Goal: Task Accomplishment & Management: Manage account settings

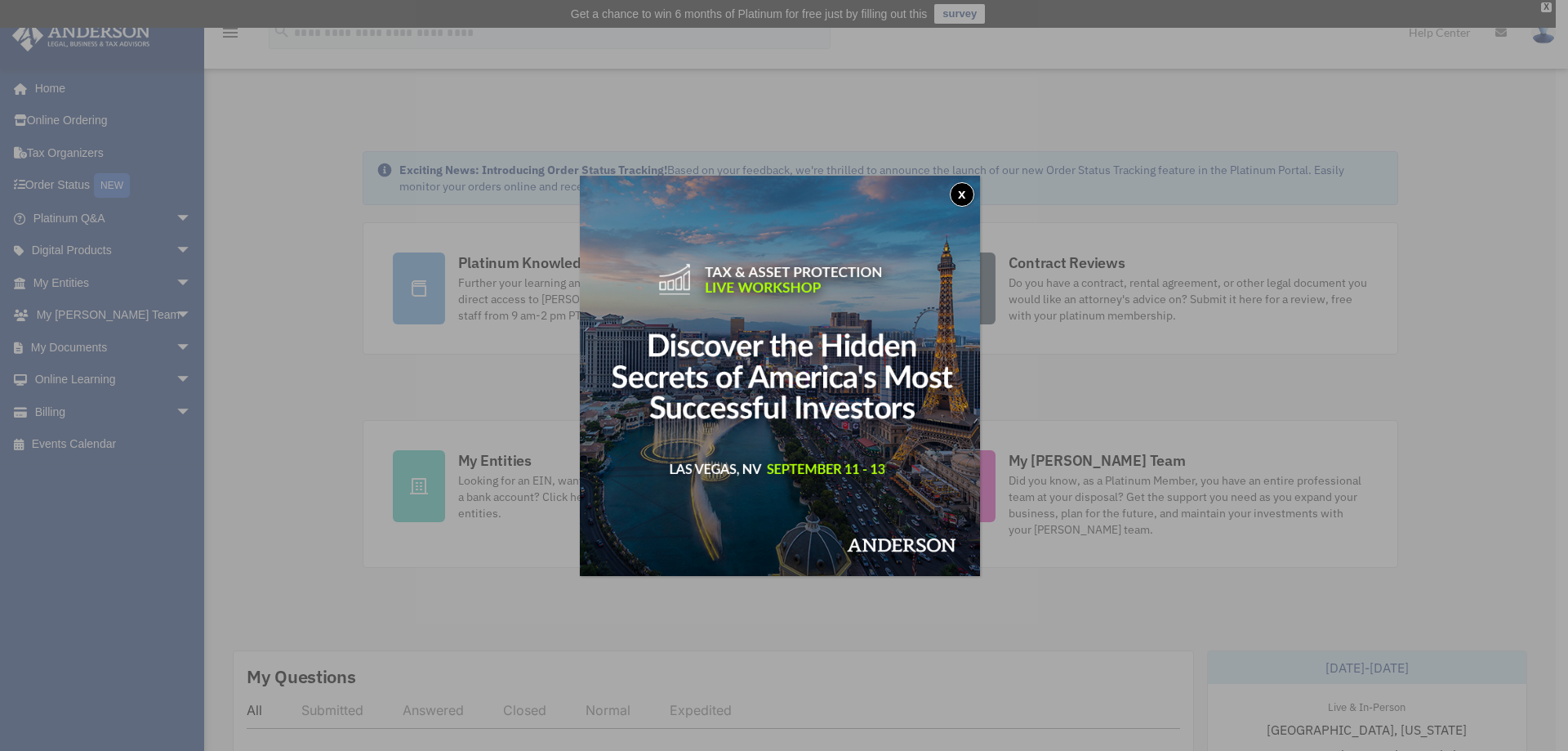
click at [970, 196] on button "x" at bounding box center [962, 194] width 24 height 24
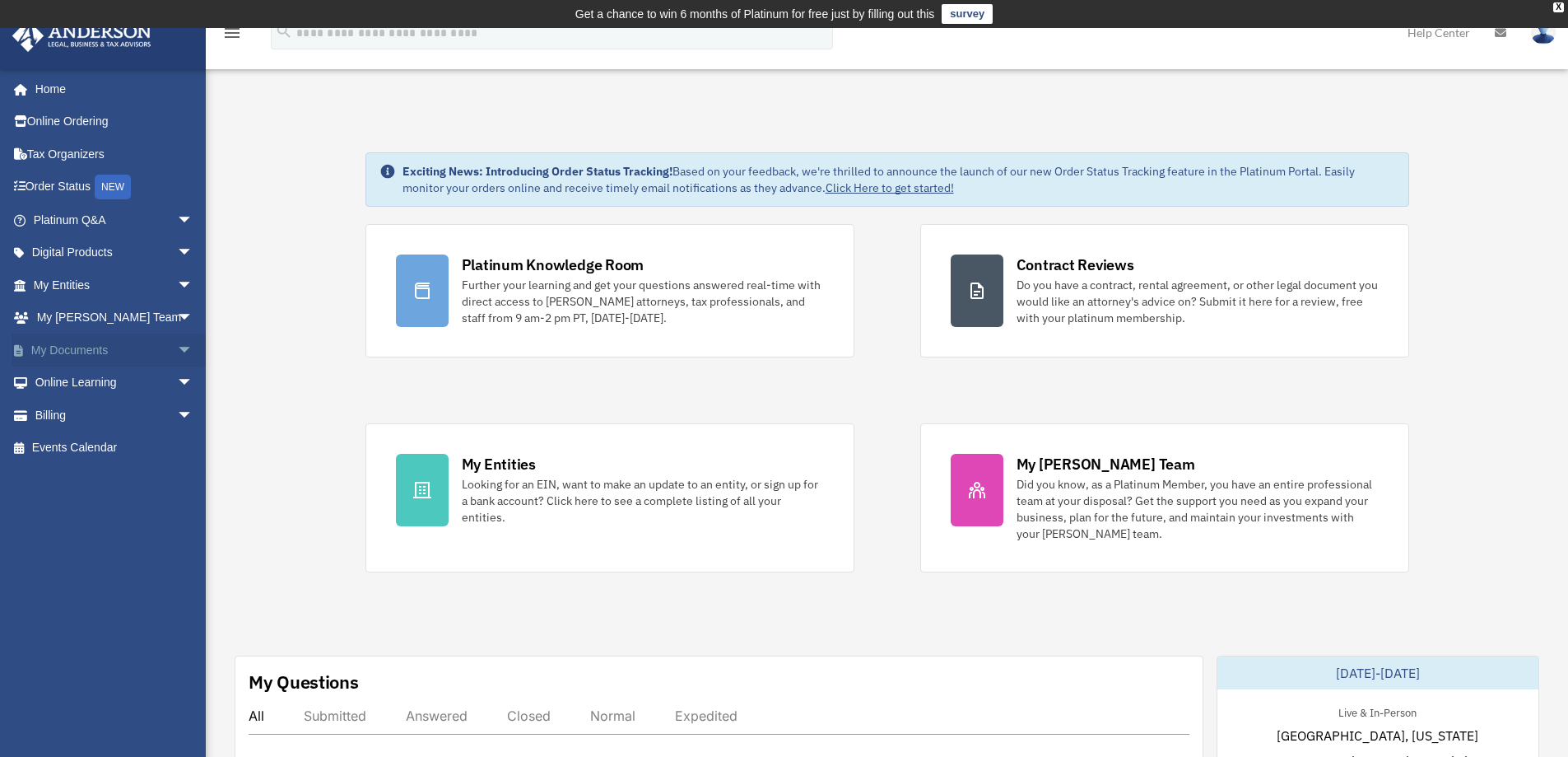
click at [177, 352] on span "arrow_drop_down" at bounding box center [193, 350] width 33 height 33
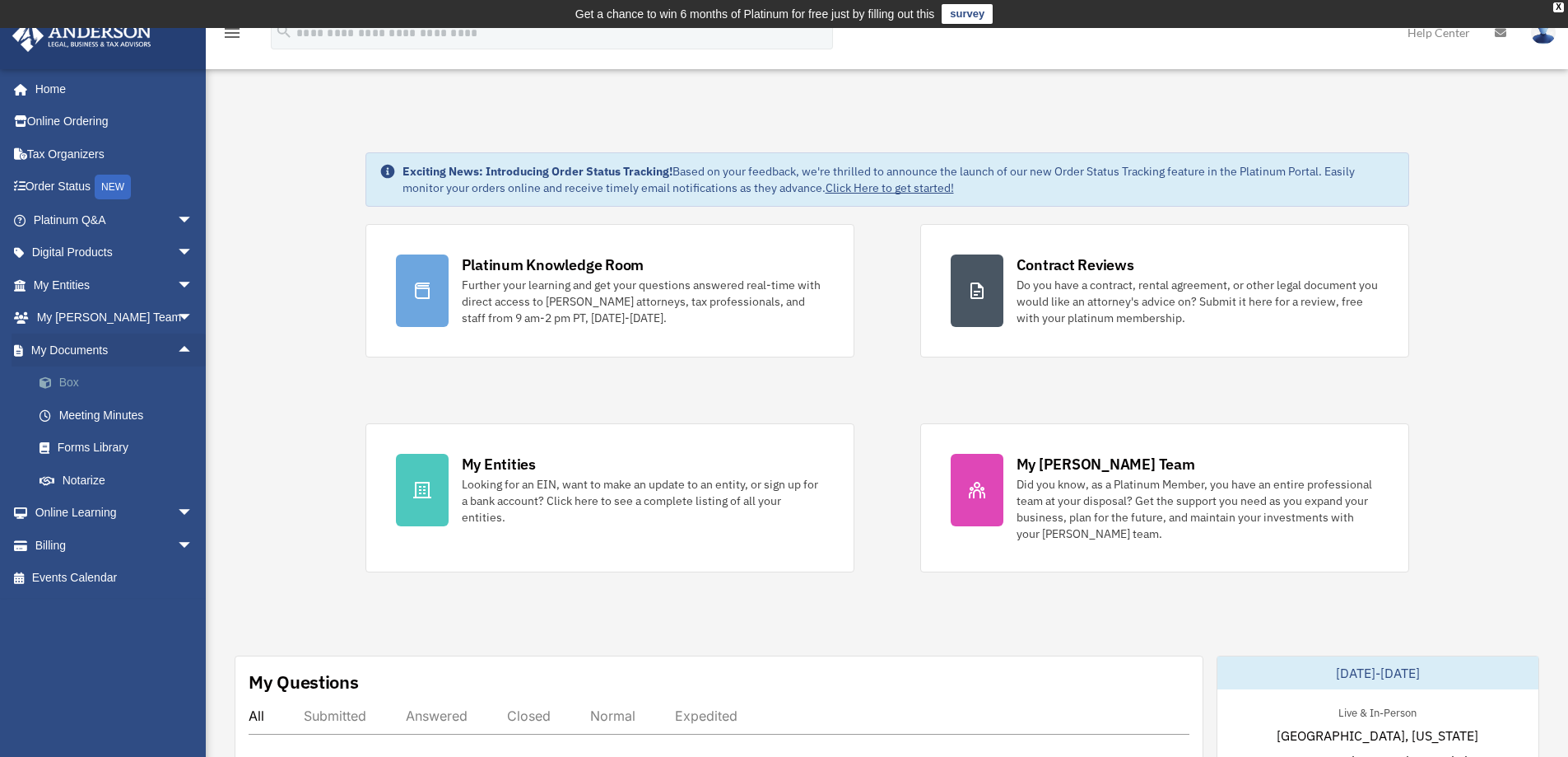
click at [71, 385] on link "Box" at bounding box center [121, 383] width 195 height 33
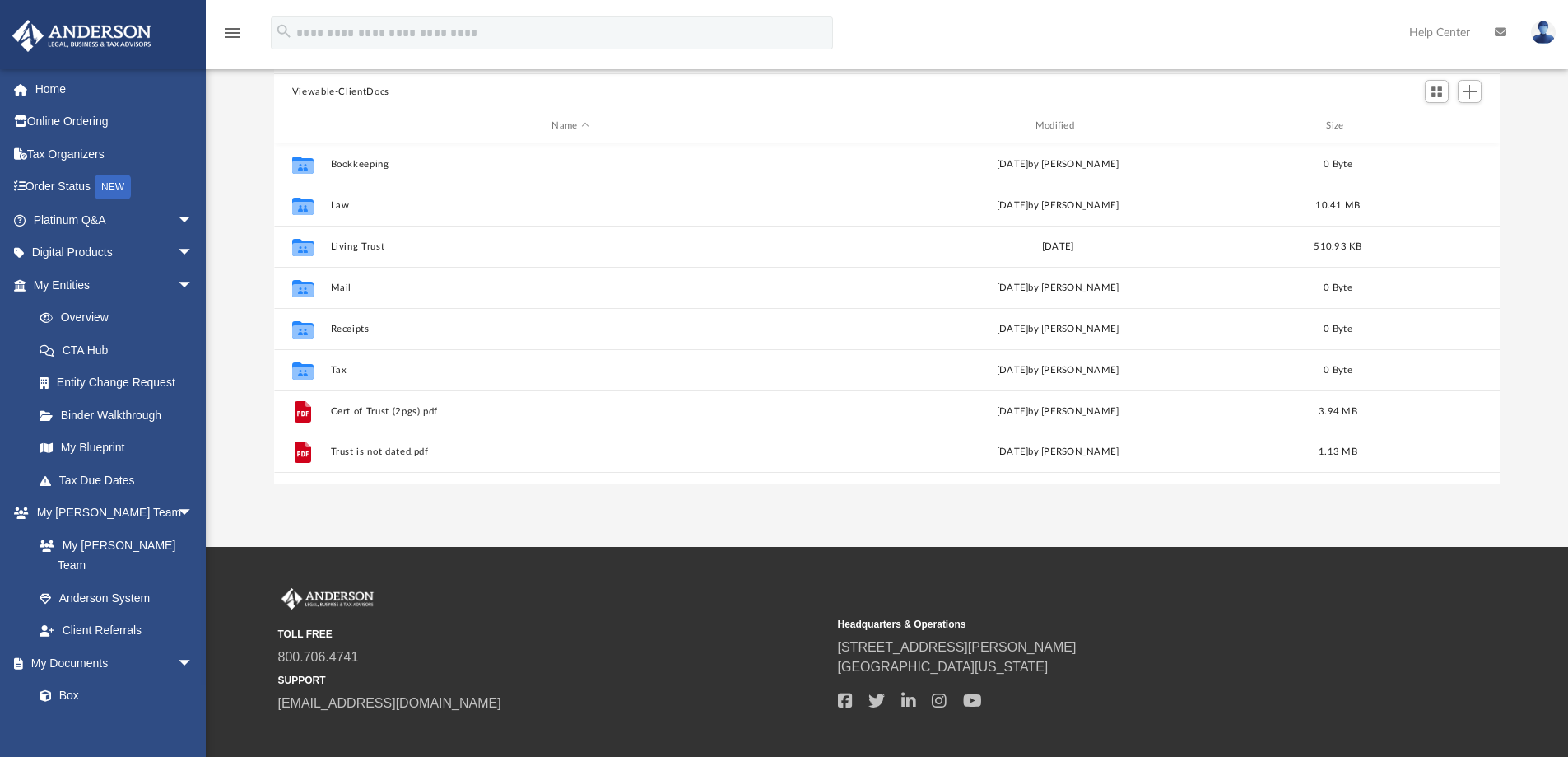
scroll to position [82, 0]
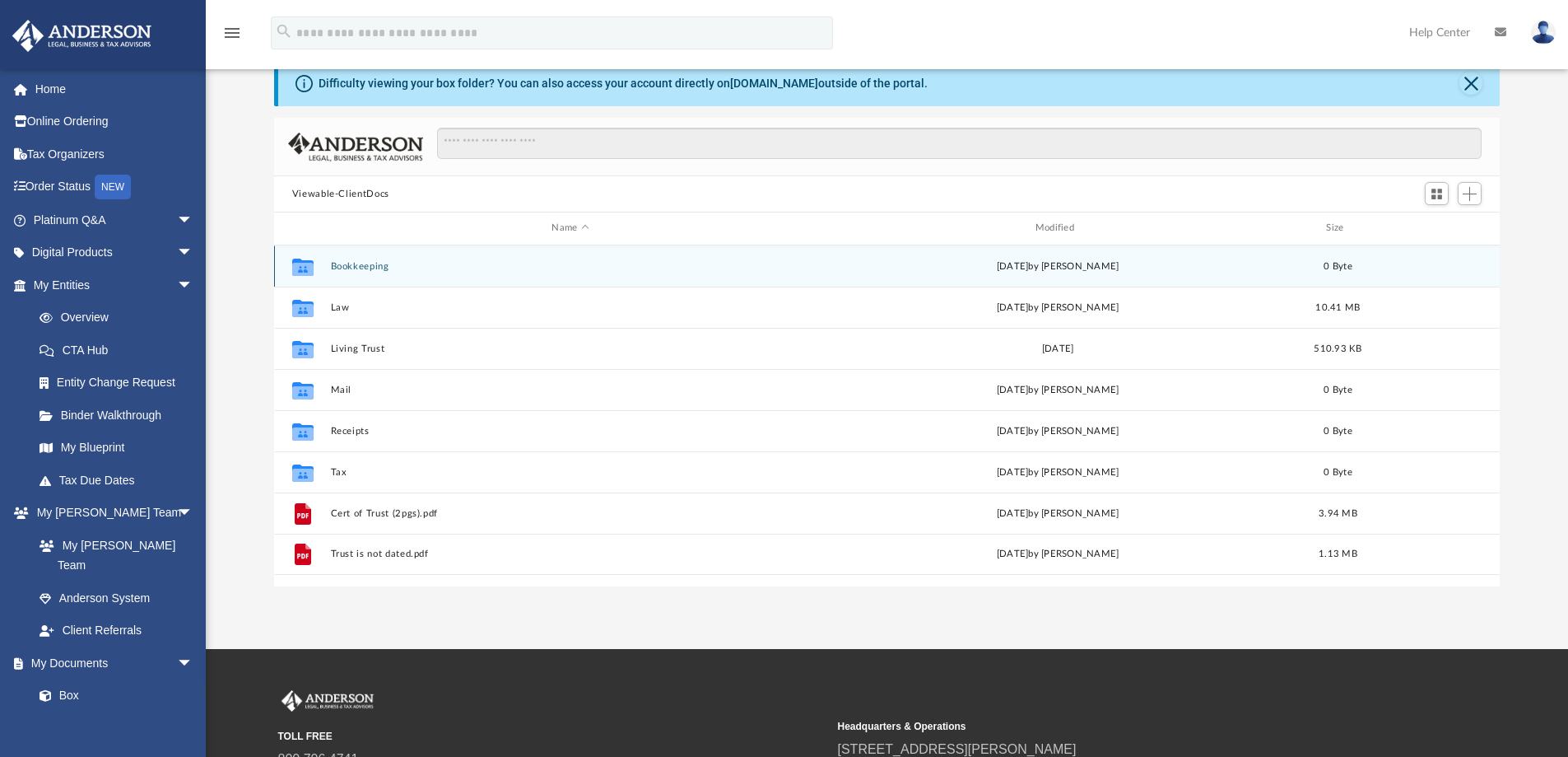
click at [355, 266] on button "Bookkeeping" at bounding box center [569, 267] width 480 height 11
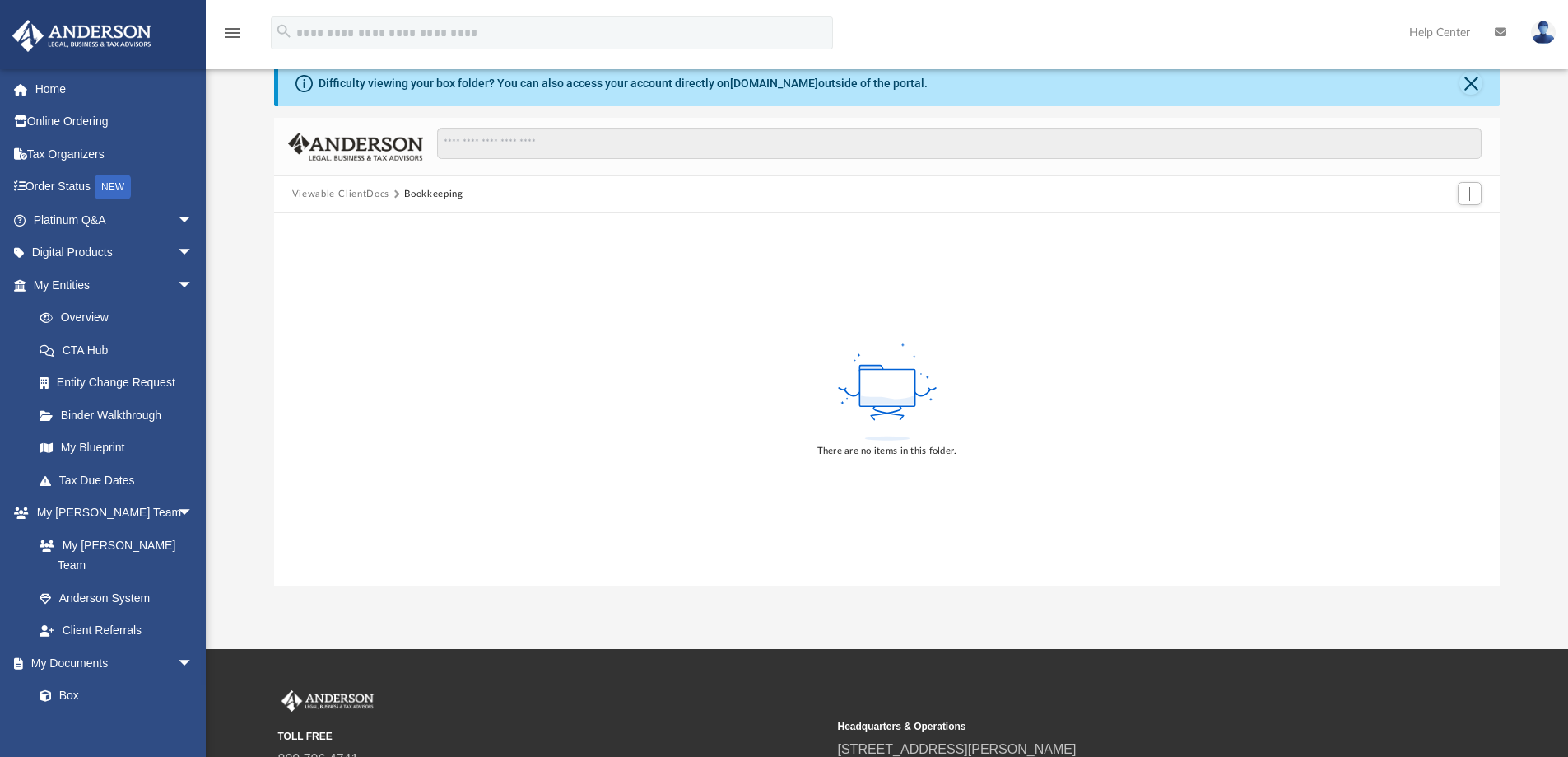
click at [320, 193] on button "Viewable-ClientDocs" at bounding box center [340, 194] width 97 height 14
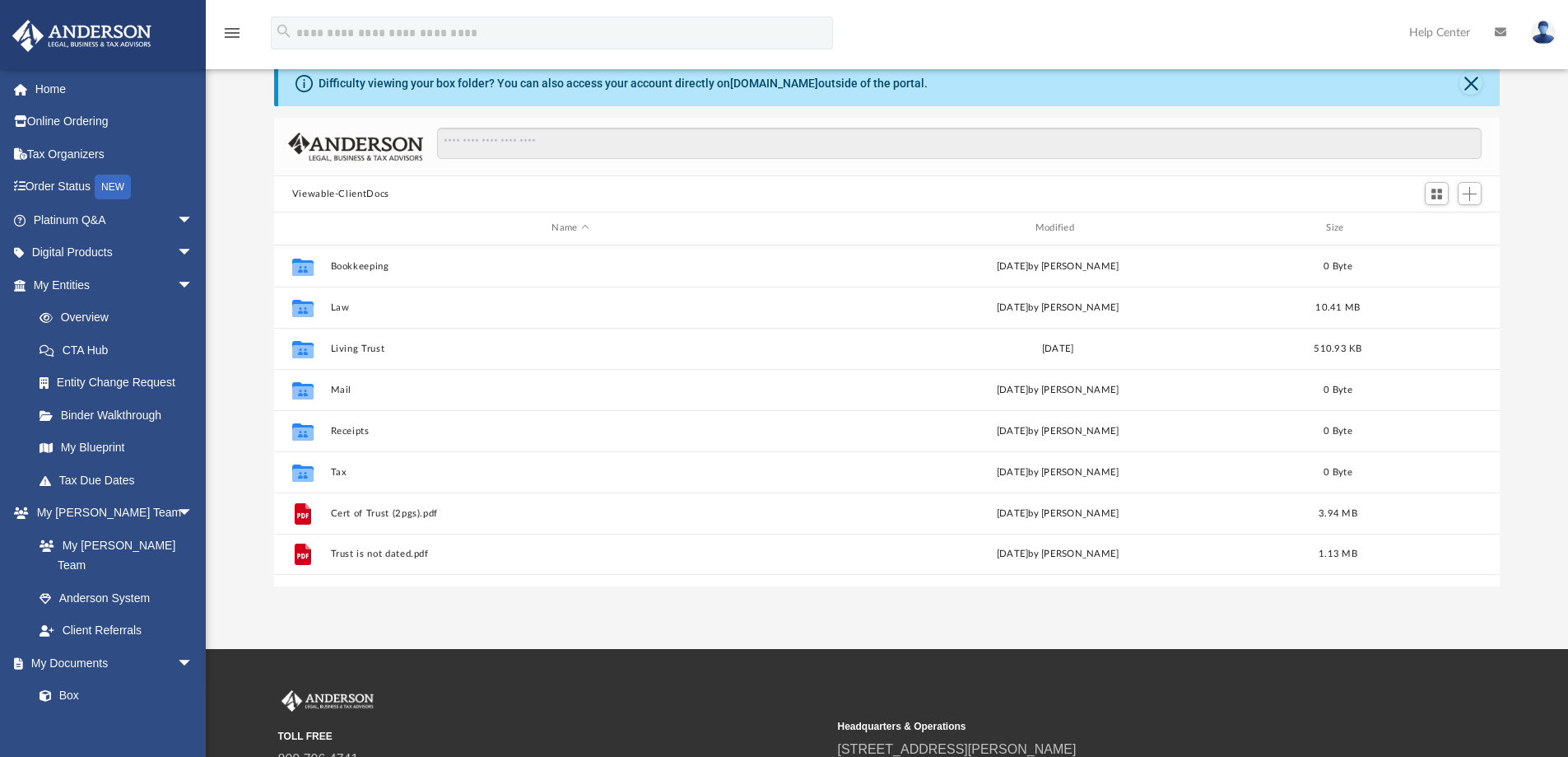
scroll to position [362, 1213]
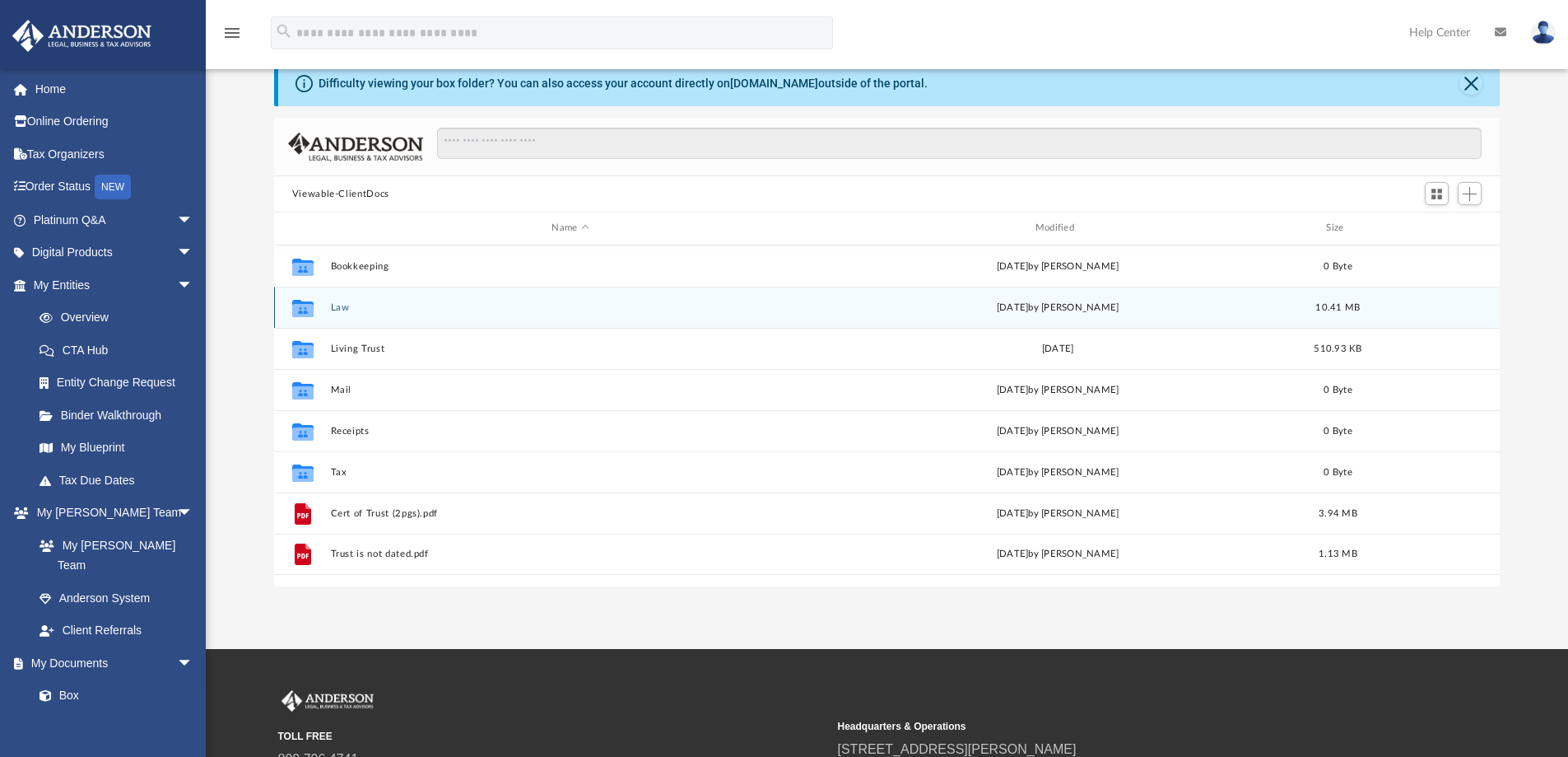
click at [333, 308] on button "Law" at bounding box center [569, 307] width 480 height 11
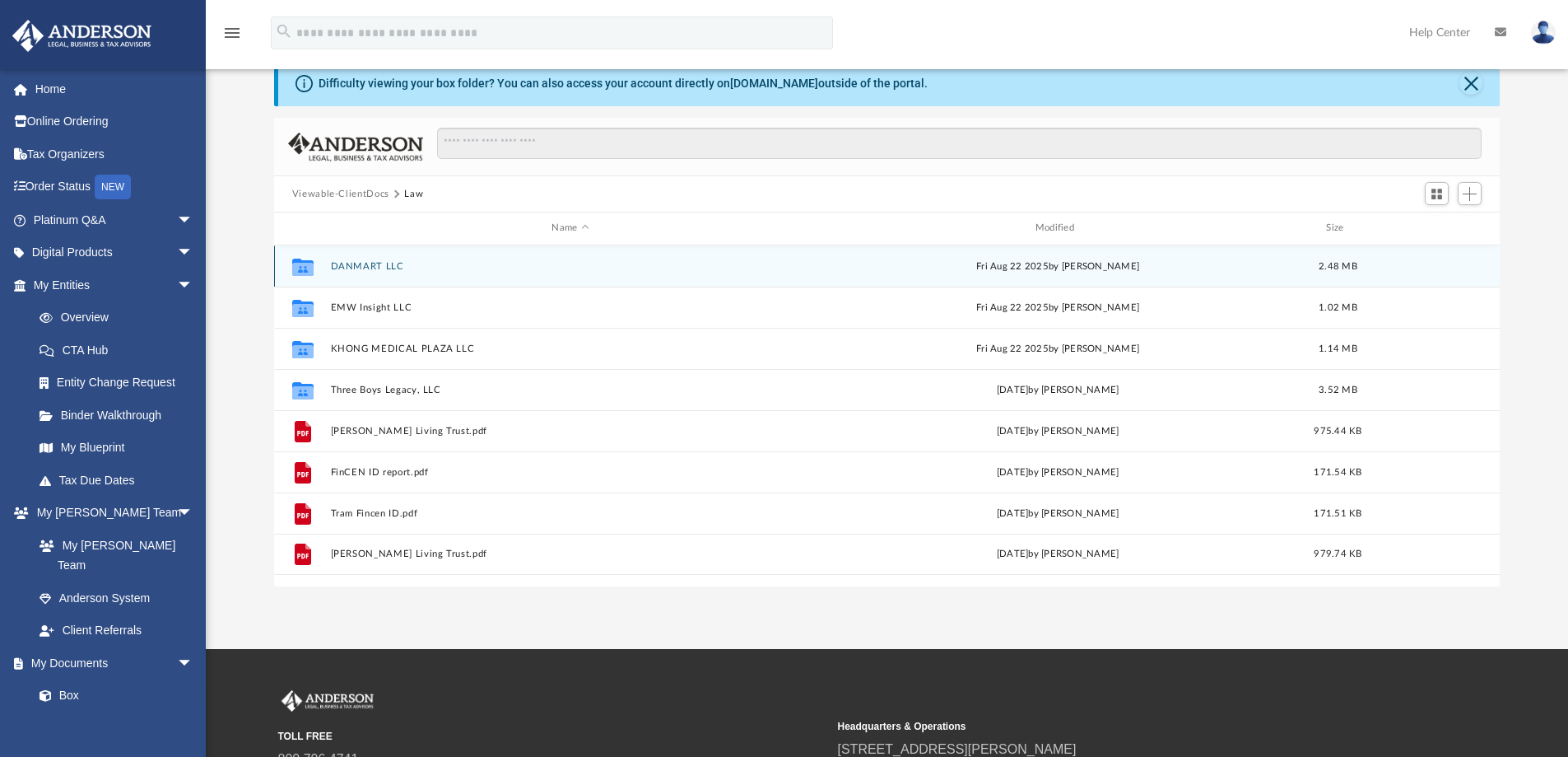
click at [367, 265] on button "DANMART LLC" at bounding box center [569, 267] width 480 height 11
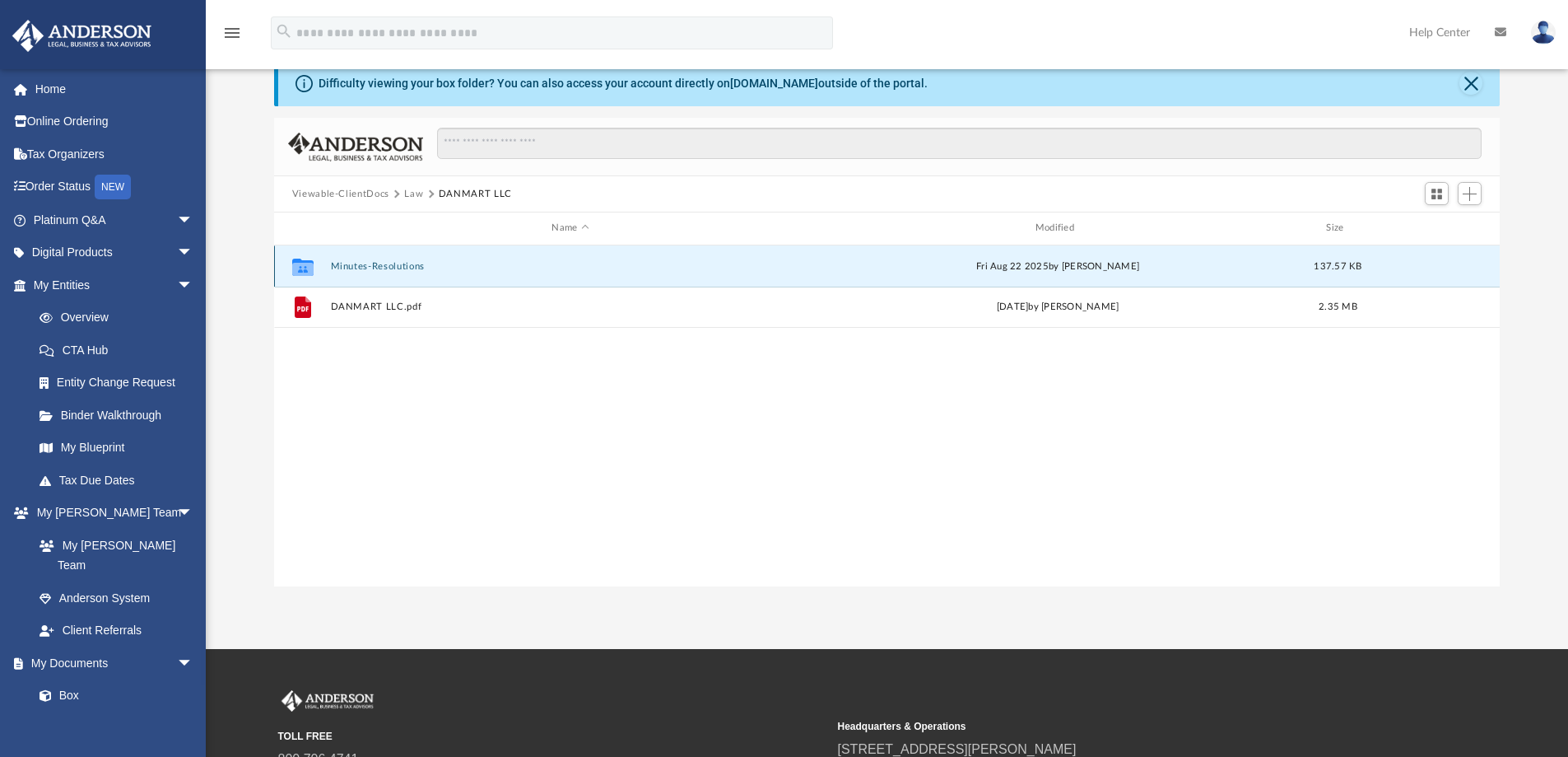
click at [368, 262] on button "Minutes-Resolutions" at bounding box center [569, 267] width 480 height 11
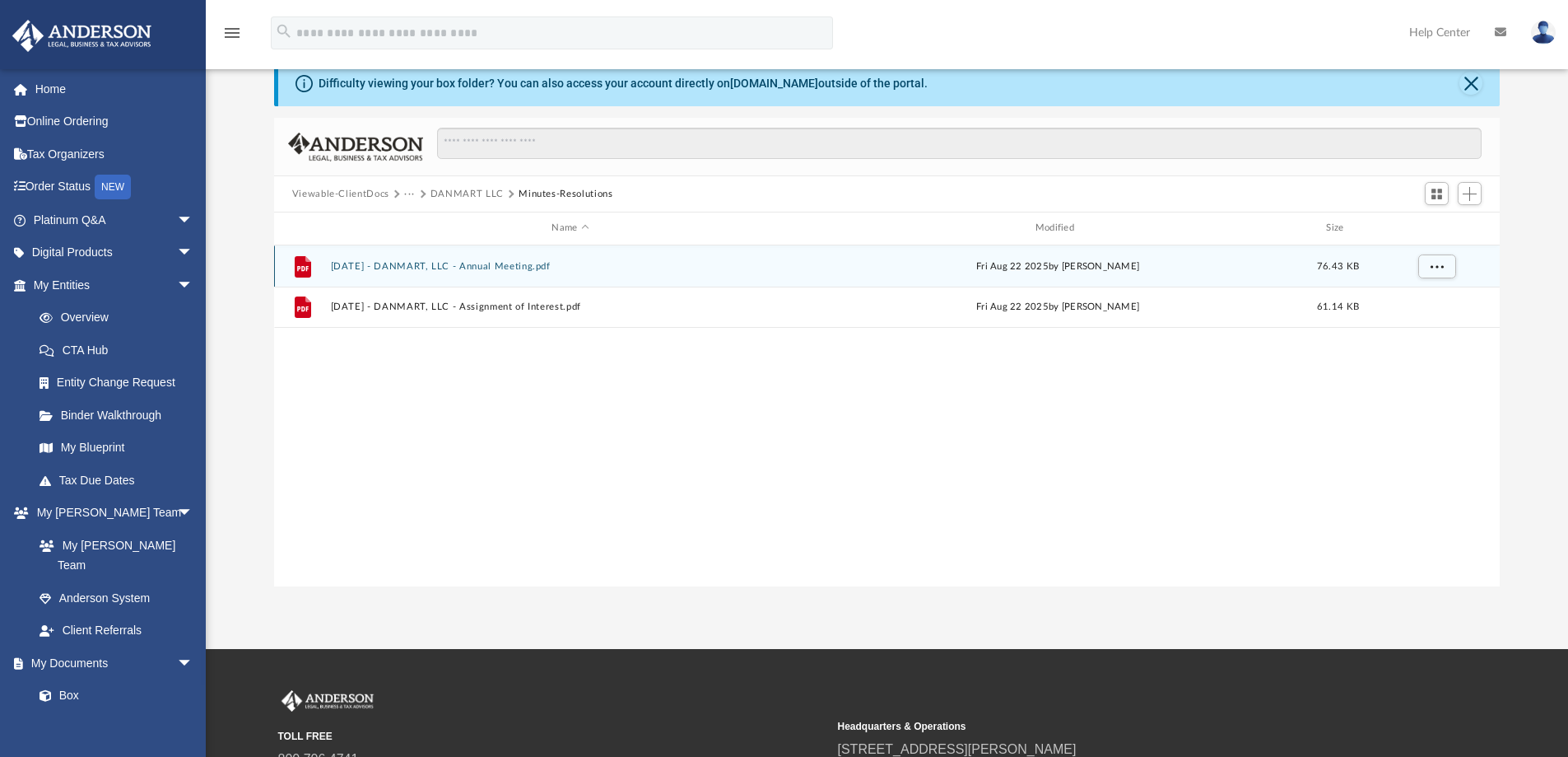
click at [416, 268] on button "[DATE] - DANMART, LLC - Annual Meeting.pdf" at bounding box center [569, 267] width 480 height 11
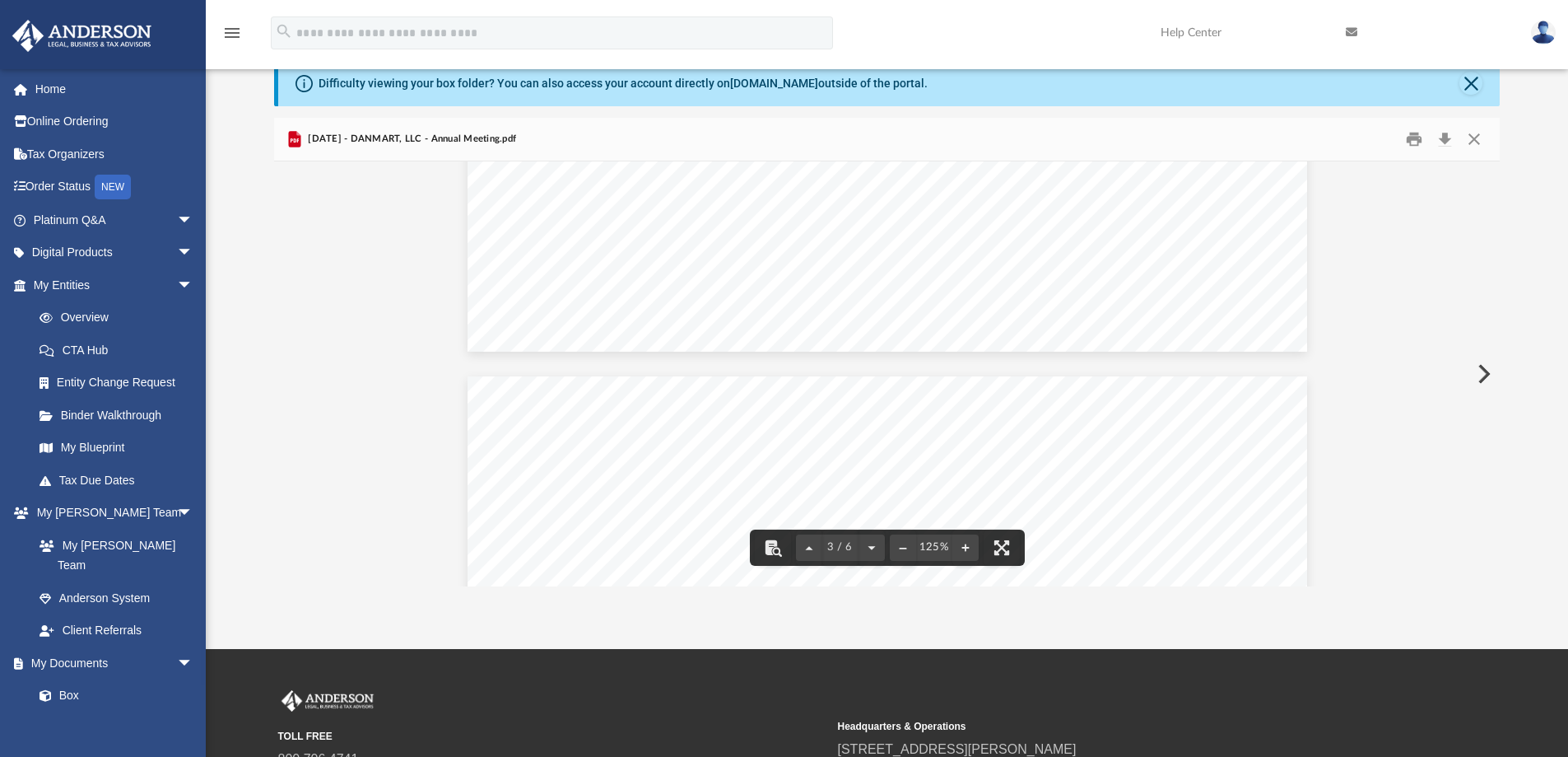
scroll to position [2223, 0]
click at [1412, 138] on button "Print" at bounding box center [1413, 140] width 33 height 25
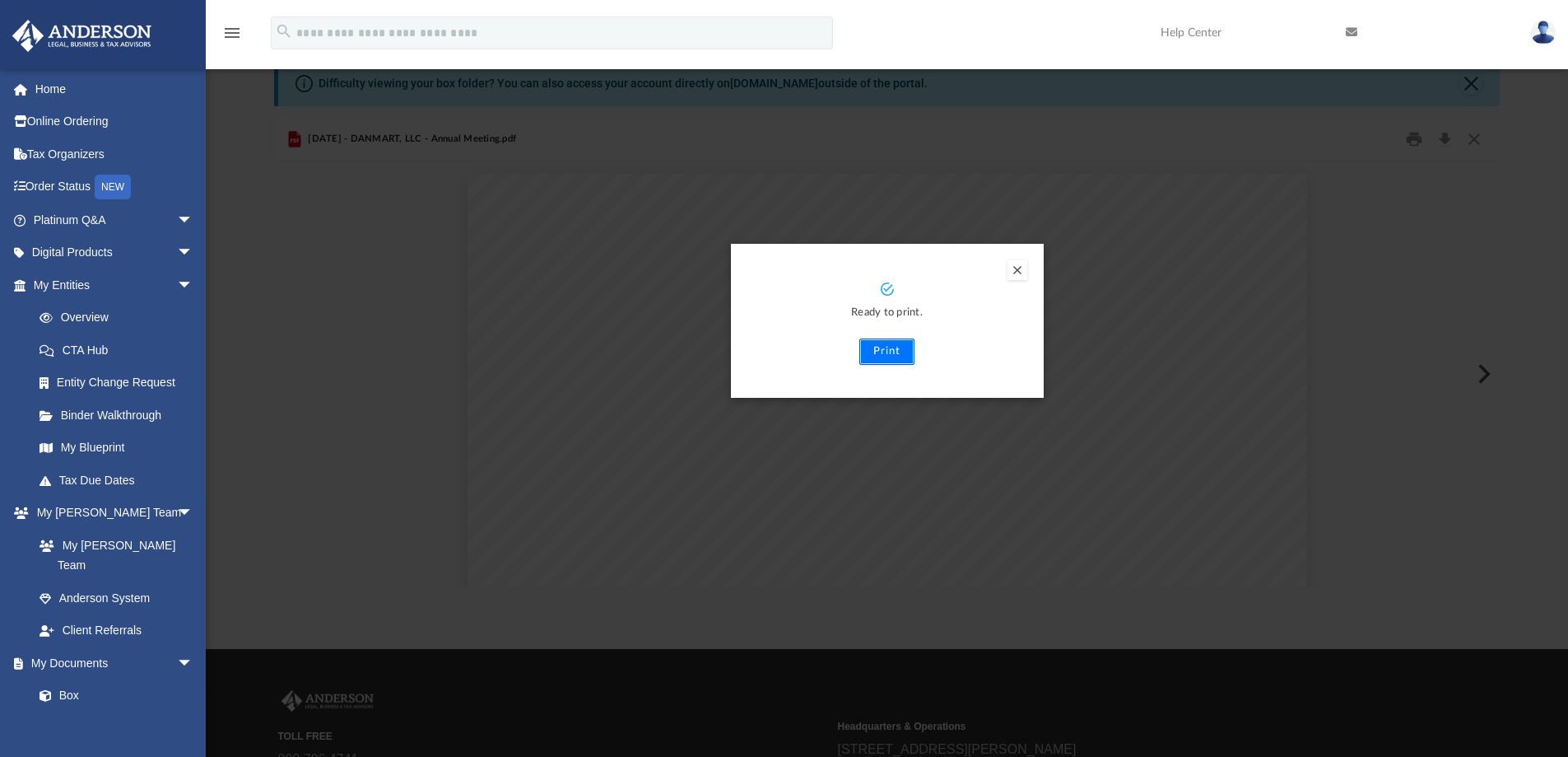
click at [893, 353] on button "Print" at bounding box center [886, 351] width 55 height 26
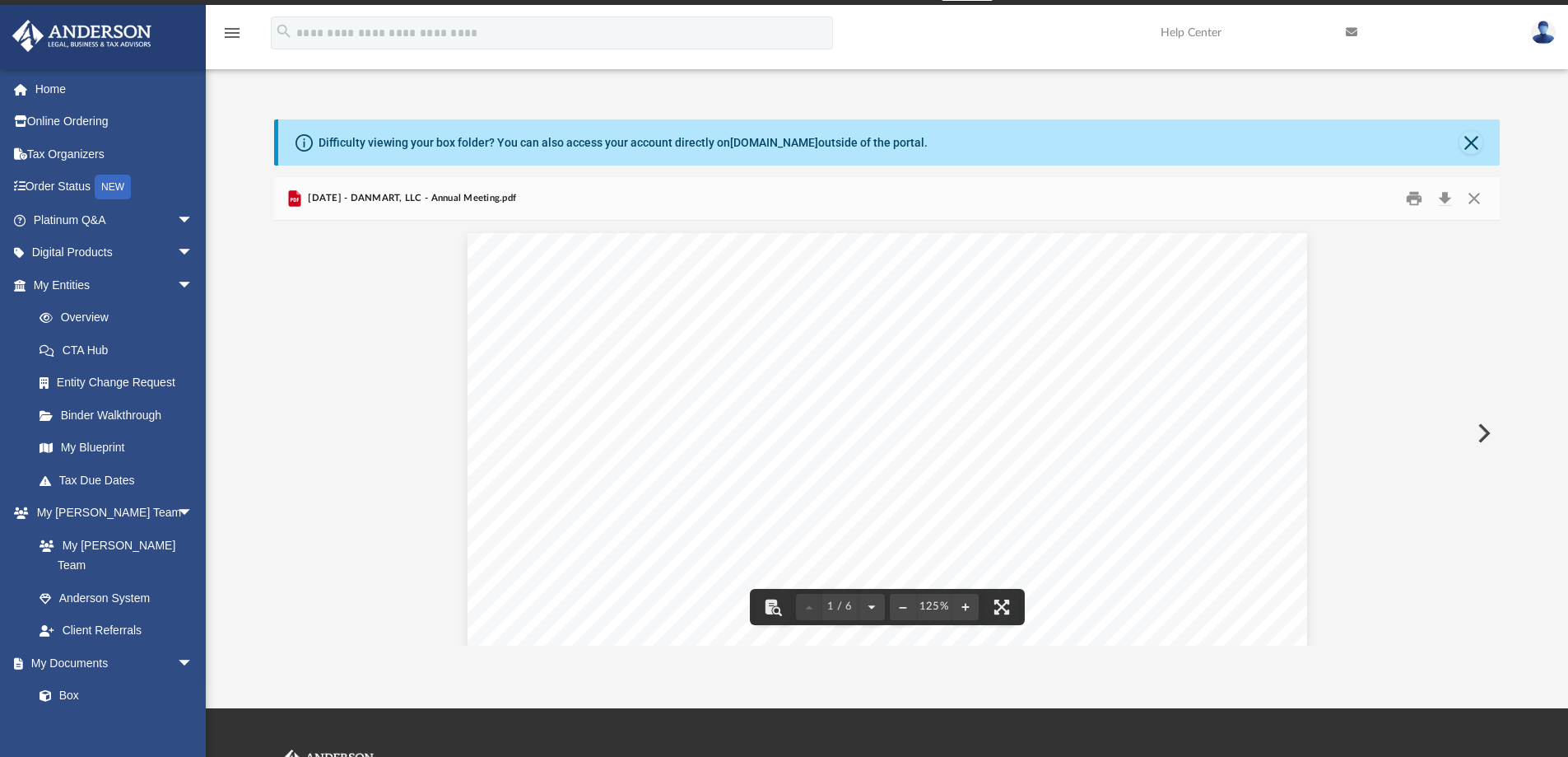
scroll to position [0, 0]
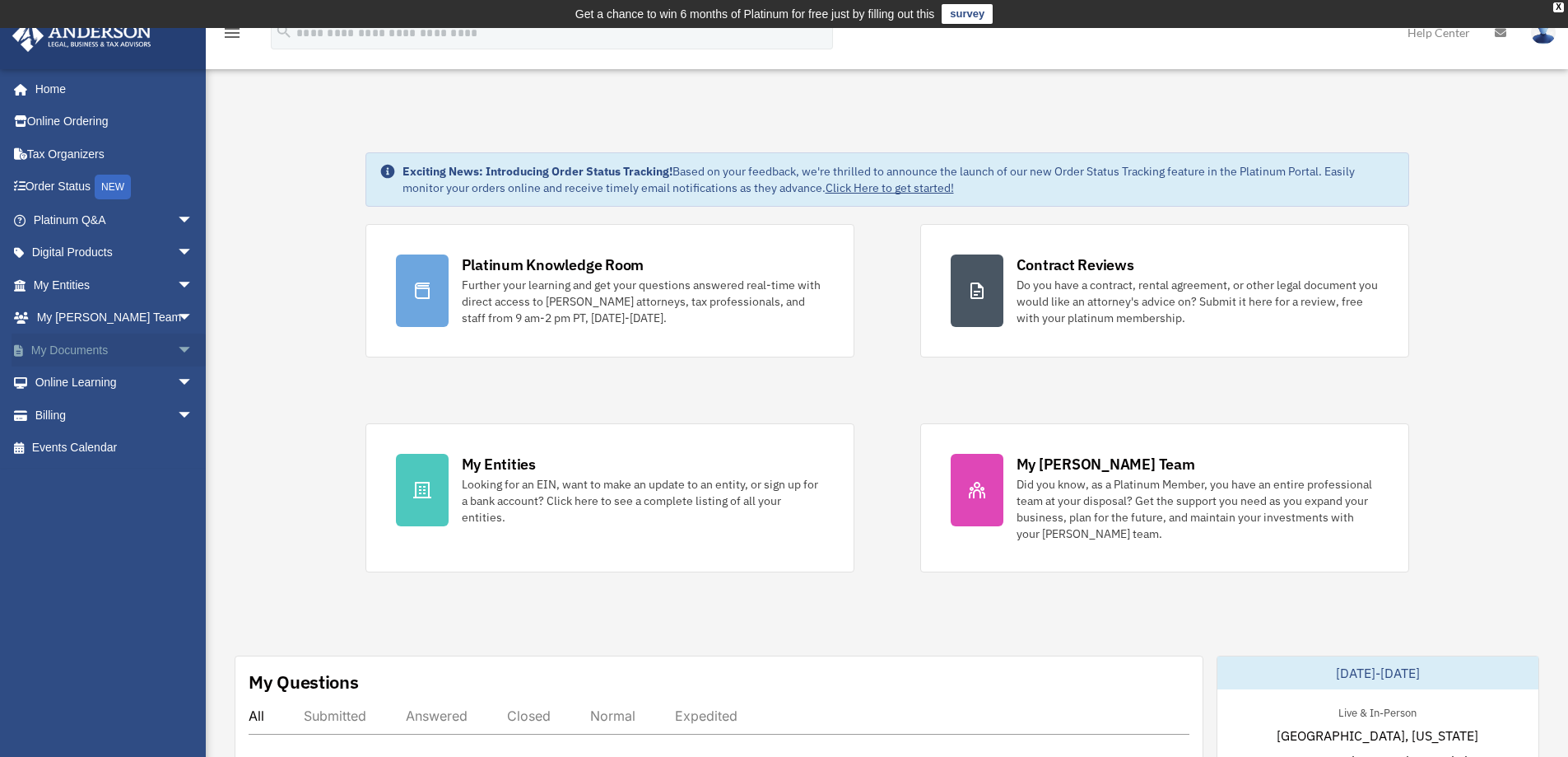
click at [177, 351] on span "arrow_drop_down" at bounding box center [193, 350] width 33 height 33
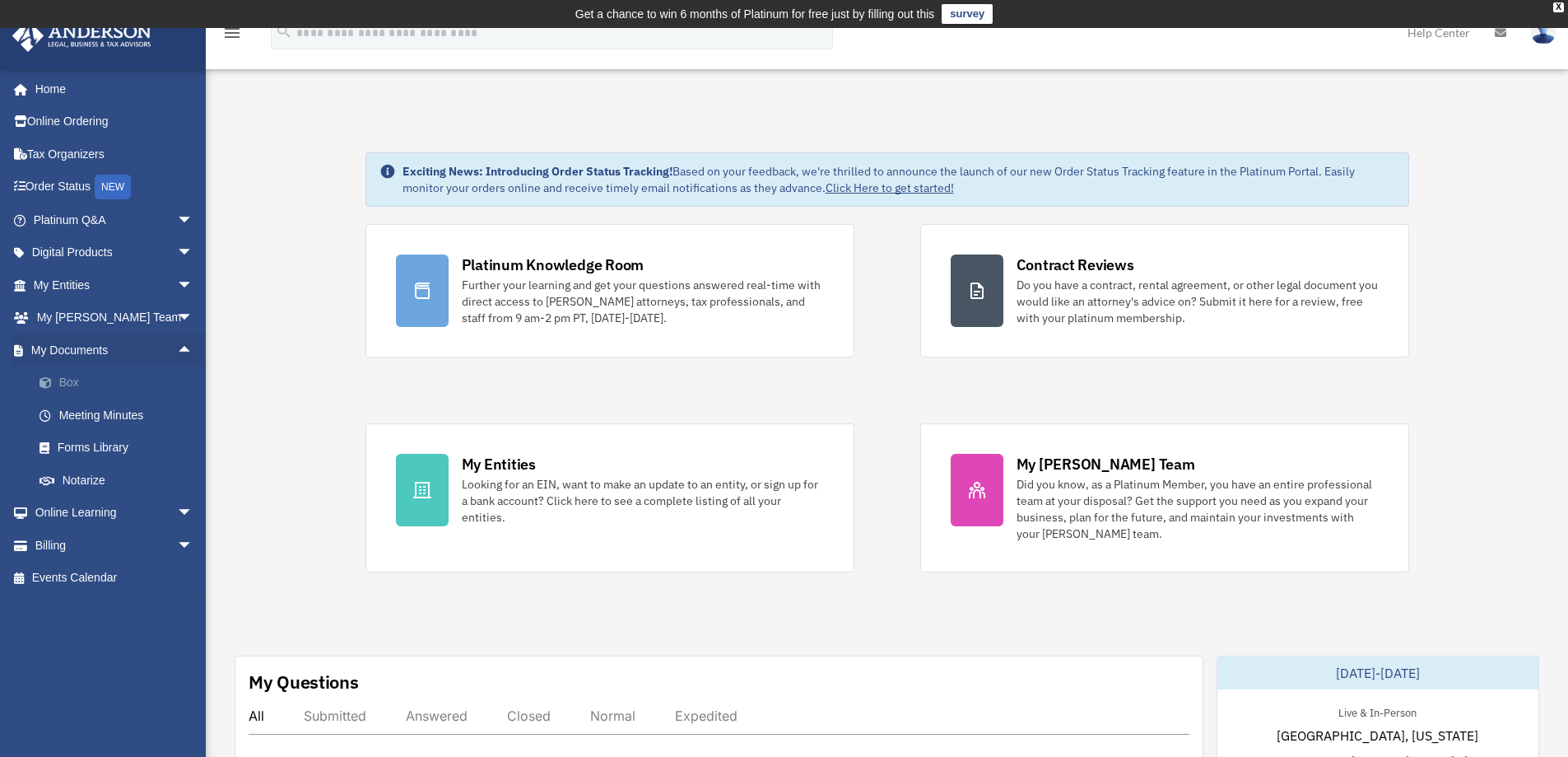
click at [85, 379] on link "Box" at bounding box center [121, 383] width 195 height 33
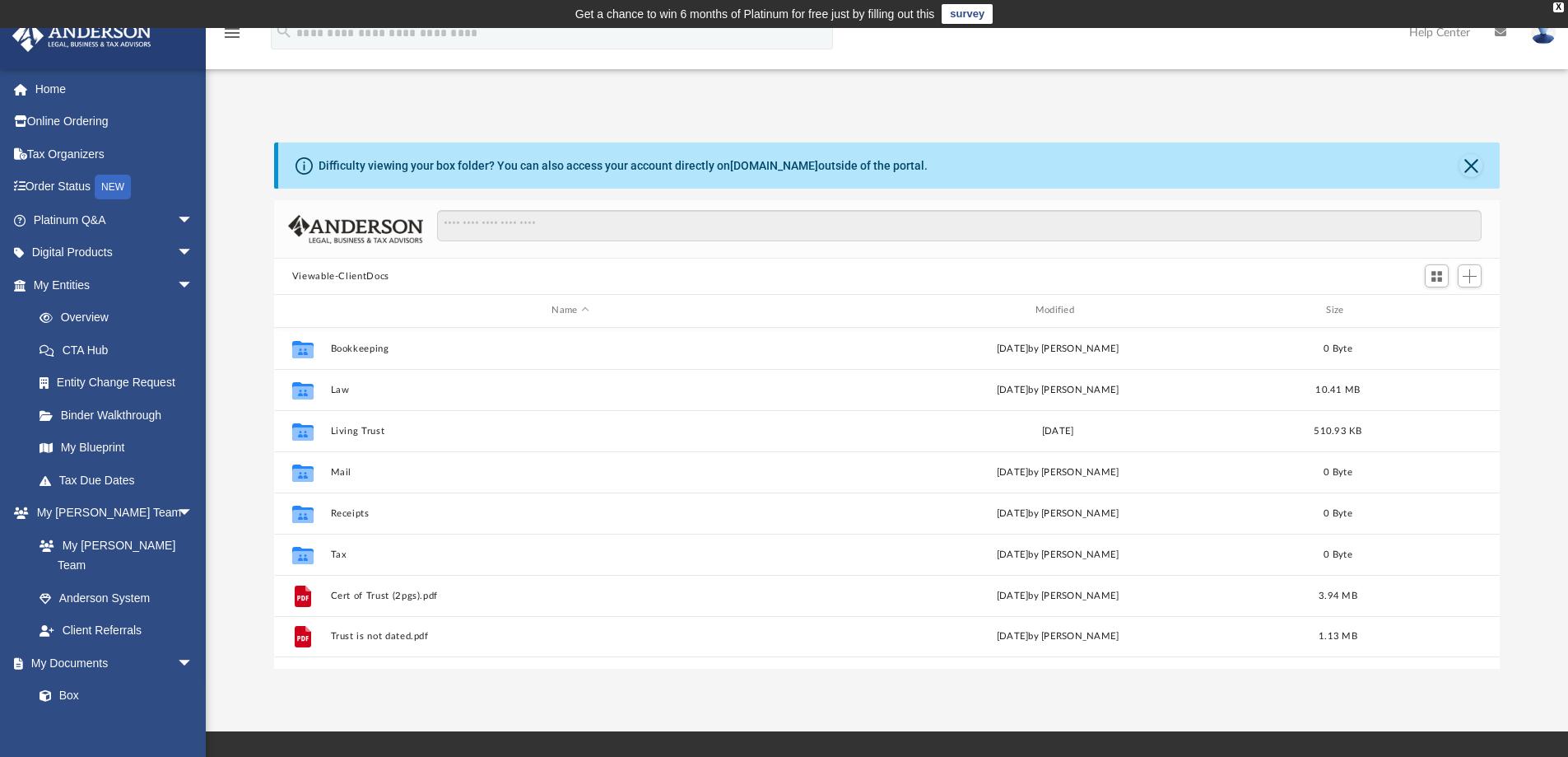
scroll to position [362, 1213]
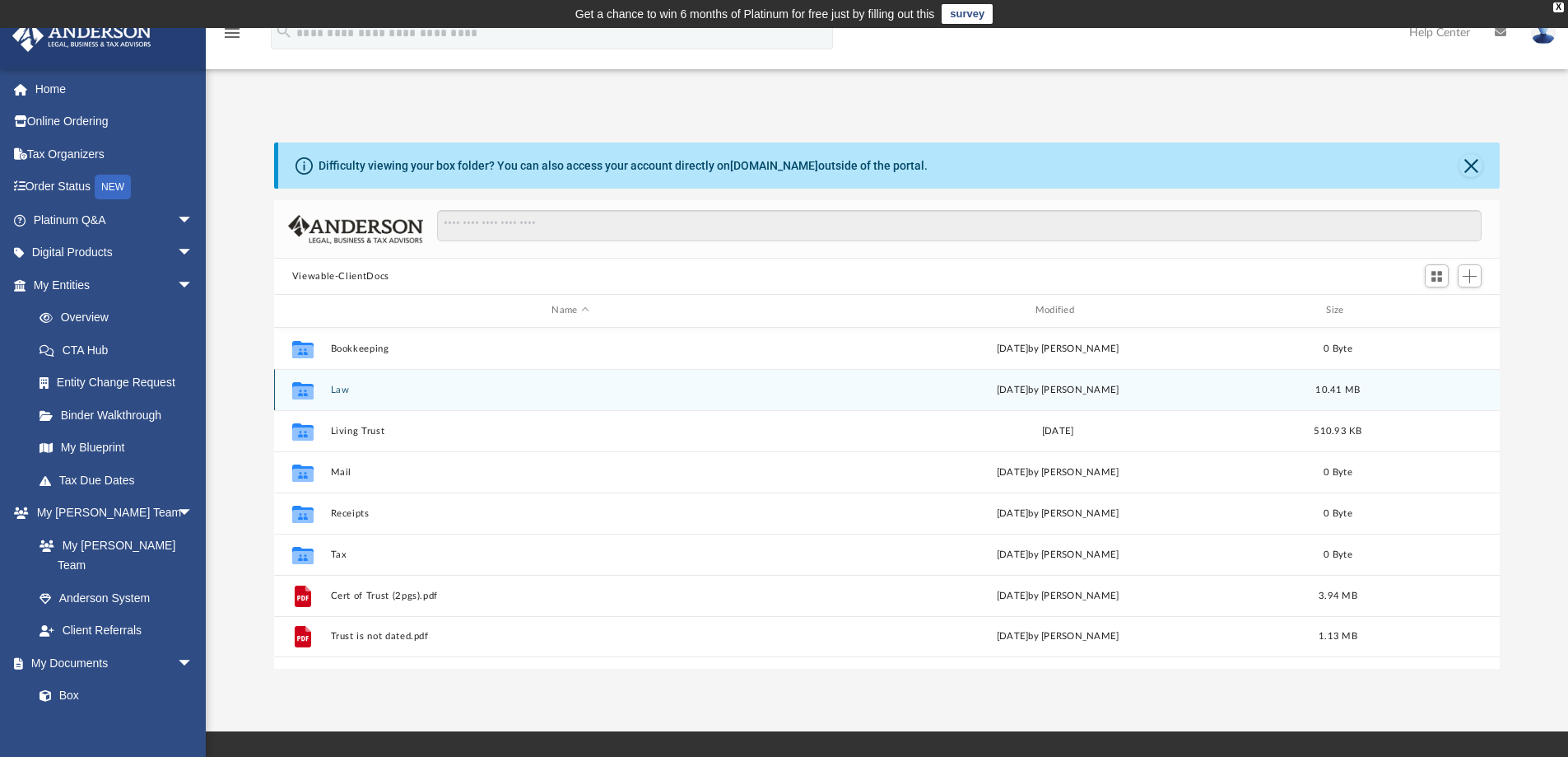
click at [342, 394] on button "Law" at bounding box center [569, 390] width 480 height 11
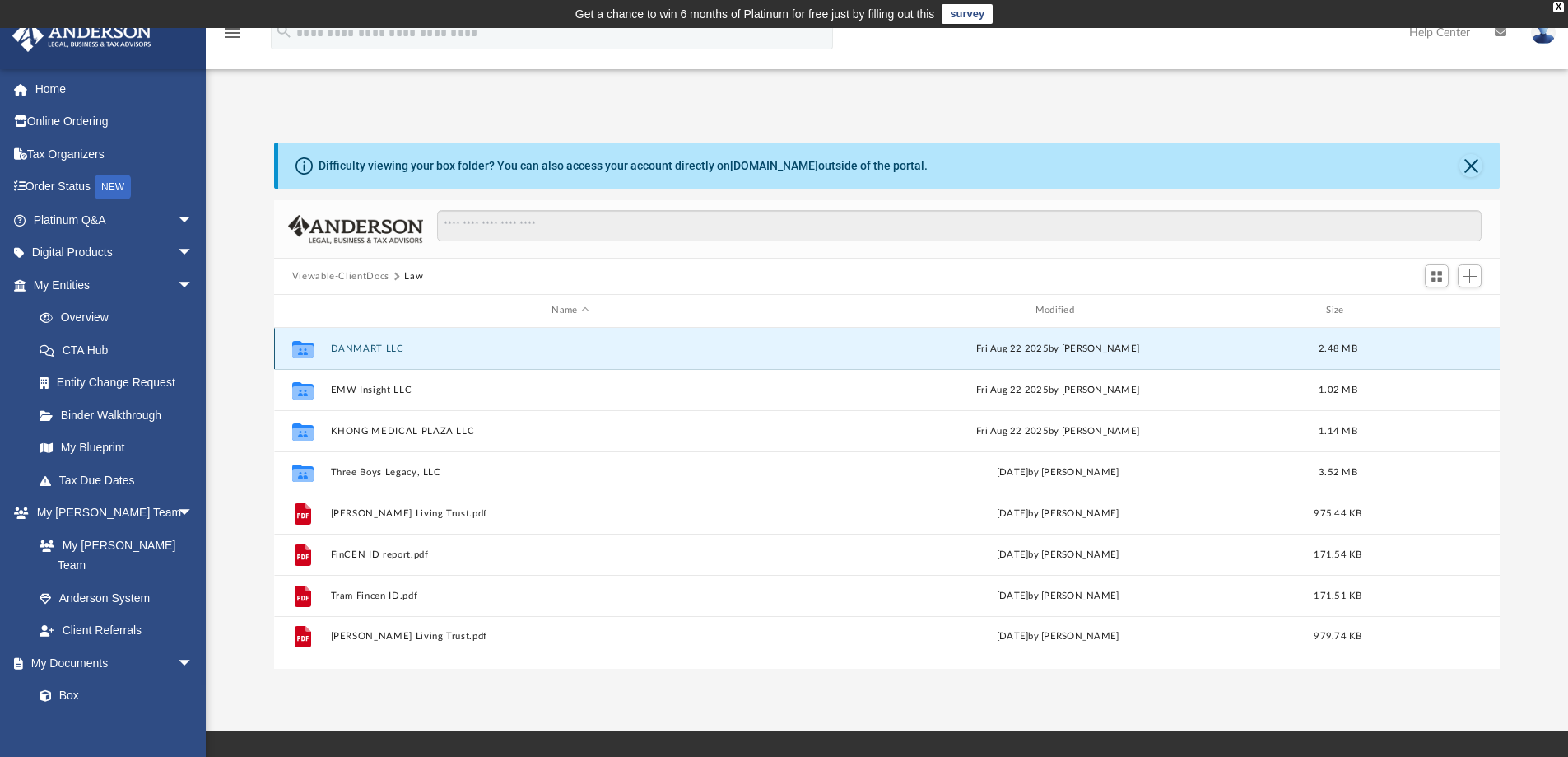
click at [376, 349] on button "DANMART LLC" at bounding box center [569, 349] width 480 height 11
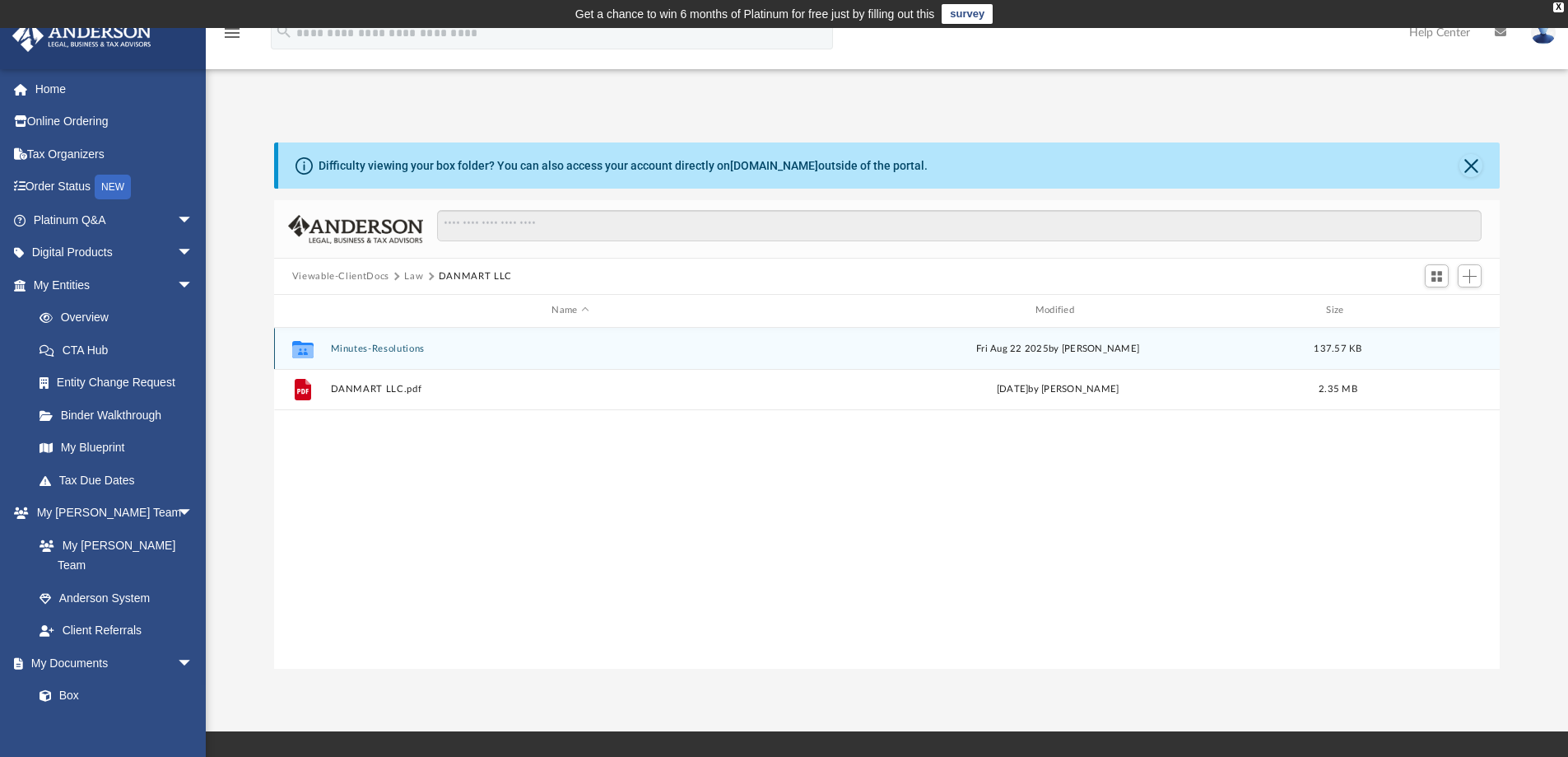
click at [391, 348] on button "Minutes-Resolutions" at bounding box center [569, 349] width 480 height 11
click at [391, 348] on button "[DATE] - DANMART, LLC - Annual Meeting.pdf" at bounding box center [569, 349] width 480 height 11
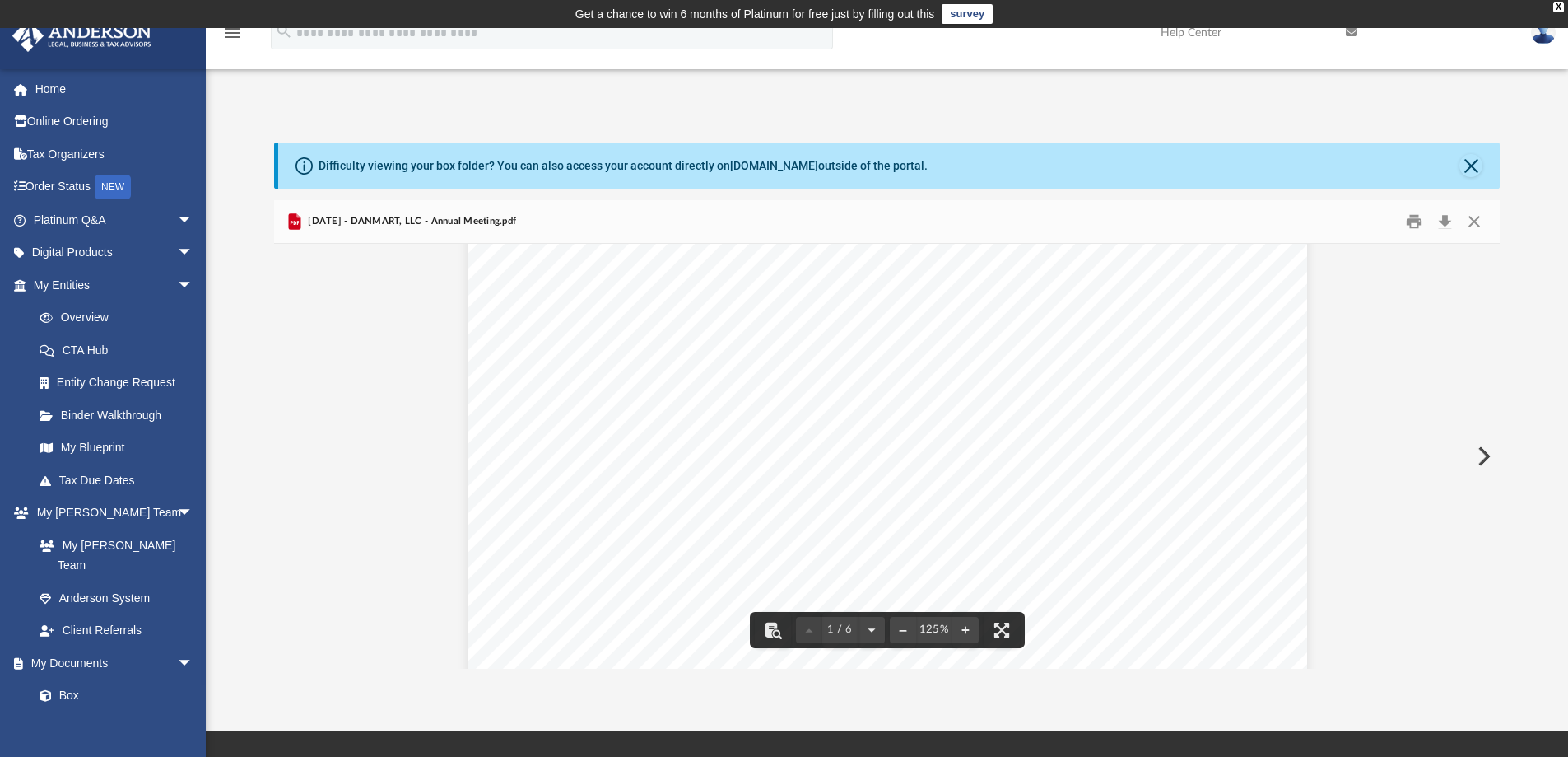
scroll to position [0, 0]
click at [1473, 218] on button "Close" at bounding box center [1473, 222] width 30 height 25
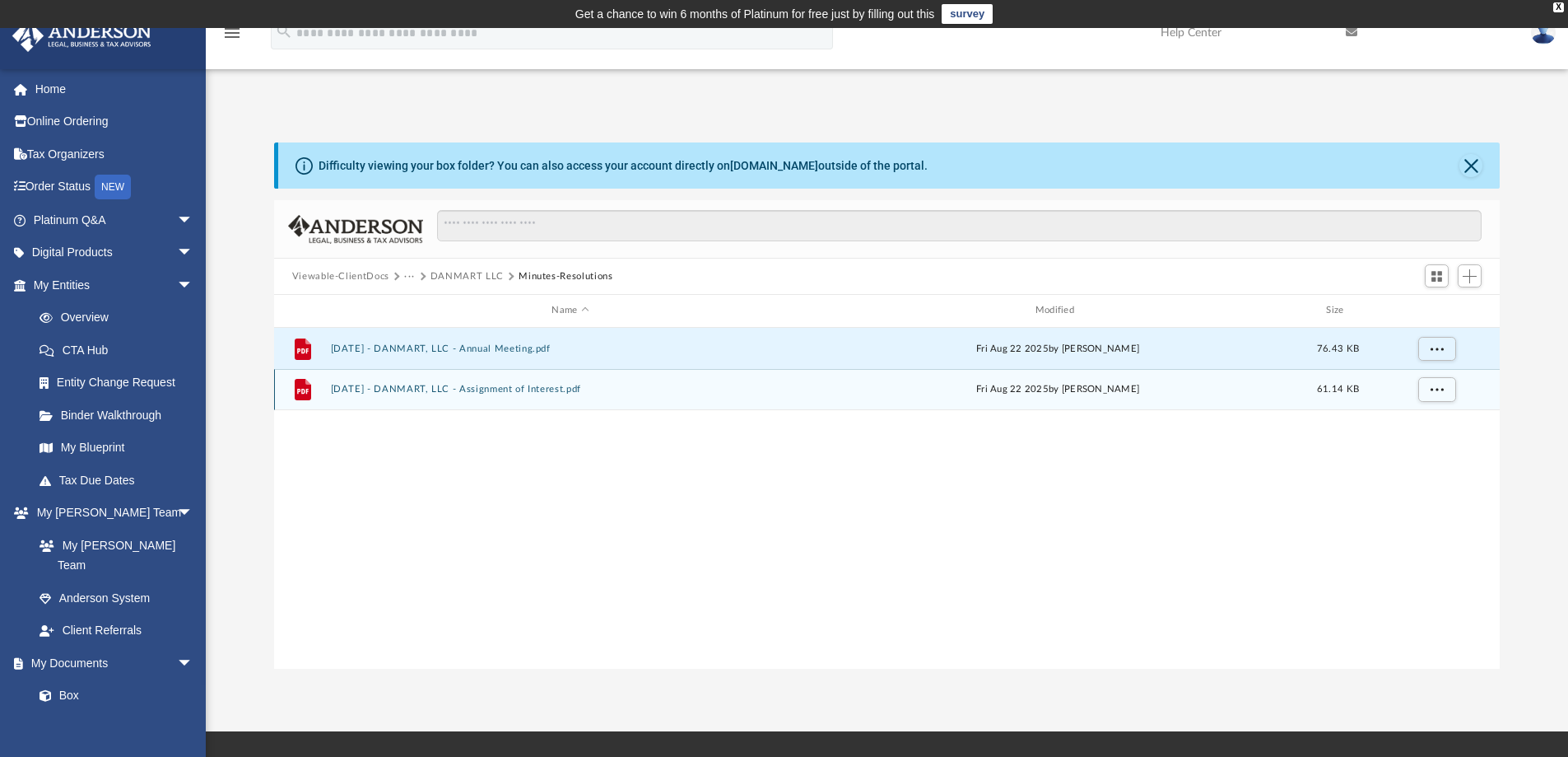
click at [530, 388] on button "[DATE] - DANMART, LLC - Assignment of Interest.pdf" at bounding box center [569, 389] width 480 height 11
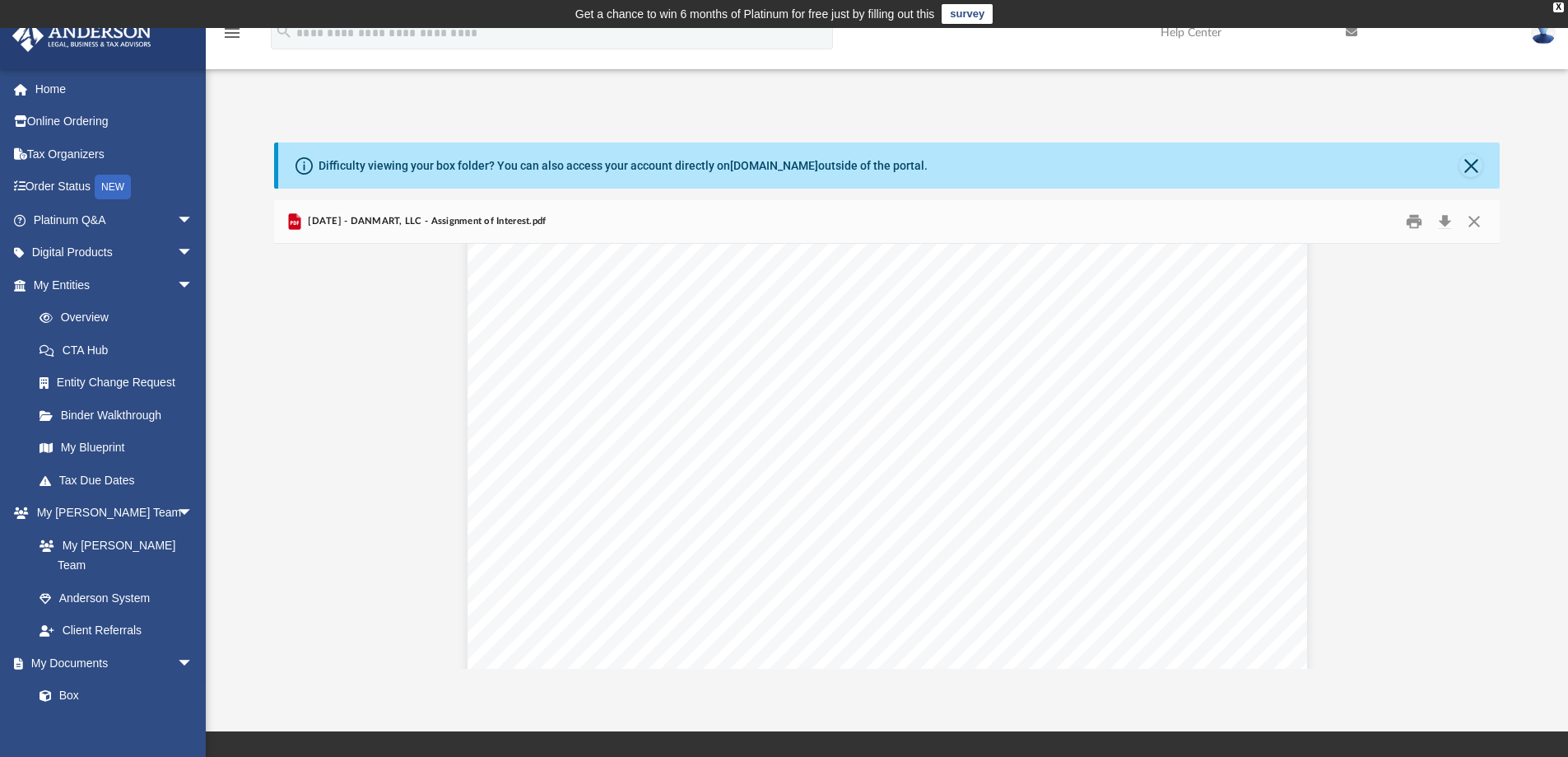
scroll to position [1798, 0]
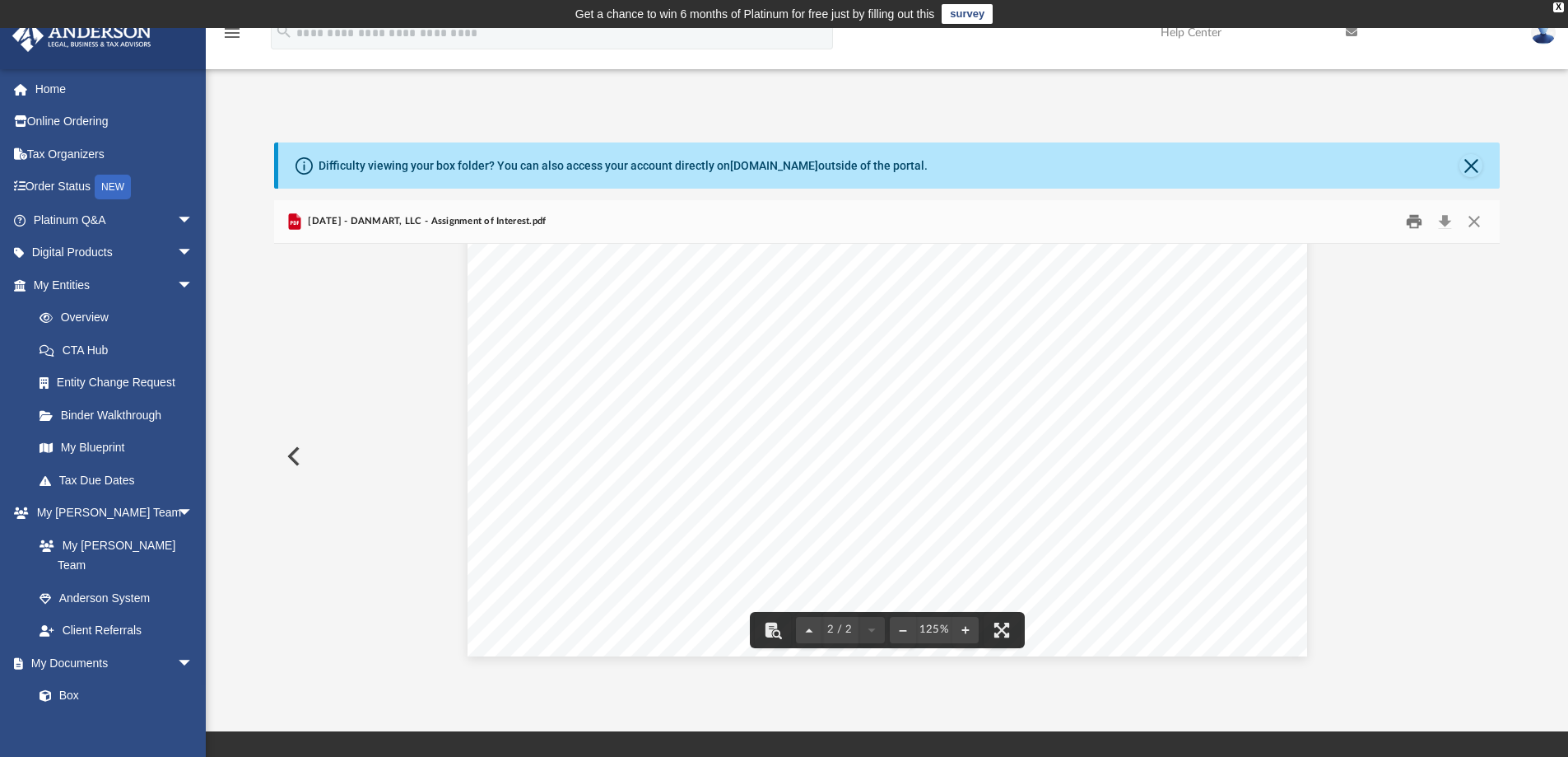
click at [1418, 223] on button "Print" at bounding box center [1413, 222] width 33 height 25
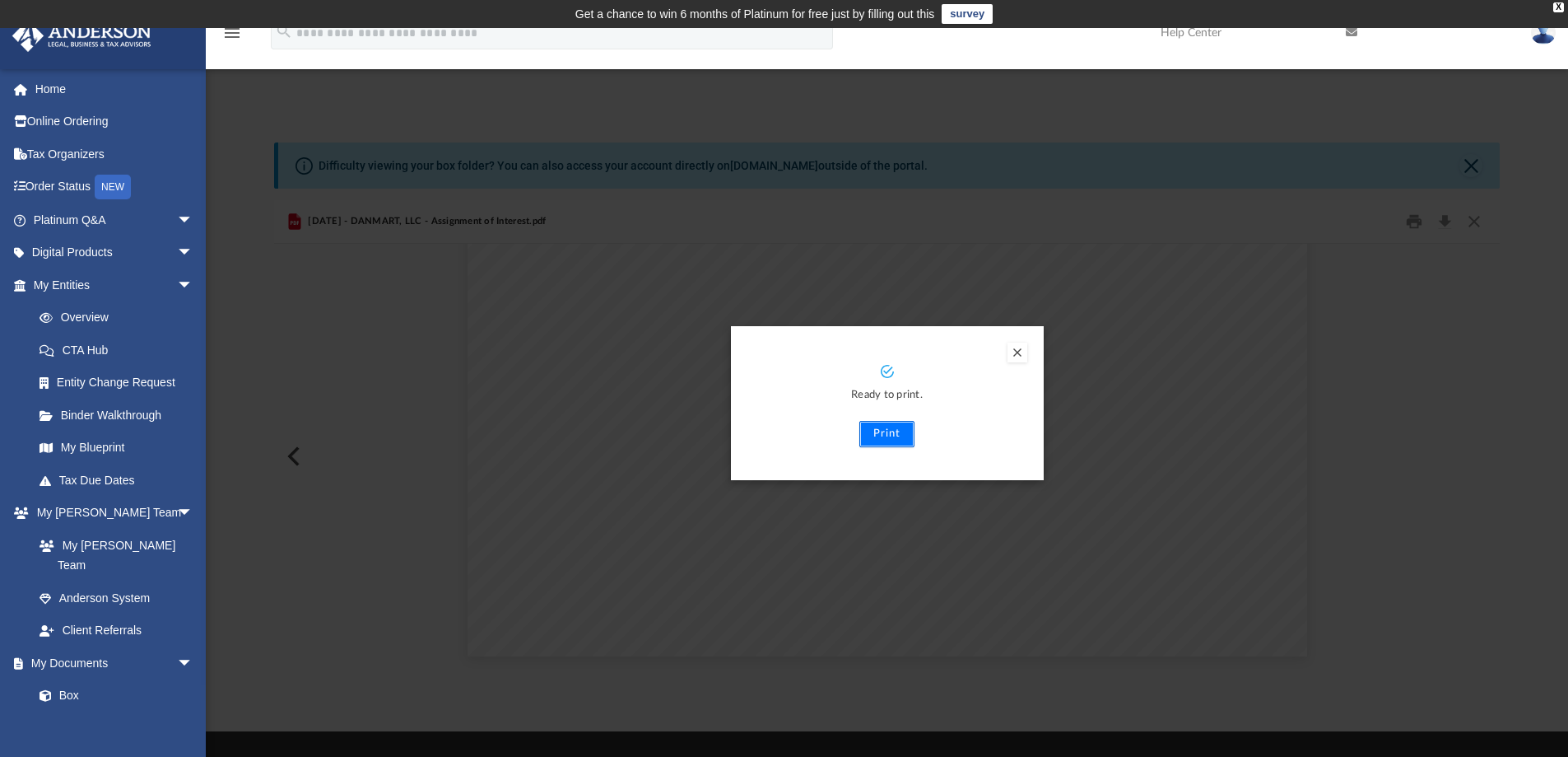
click at [887, 434] on button "Print" at bounding box center [886, 433] width 55 height 26
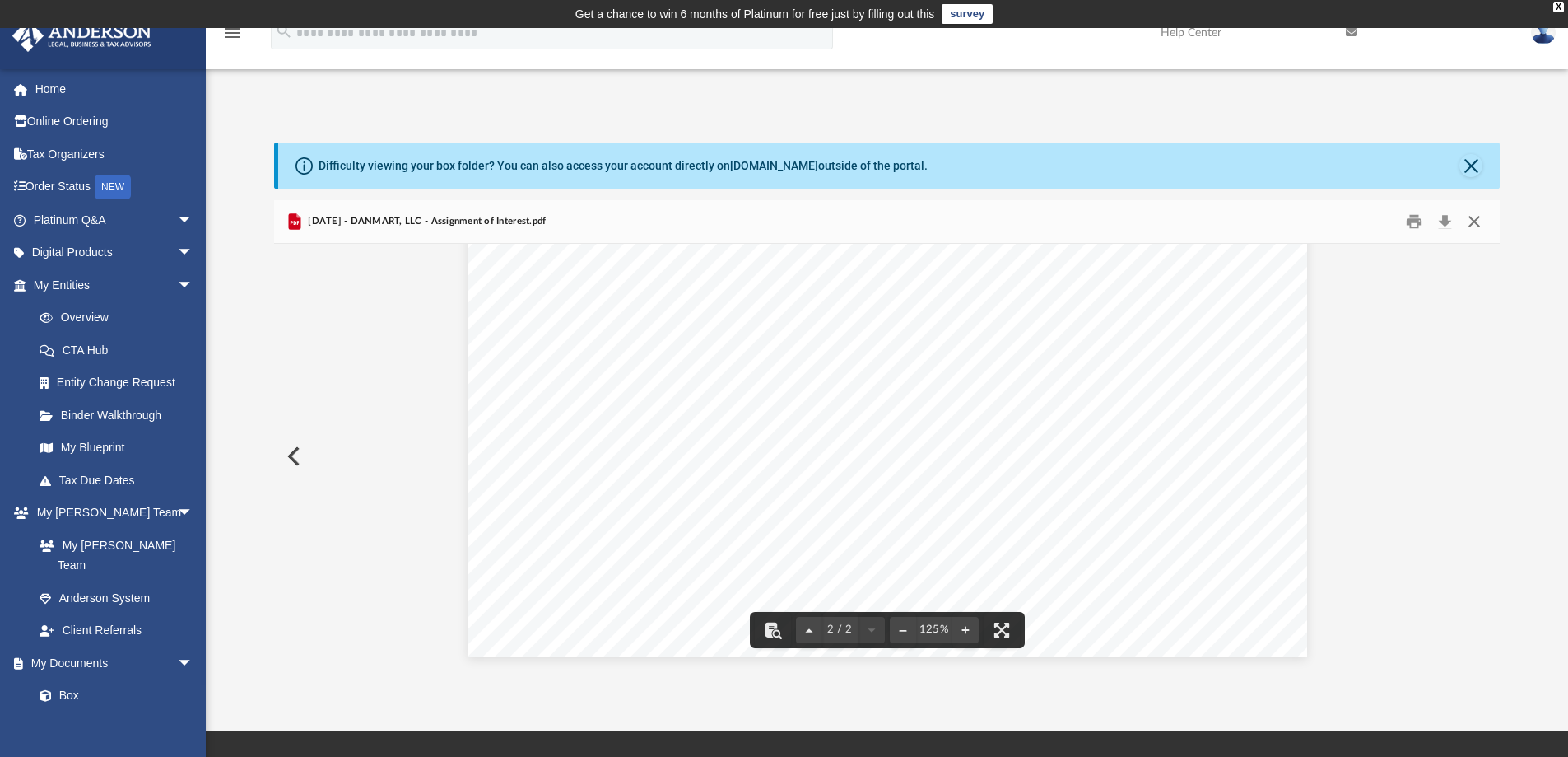
click at [1470, 220] on button "Close" at bounding box center [1473, 222] width 30 height 25
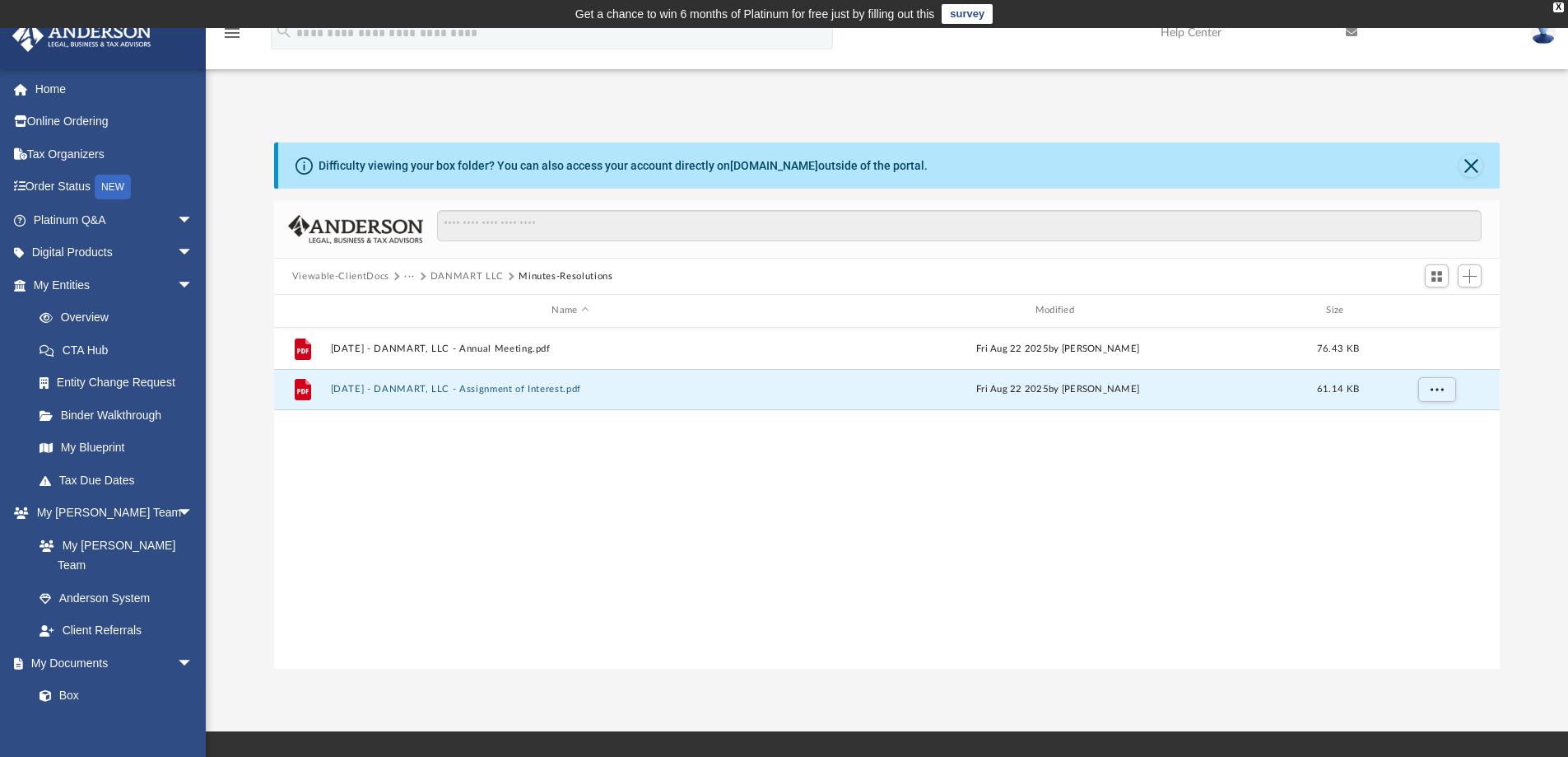
click at [449, 276] on button "DANMART LLC" at bounding box center [467, 277] width 73 height 14
click at [379, 392] on button "DANMART LLC.pdf" at bounding box center [569, 389] width 480 height 11
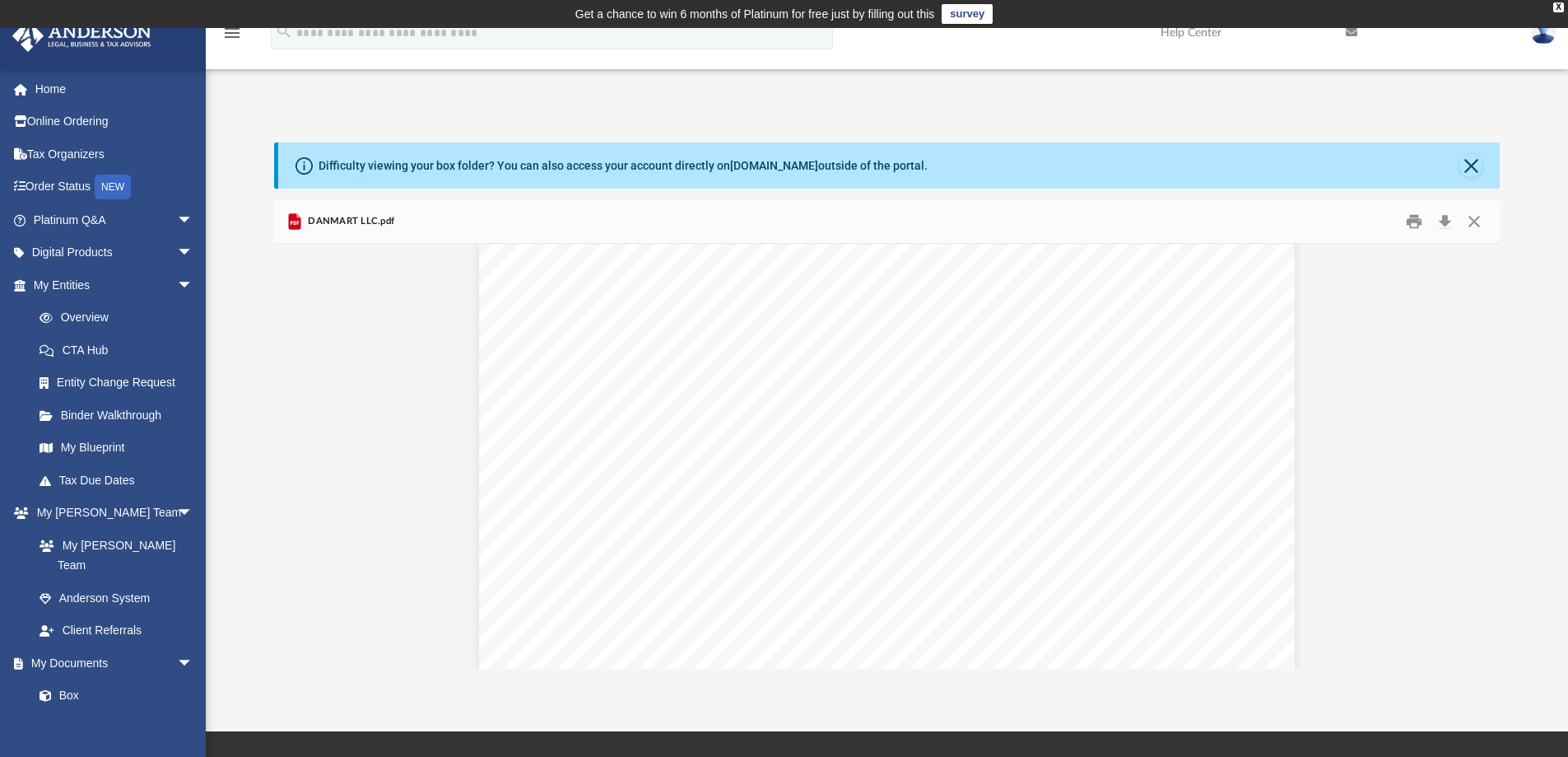
scroll to position [0, 0]
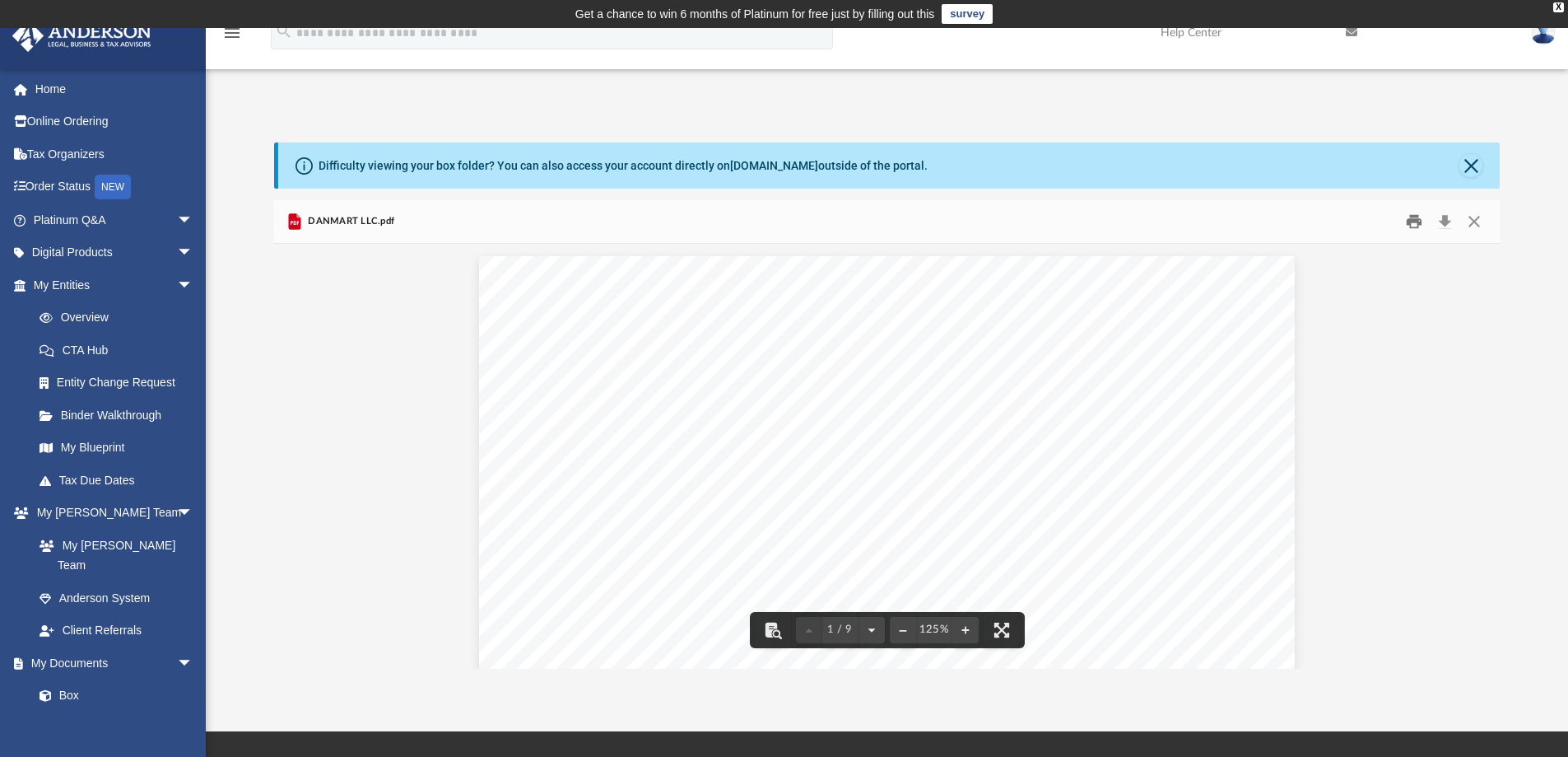
click at [1414, 223] on button "Print" at bounding box center [1413, 222] width 33 height 25
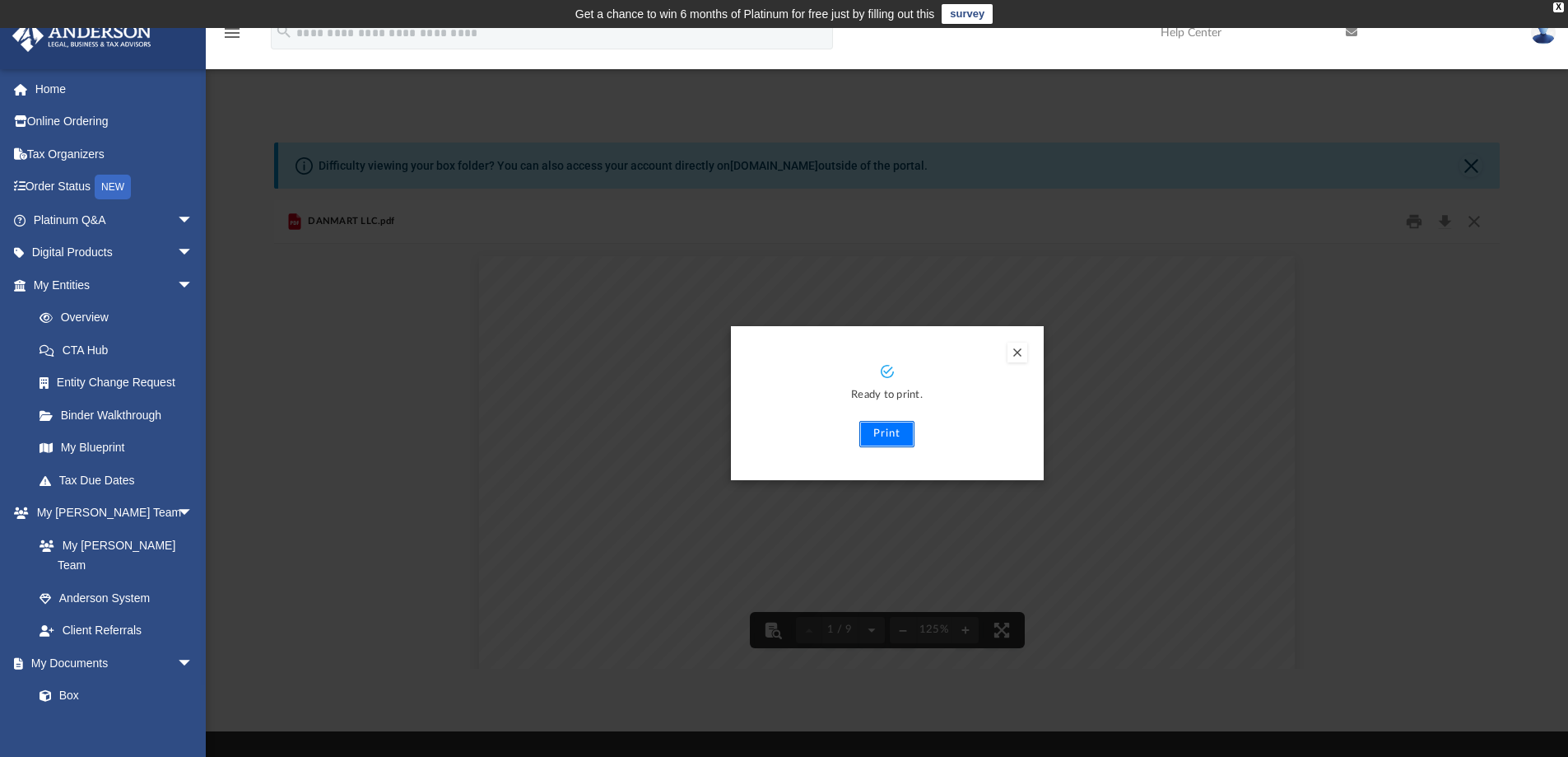
click at [886, 433] on button "Print" at bounding box center [886, 433] width 55 height 26
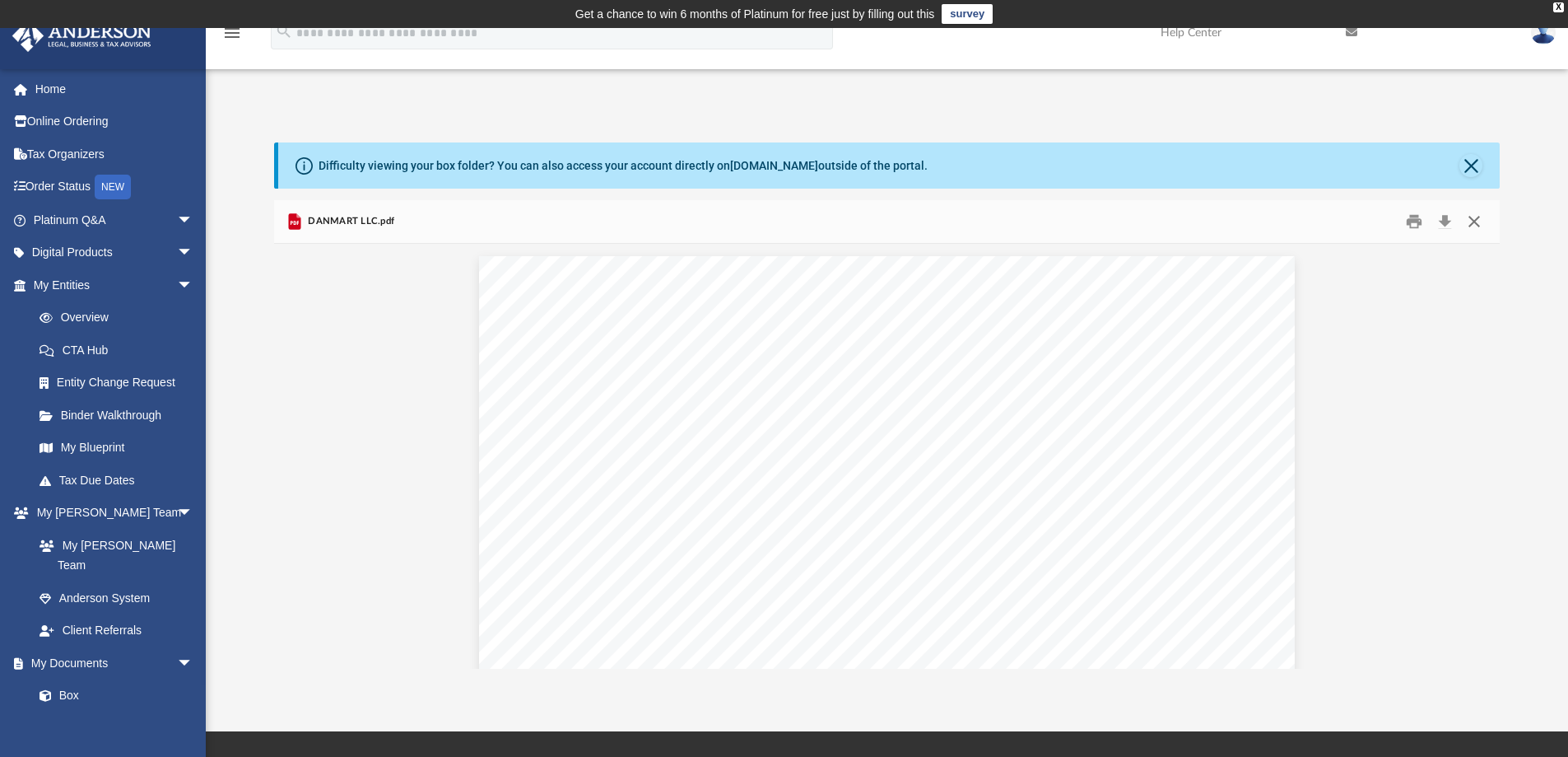
click at [1482, 222] on button "Close" at bounding box center [1473, 222] width 30 height 25
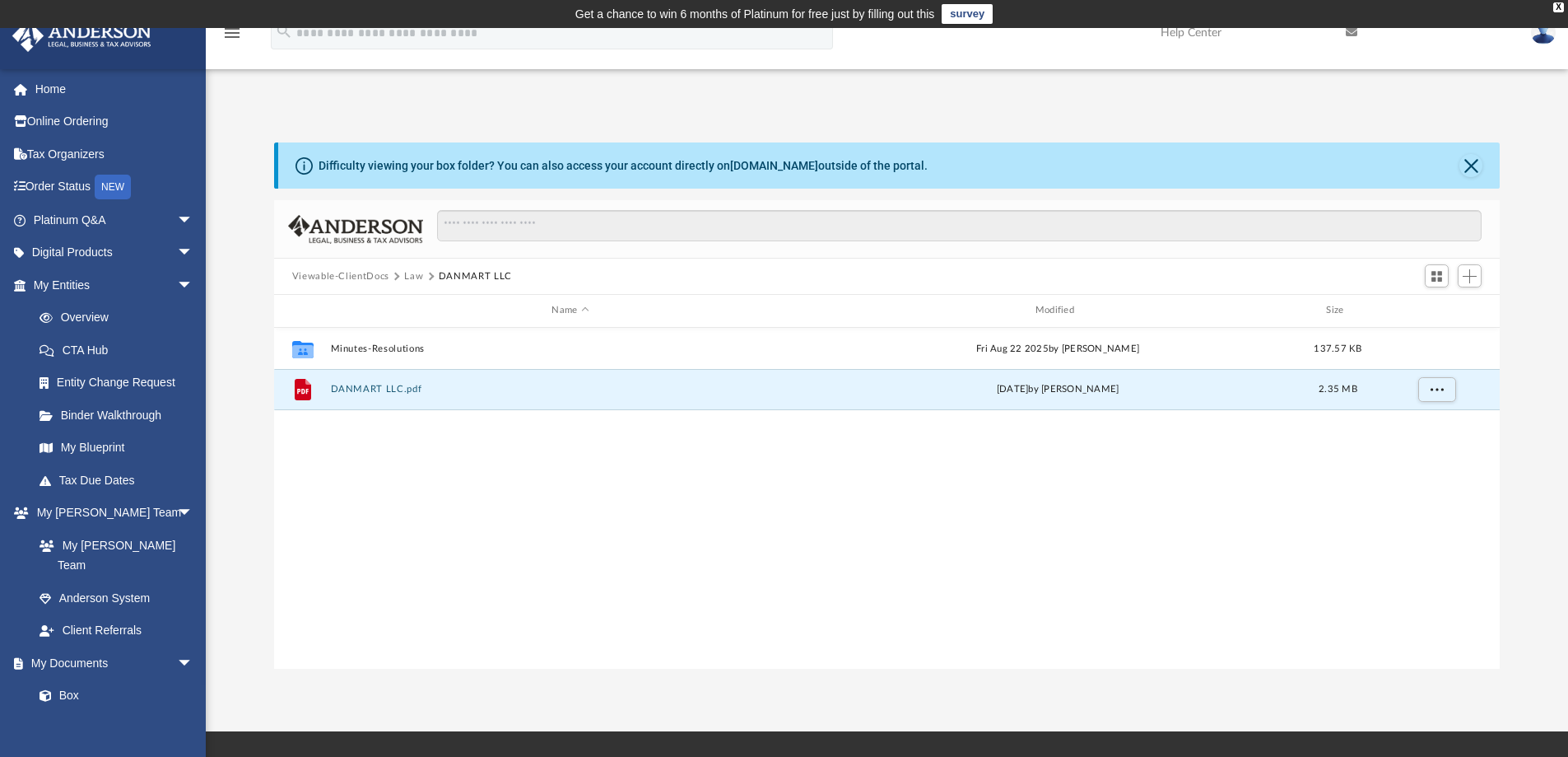
click at [414, 279] on button "Law" at bounding box center [413, 277] width 19 height 14
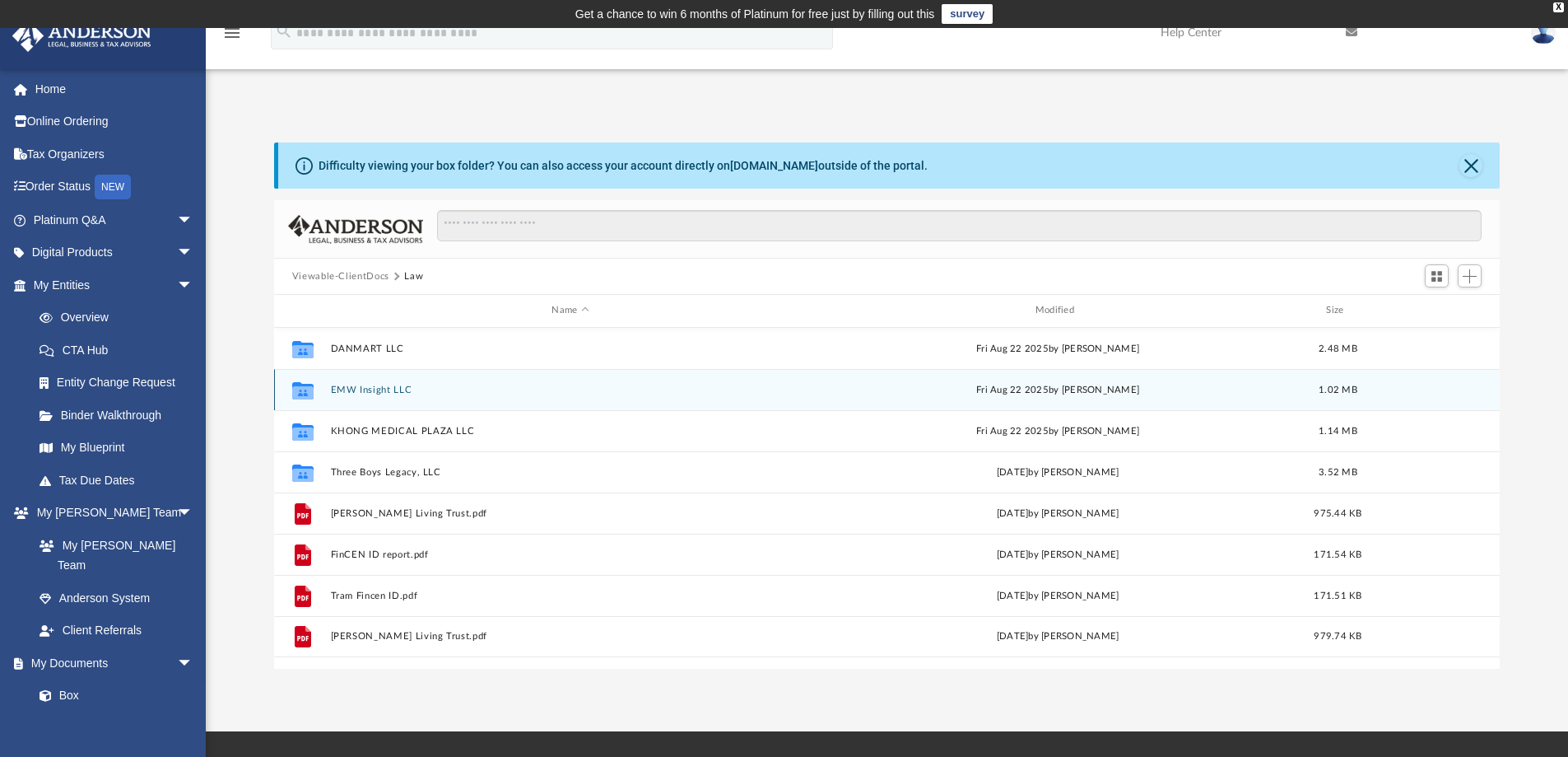
click at [367, 392] on button "EMW Insight LLC" at bounding box center [569, 390] width 480 height 11
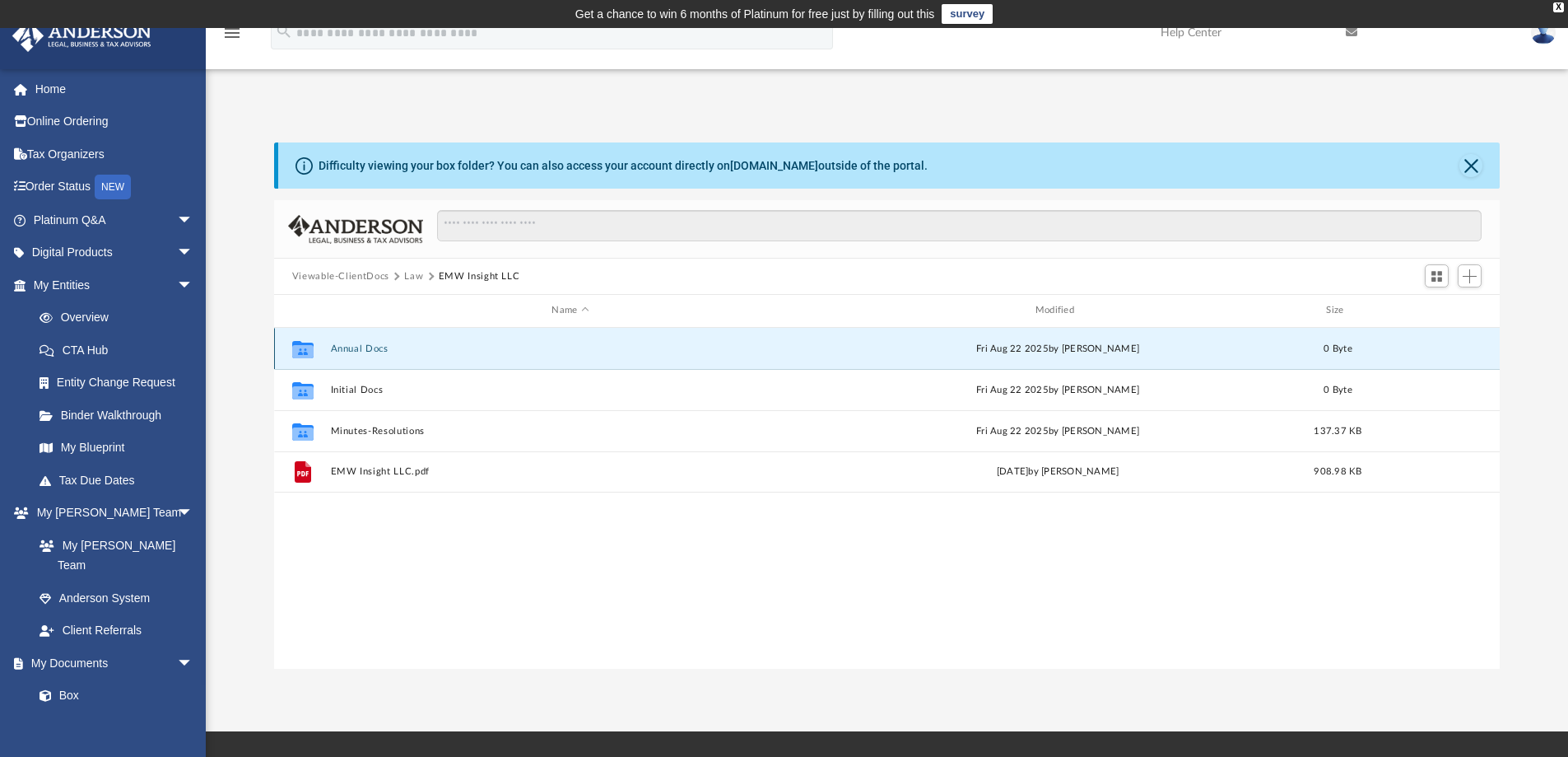
click at [367, 344] on button "Annual Docs" at bounding box center [569, 349] width 480 height 11
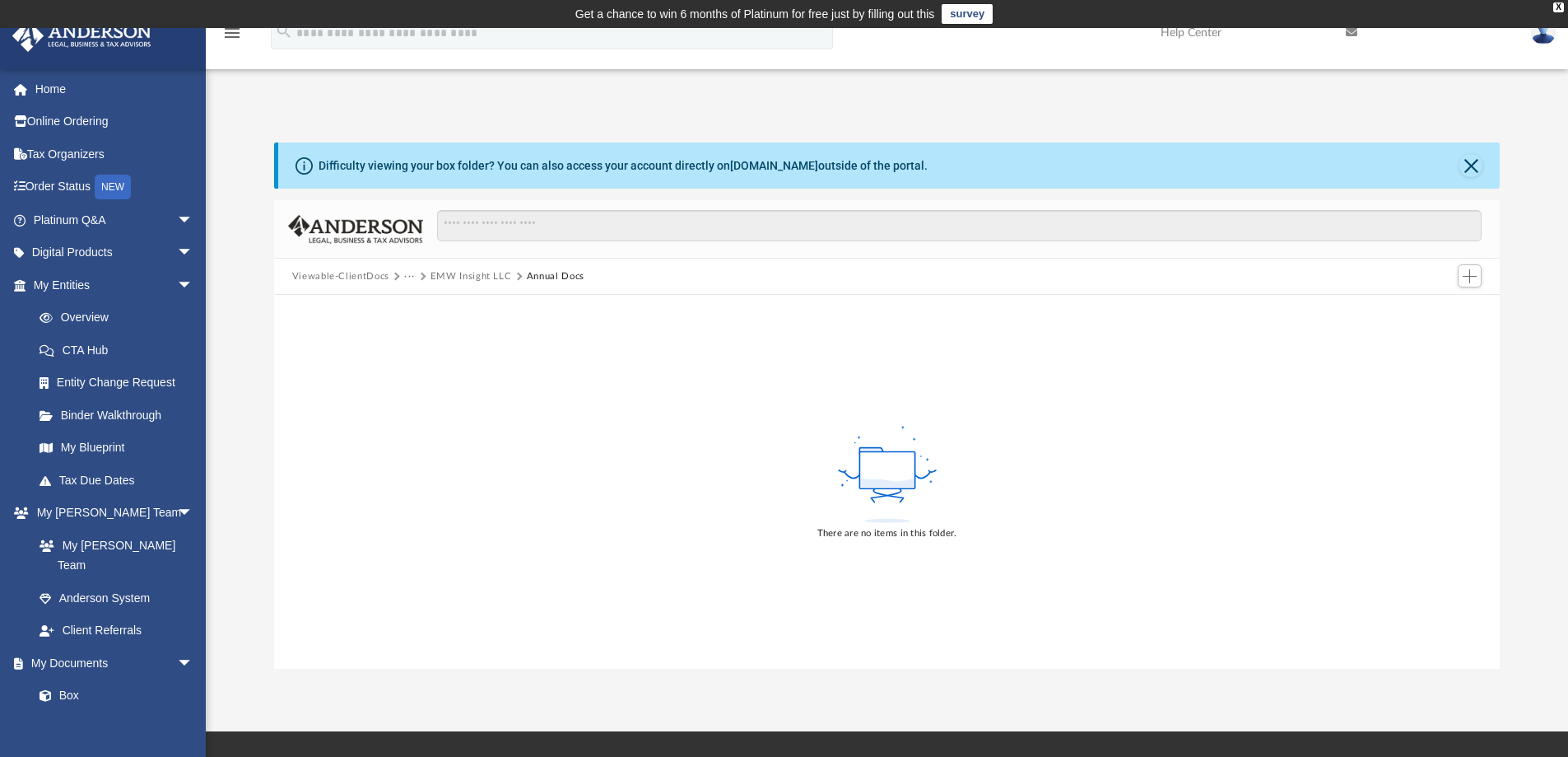
click at [482, 278] on button "EMW Insight LLC" at bounding box center [471, 277] width 81 height 14
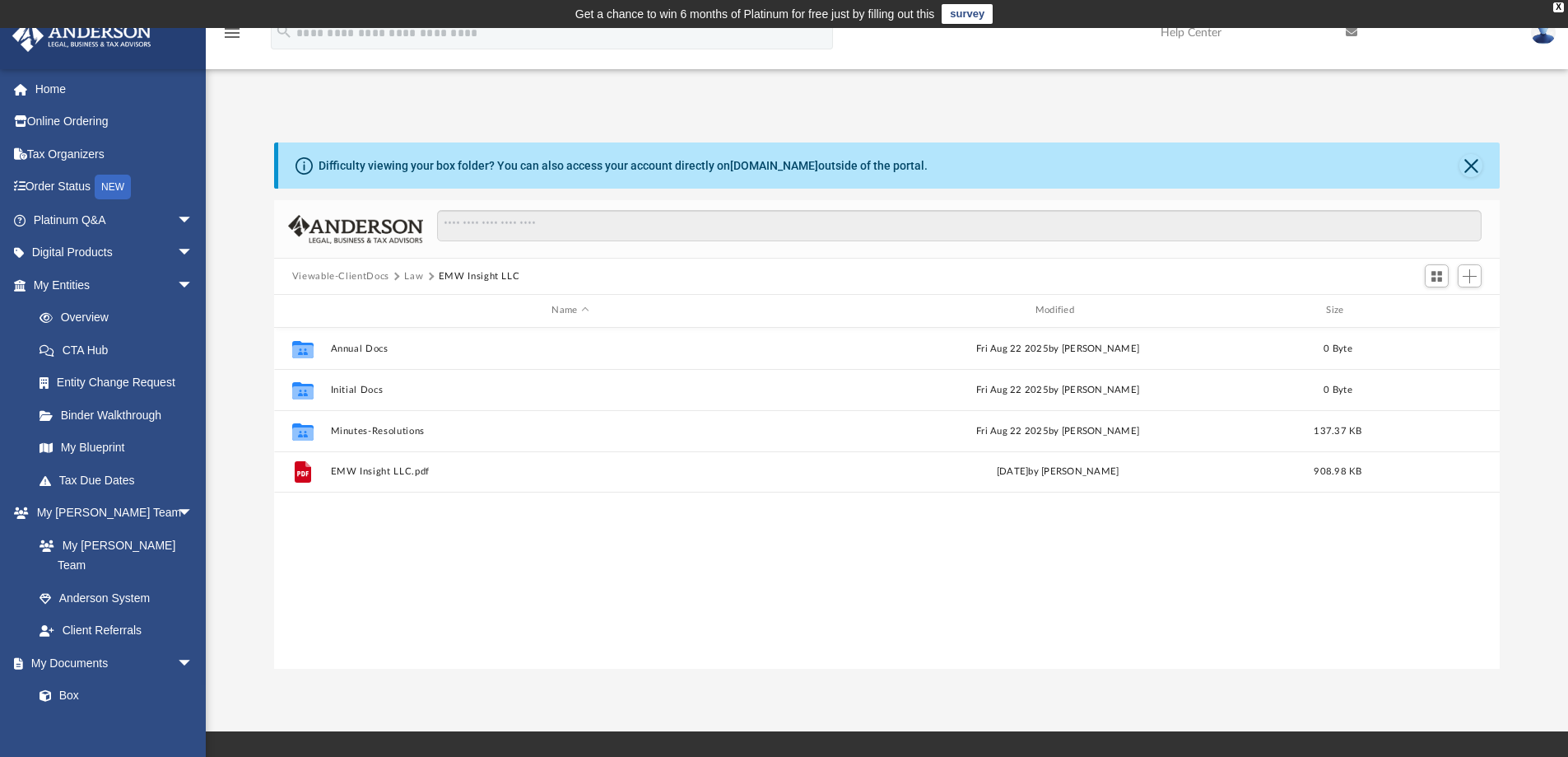
scroll to position [362, 1213]
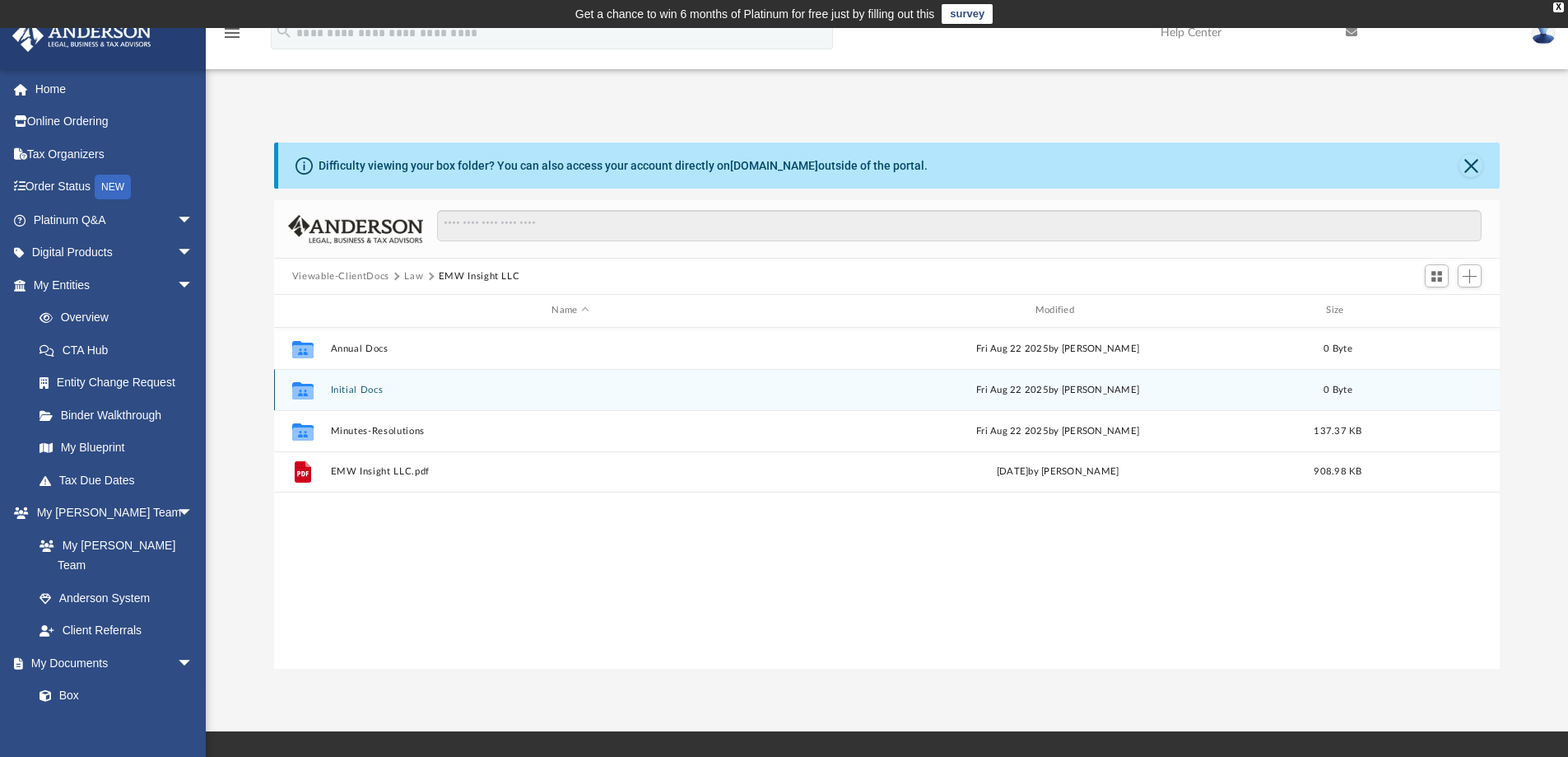
click at [345, 391] on button "Initial Docs" at bounding box center [569, 390] width 480 height 11
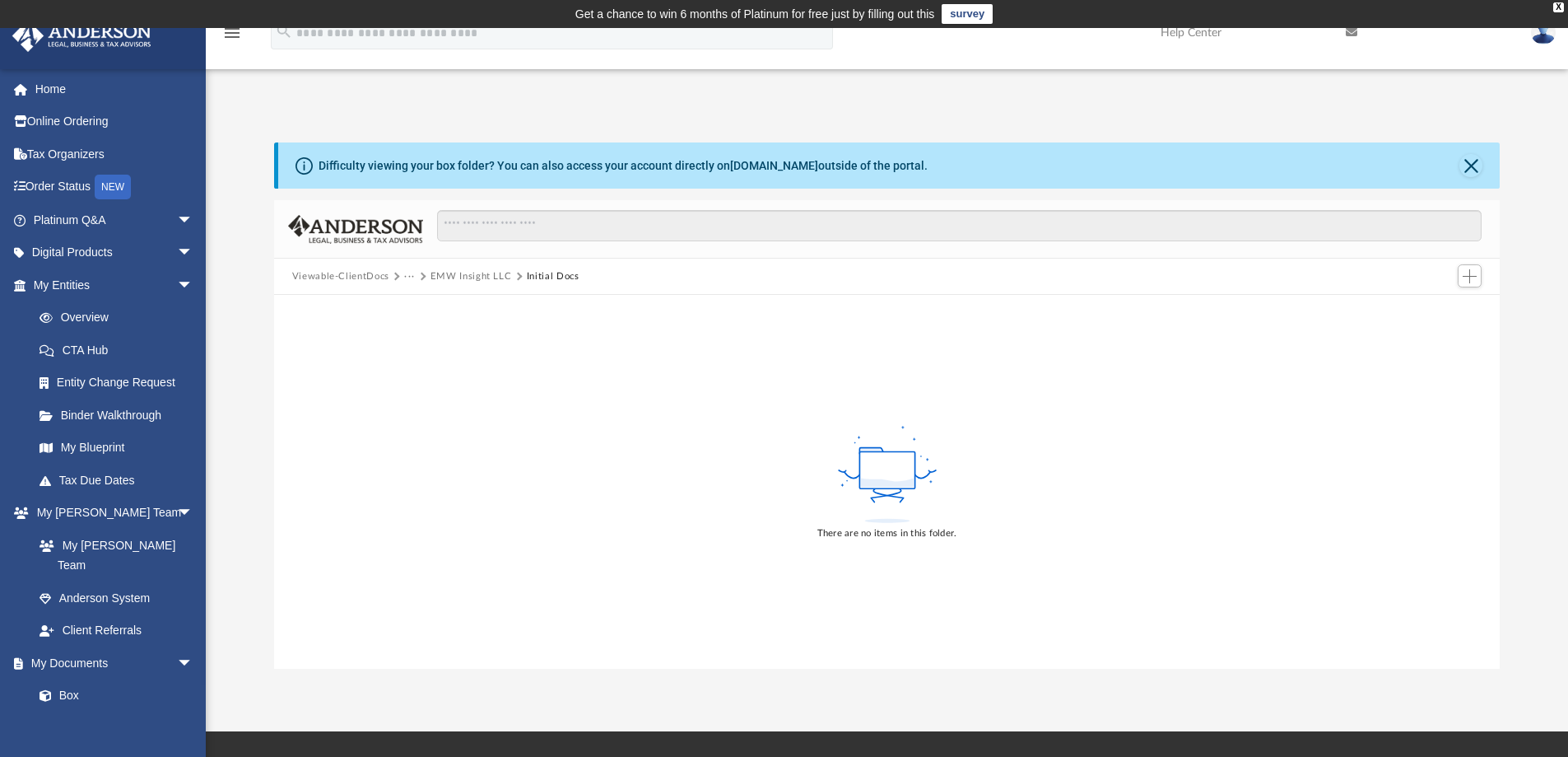
click at [487, 276] on button "EMW Insight LLC" at bounding box center [471, 277] width 81 height 14
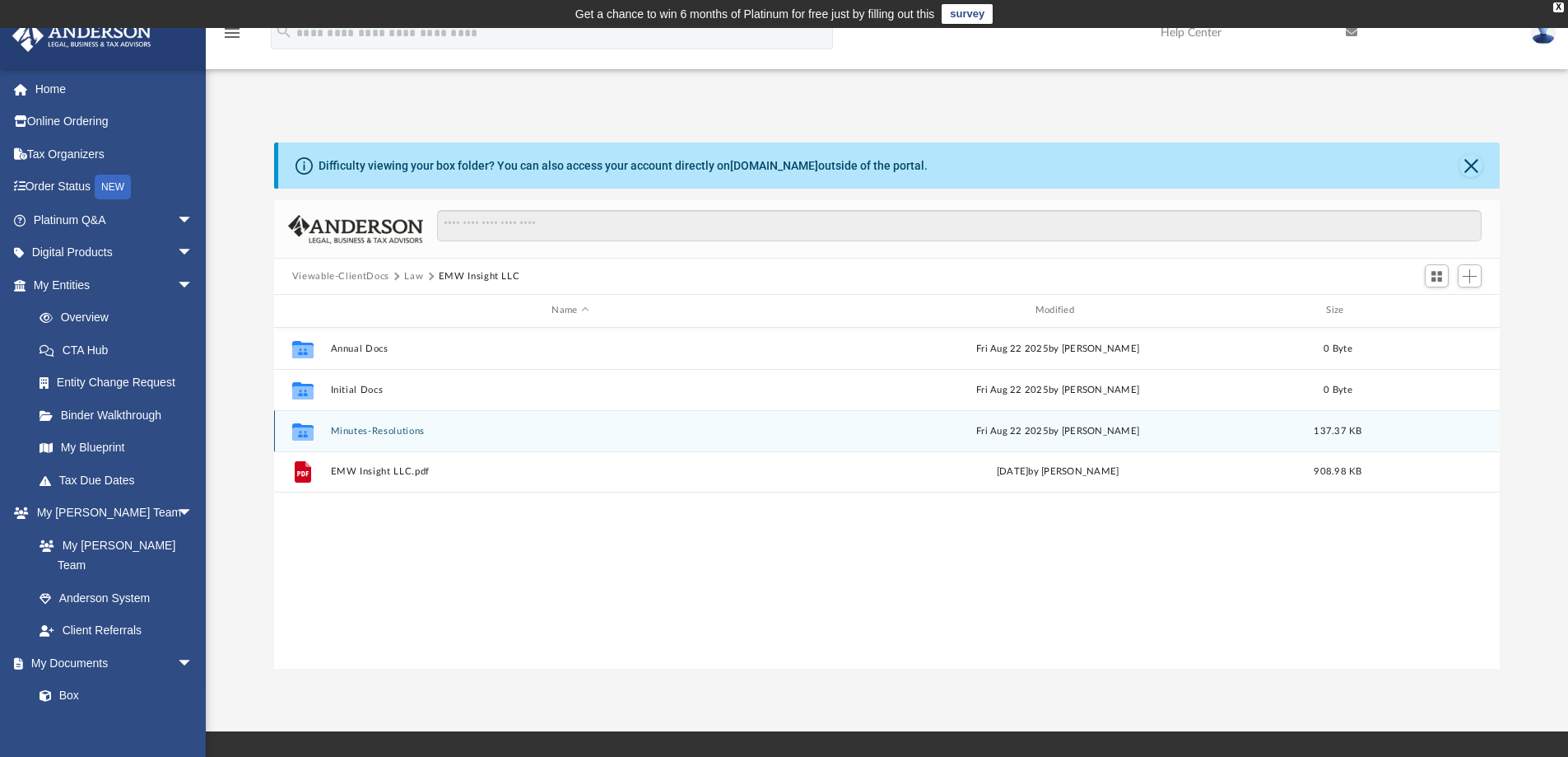
click at [385, 430] on button "Minutes-Resolutions" at bounding box center [569, 431] width 480 height 11
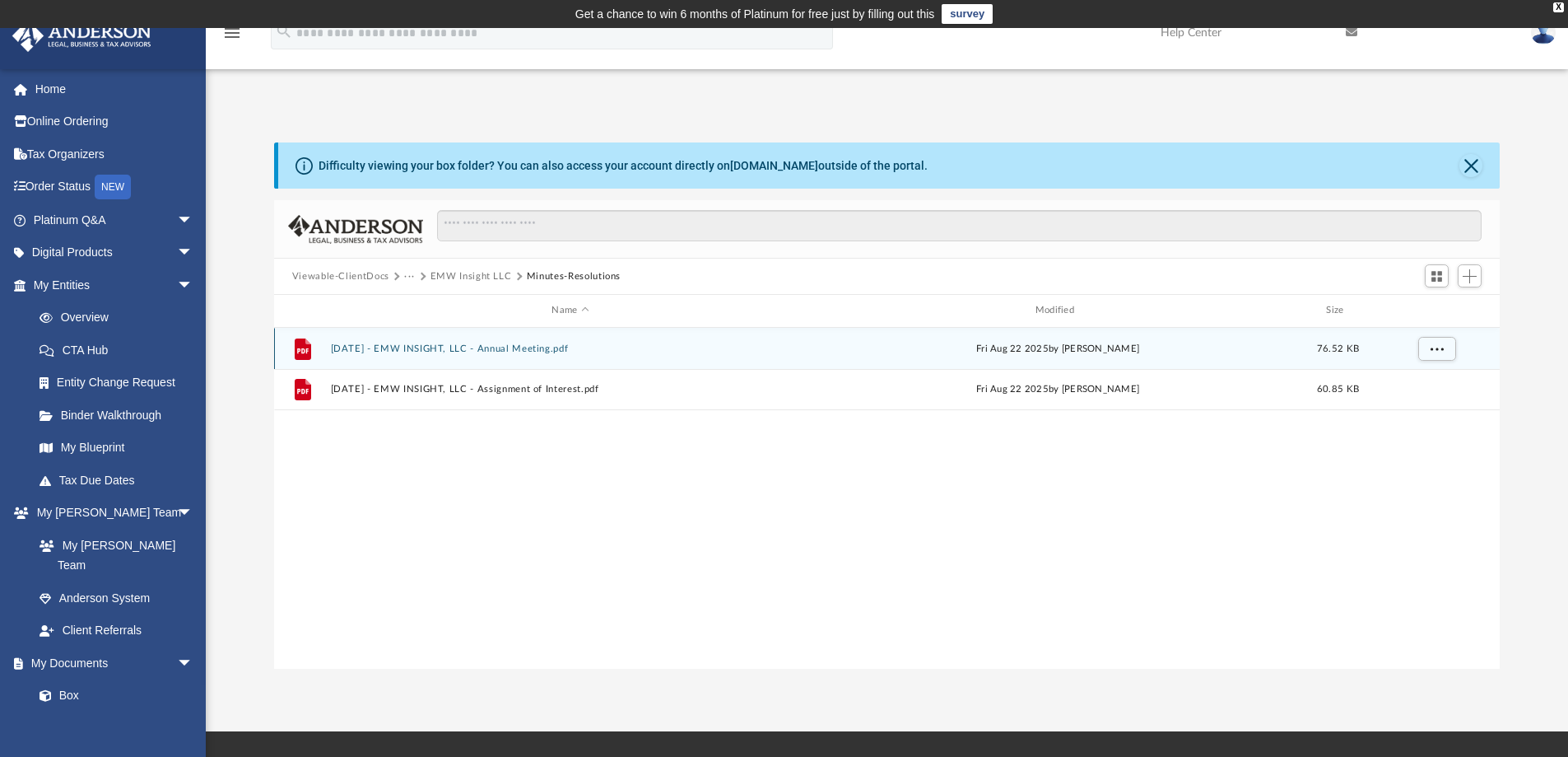
click at [444, 343] on button "2025.08.11 - EMW INSIGHT, LLC - Annual Meeting.pdf" at bounding box center [569, 349] width 480 height 11
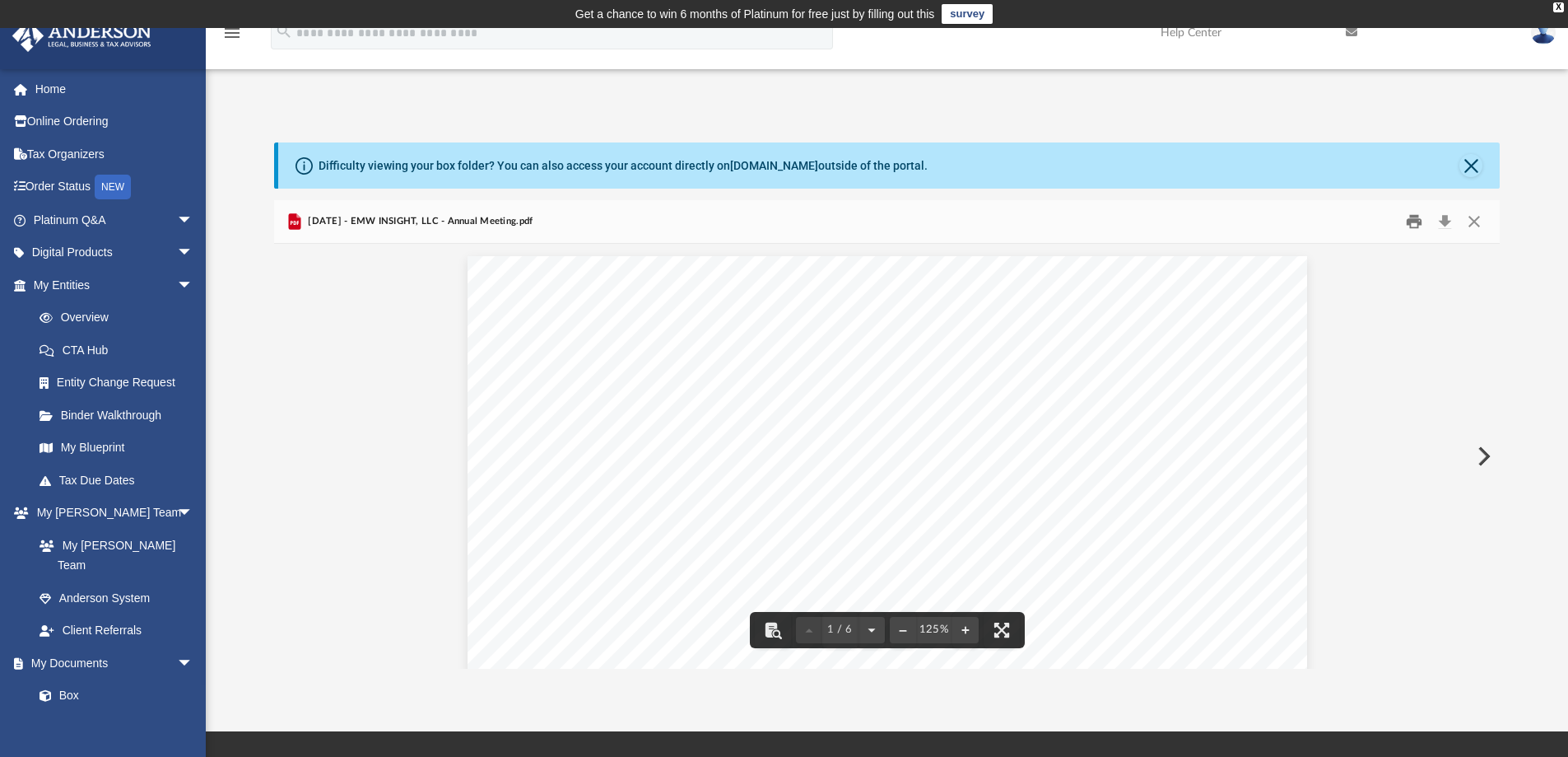
click at [1409, 224] on button "Print" at bounding box center [1413, 222] width 33 height 25
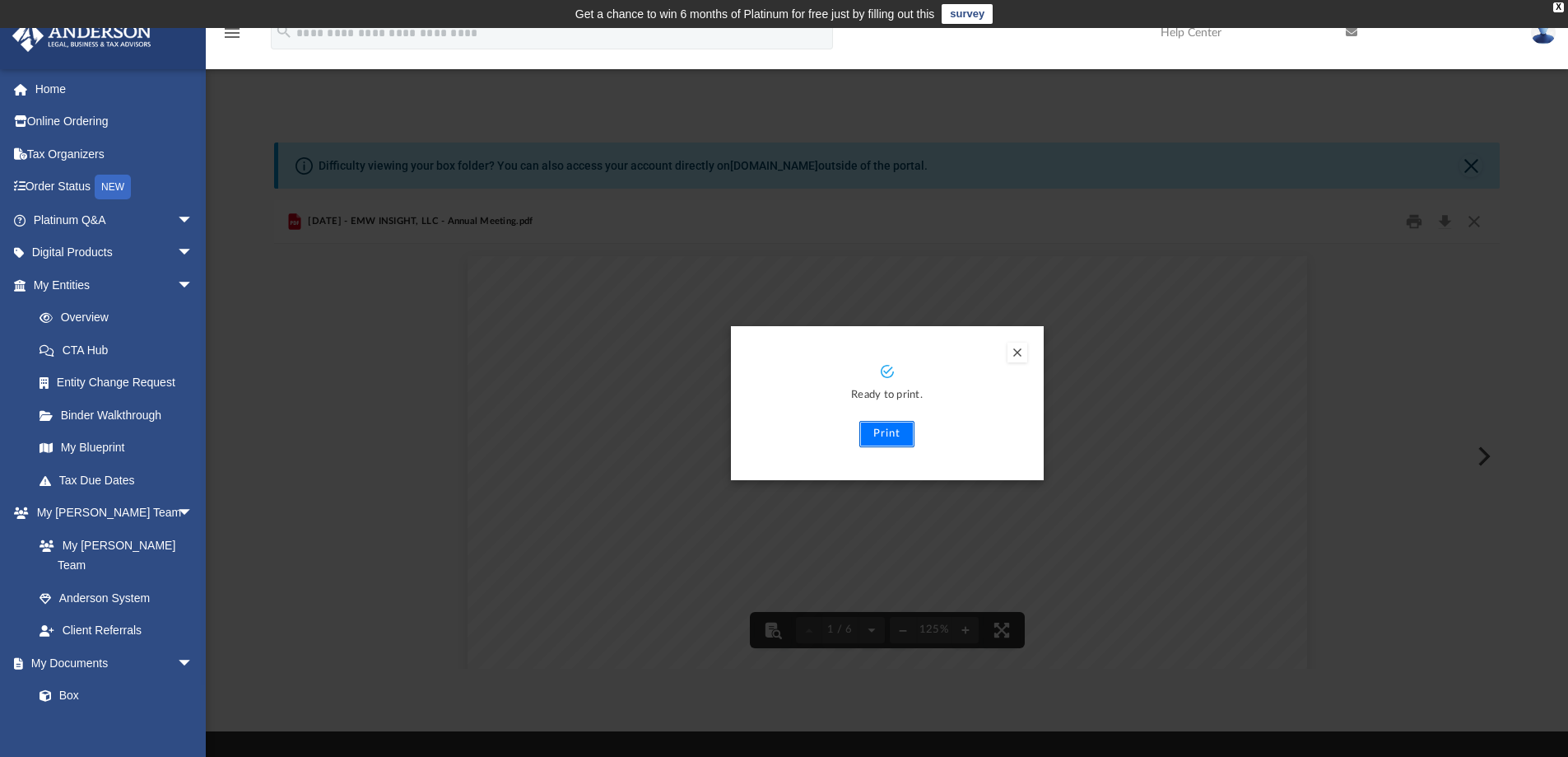
click at [897, 433] on button "Print" at bounding box center [886, 433] width 55 height 26
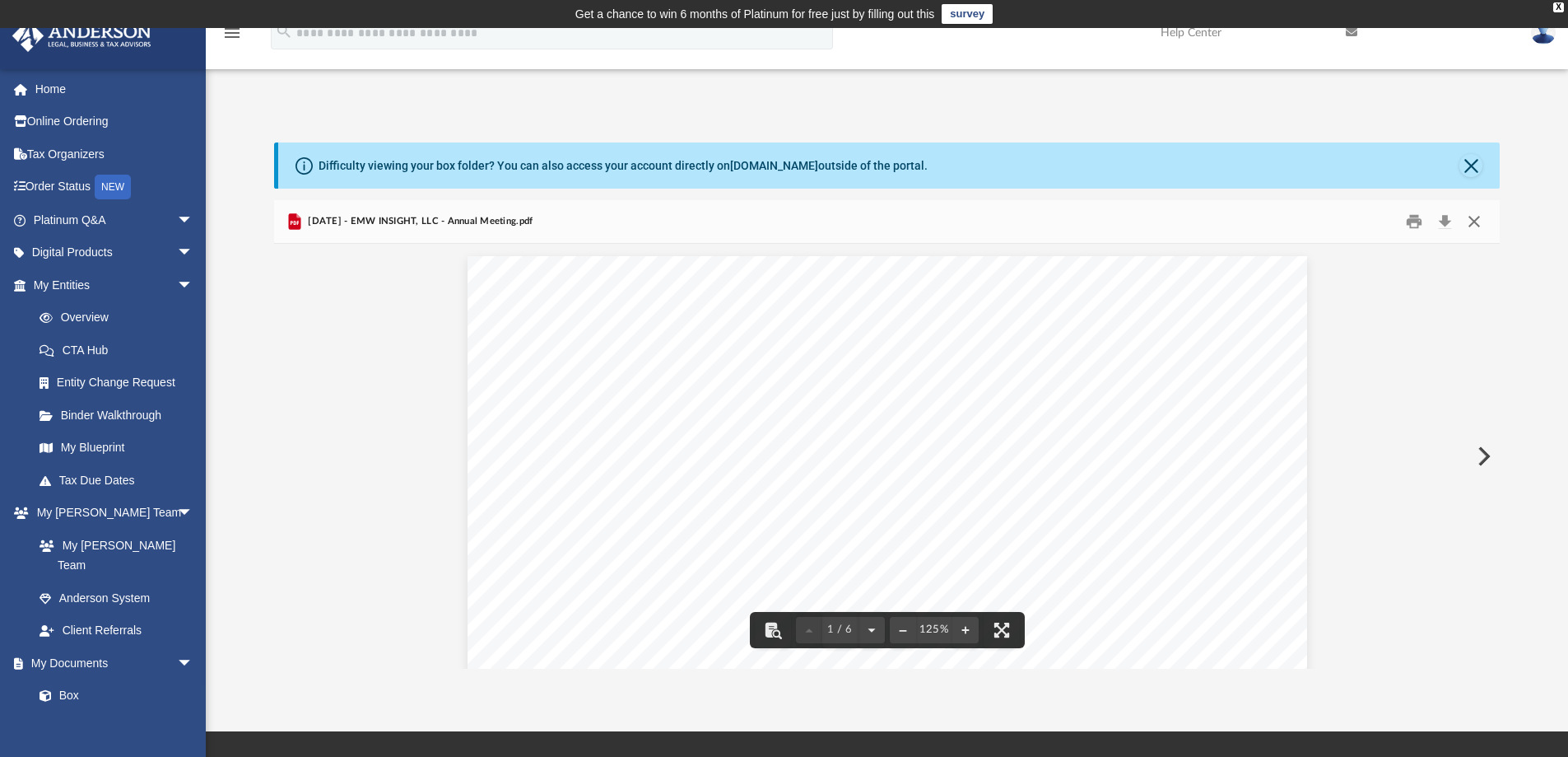
click at [1475, 221] on button "Close" at bounding box center [1473, 222] width 30 height 25
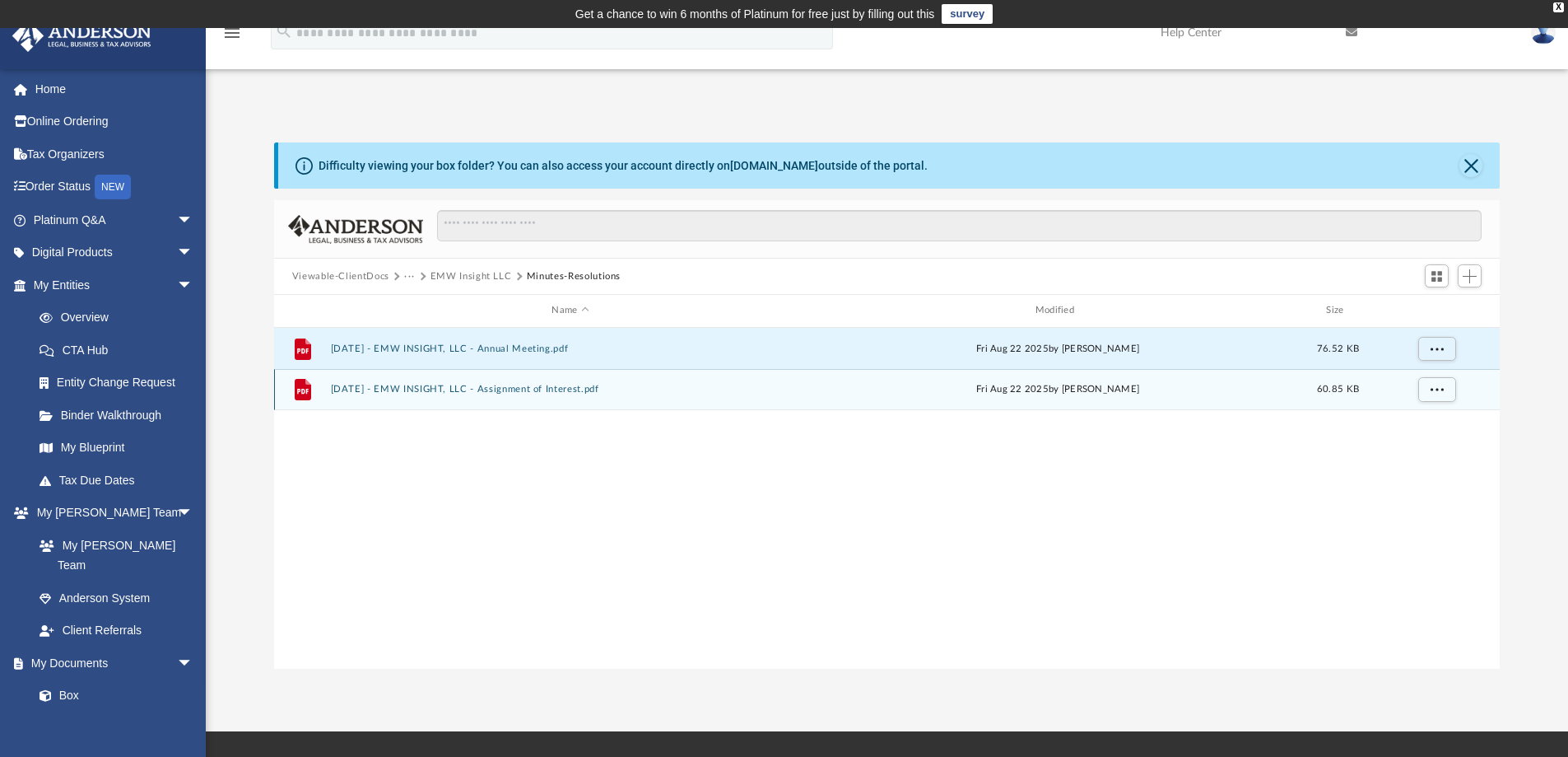
click at [418, 392] on button "2025.08.11 - EMW INSIGHT, LLC - Assignment of Interest.pdf" at bounding box center [569, 389] width 480 height 11
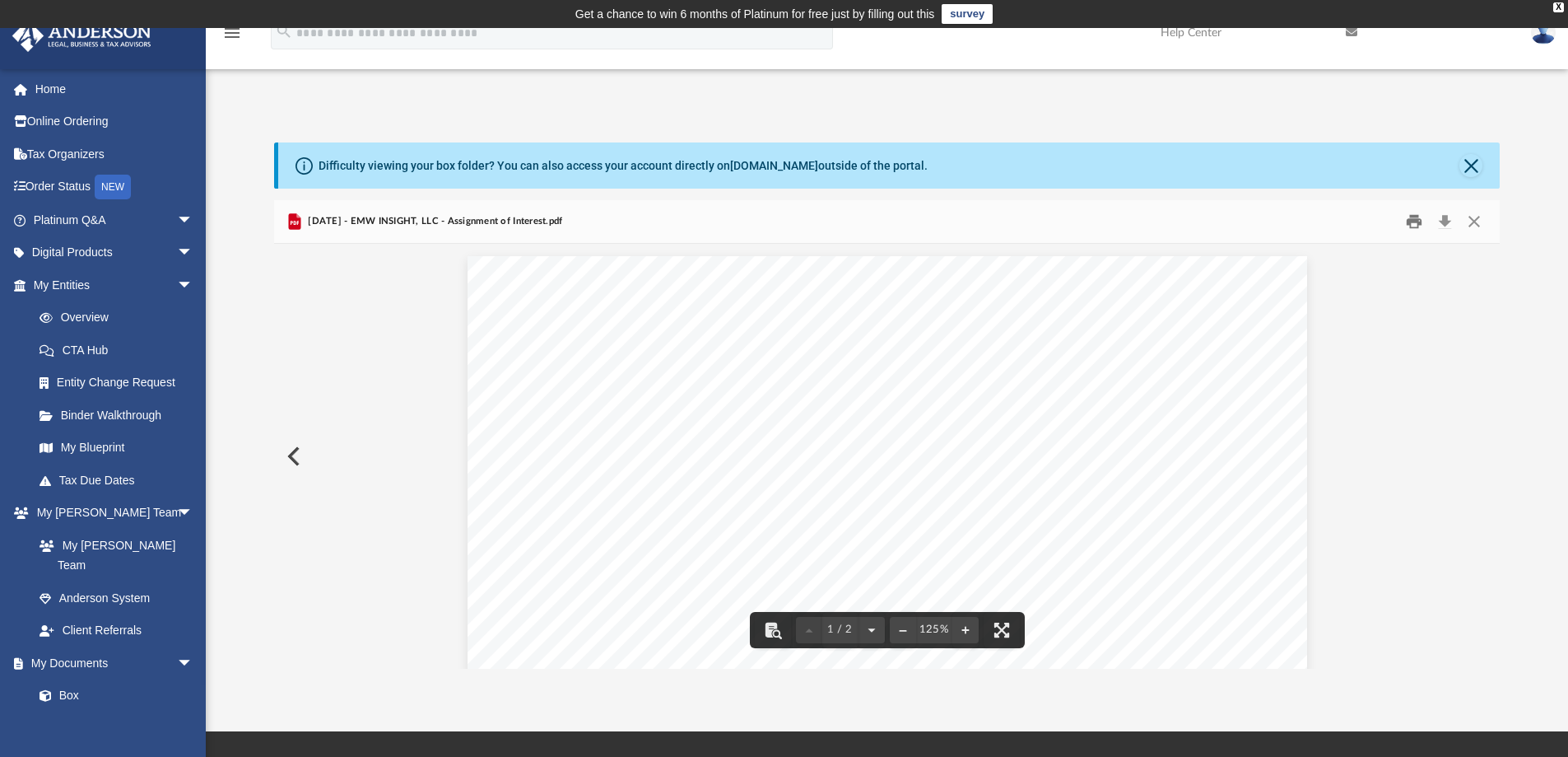
click at [1413, 224] on button "Print" at bounding box center [1413, 222] width 33 height 25
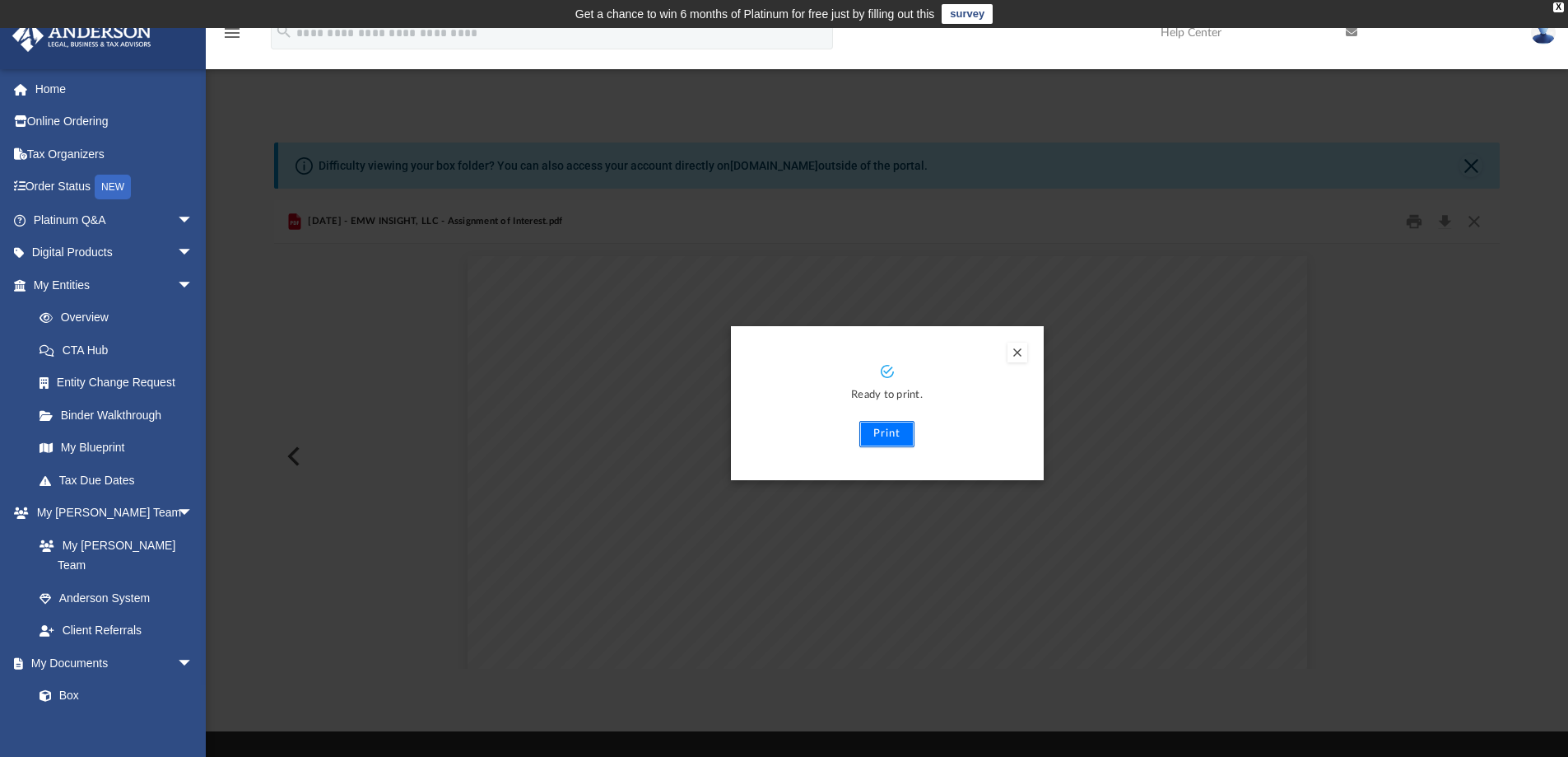
click at [879, 432] on button "Print" at bounding box center [886, 433] width 55 height 26
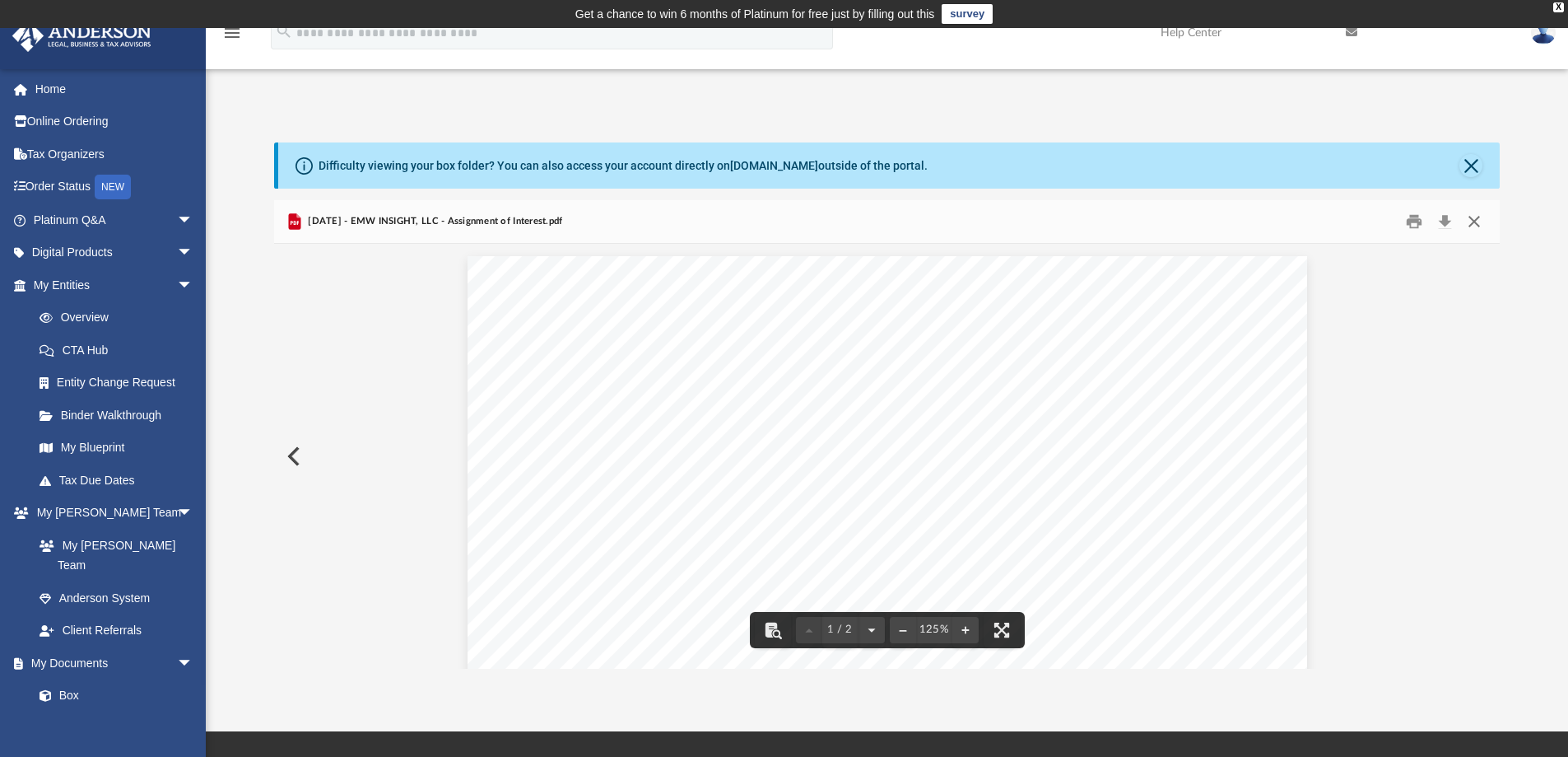
click at [1477, 224] on button "Close" at bounding box center [1473, 222] width 30 height 25
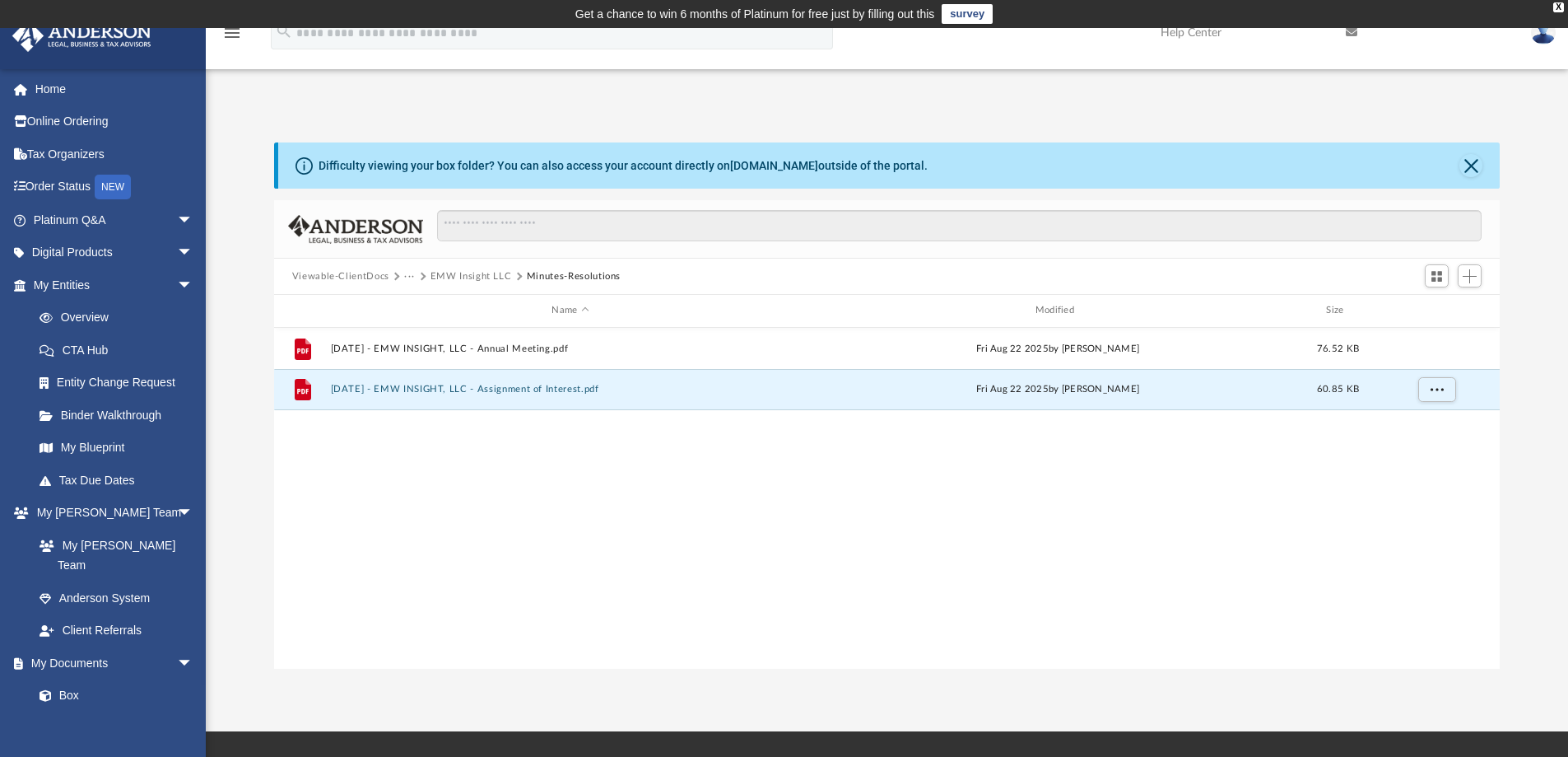
click at [475, 272] on button "EMW Insight LLC" at bounding box center [471, 277] width 81 height 14
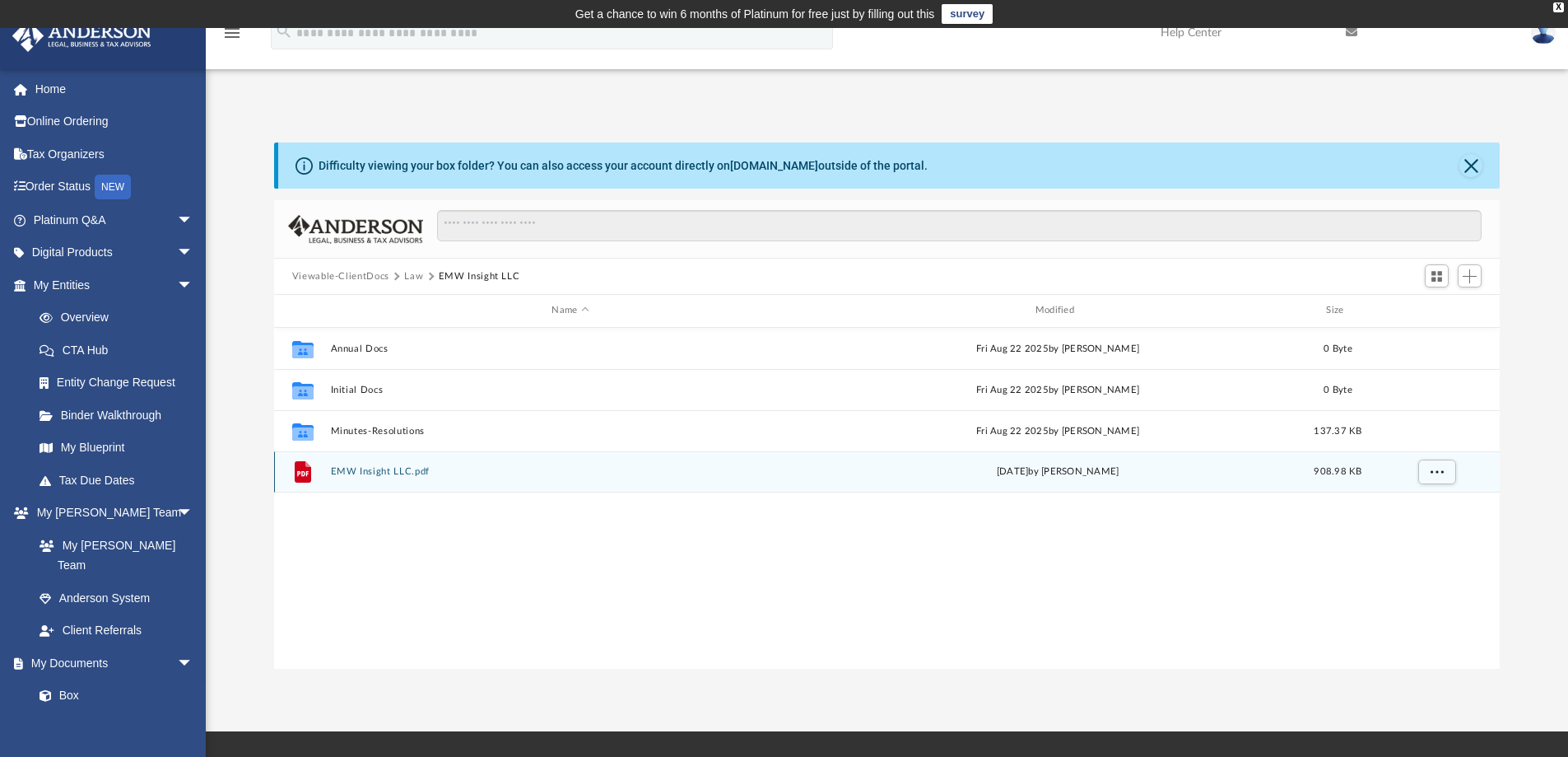
click at [404, 473] on button "EMW Insight LLC.pdf" at bounding box center [569, 471] width 480 height 11
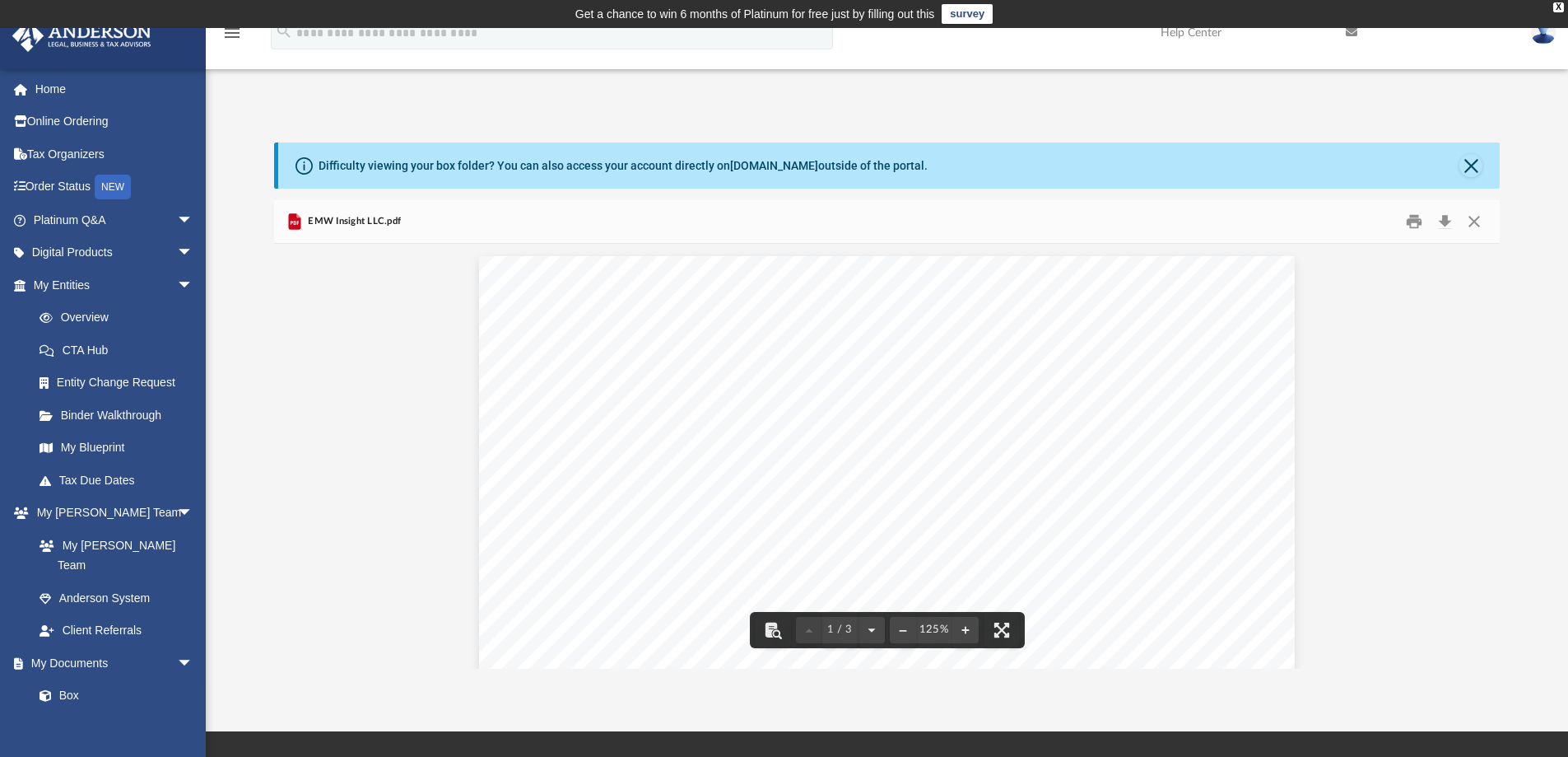
scroll to position [23, 0]
click at [1409, 223] on button "Print" at bounding box center [1413, 222] width 33 height 25
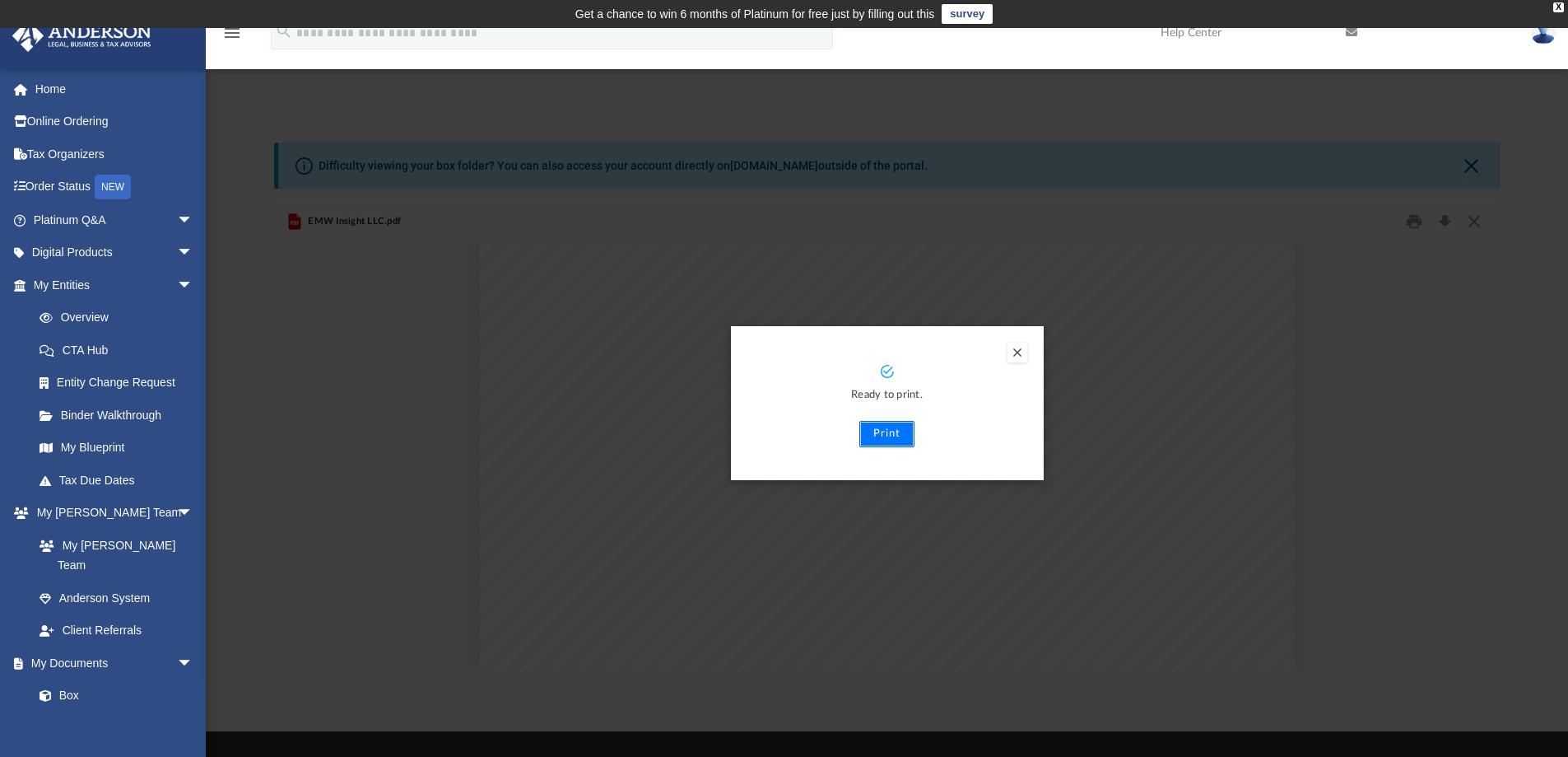
click at [880, 432] on button "Print" at bounding box center [886, 433] width 55 height 26
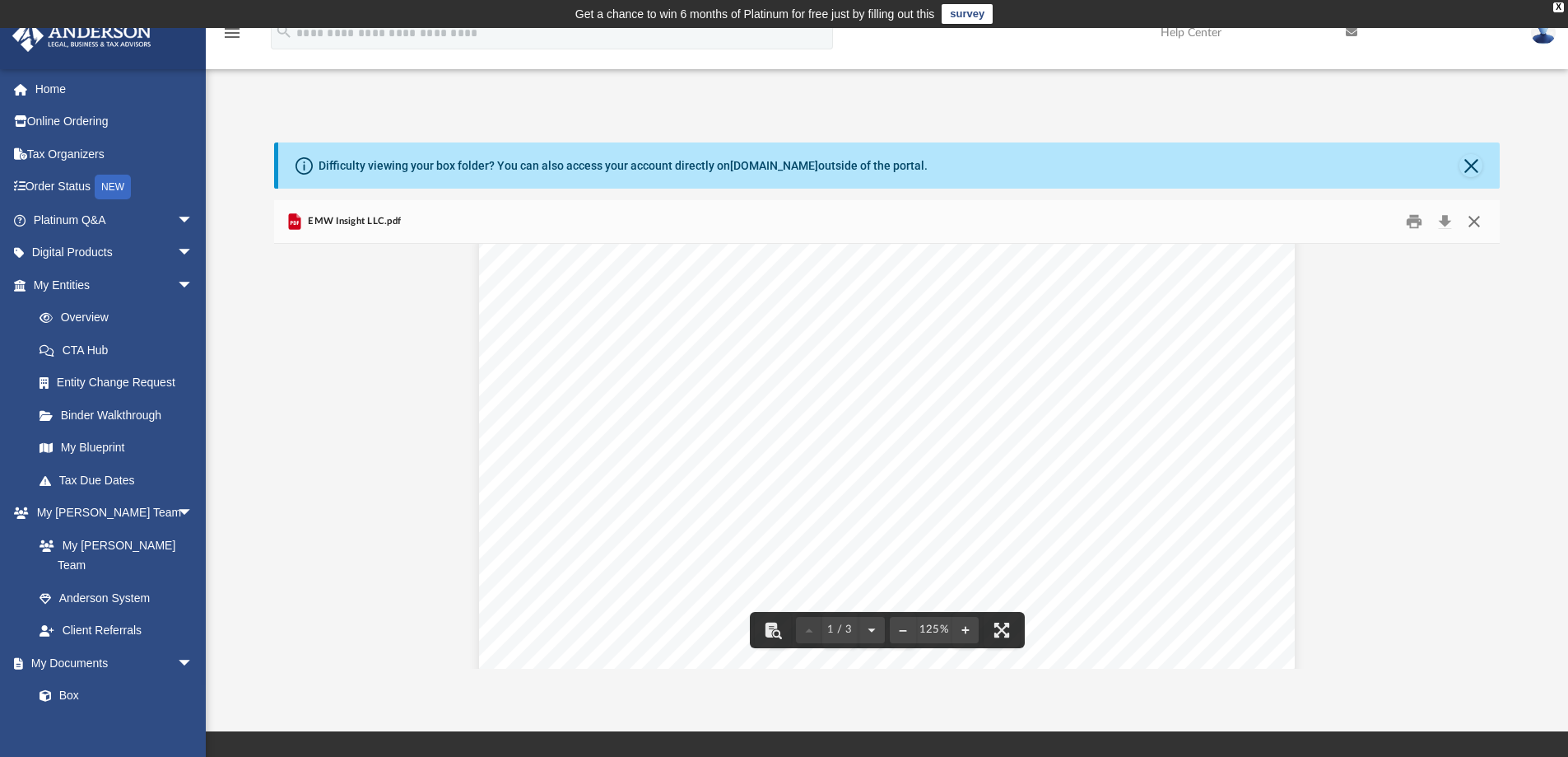
click at [1473, 223] on button "Close" at bounding box center [1473, 222] width 30 height 25
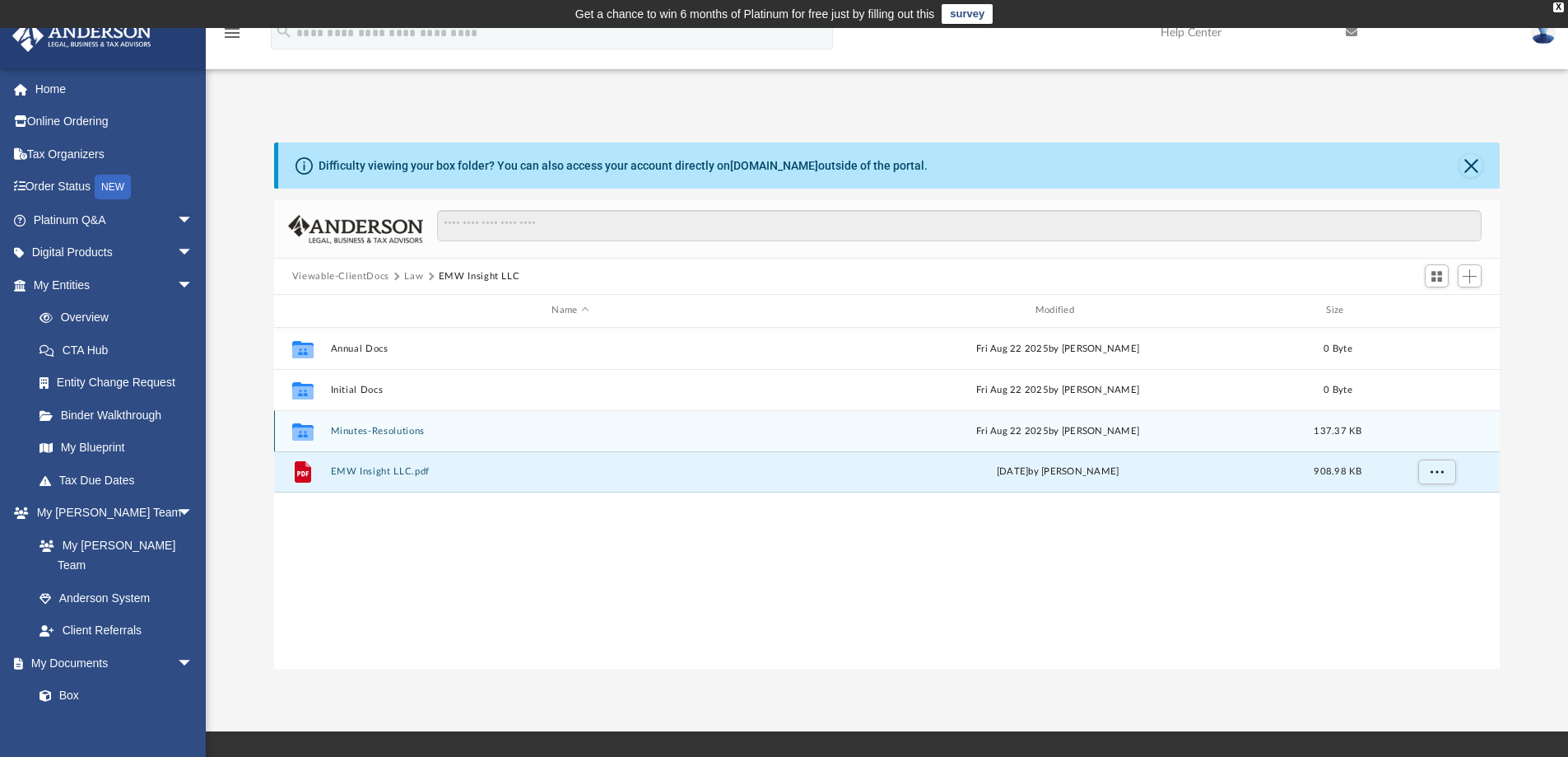
click at [385, 430] on button "Minutes-Resolutions" at bounding box center [569, 431] width 480 height 11
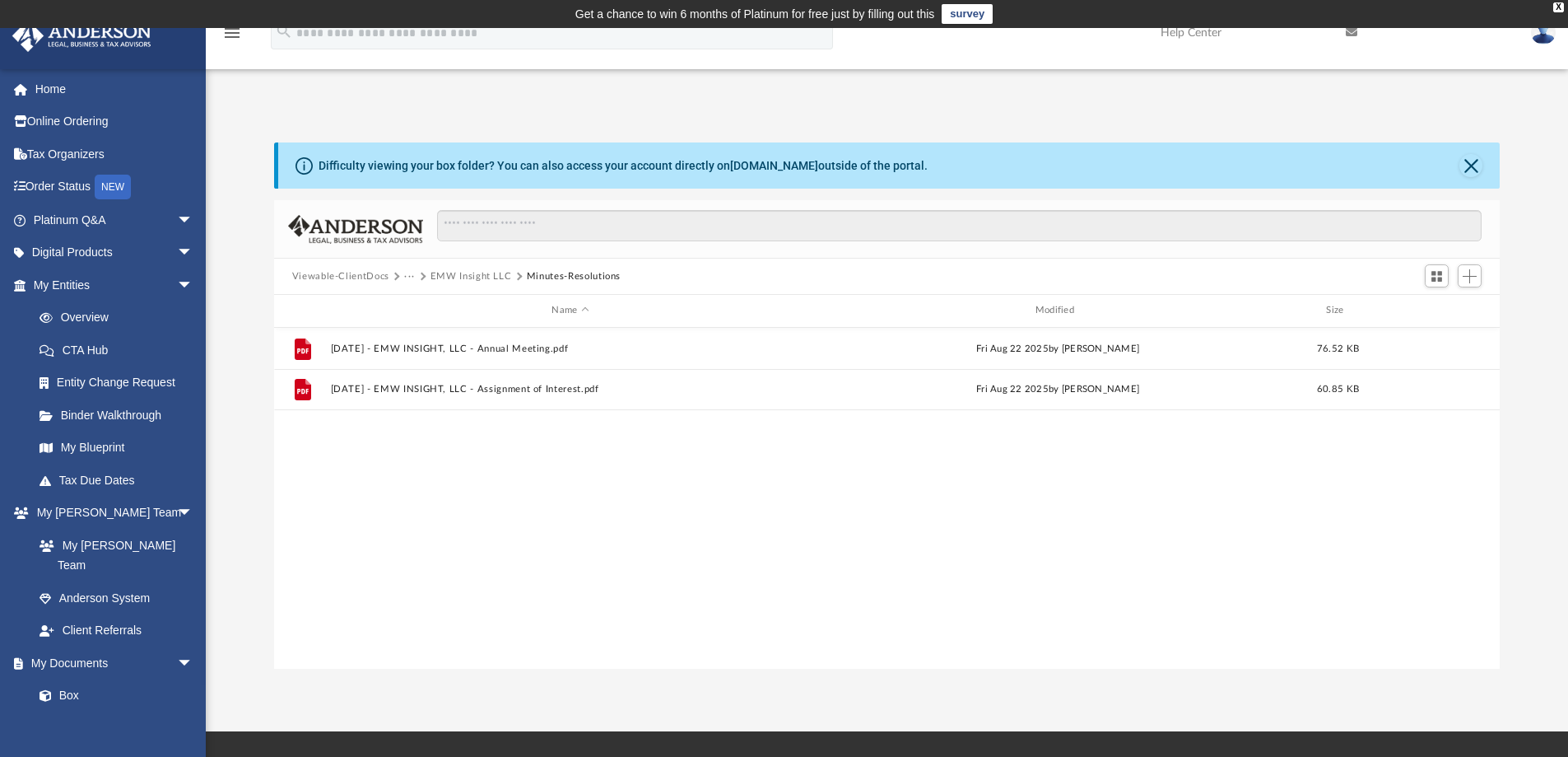
click at [480, 278] on button "EMW Insight LLC" at bounding box center [471, 277] width 81 height 14
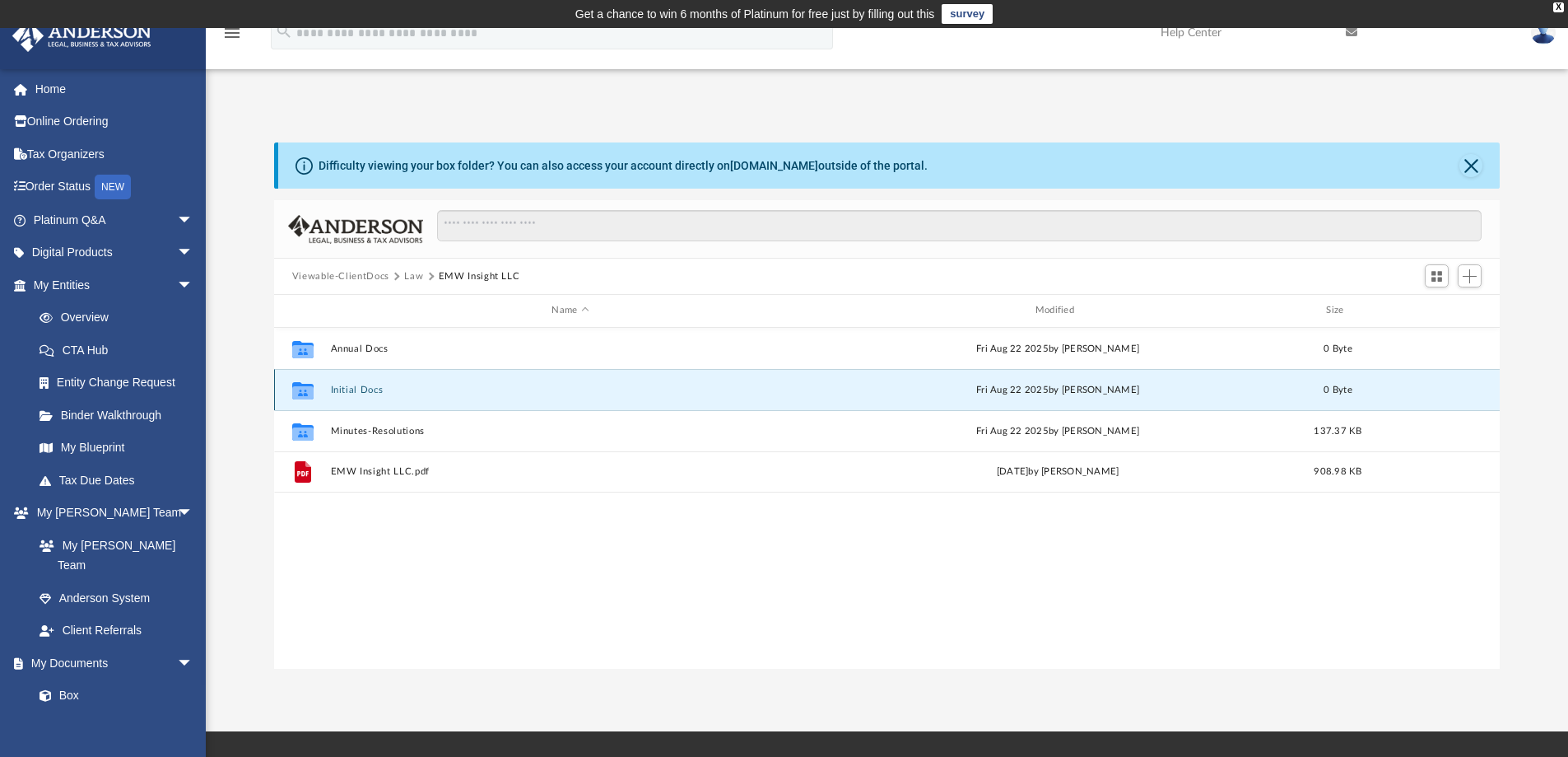
click at [358, 389] on button "Initial Docs" at bounding box center [569, 390] width 480 height 11
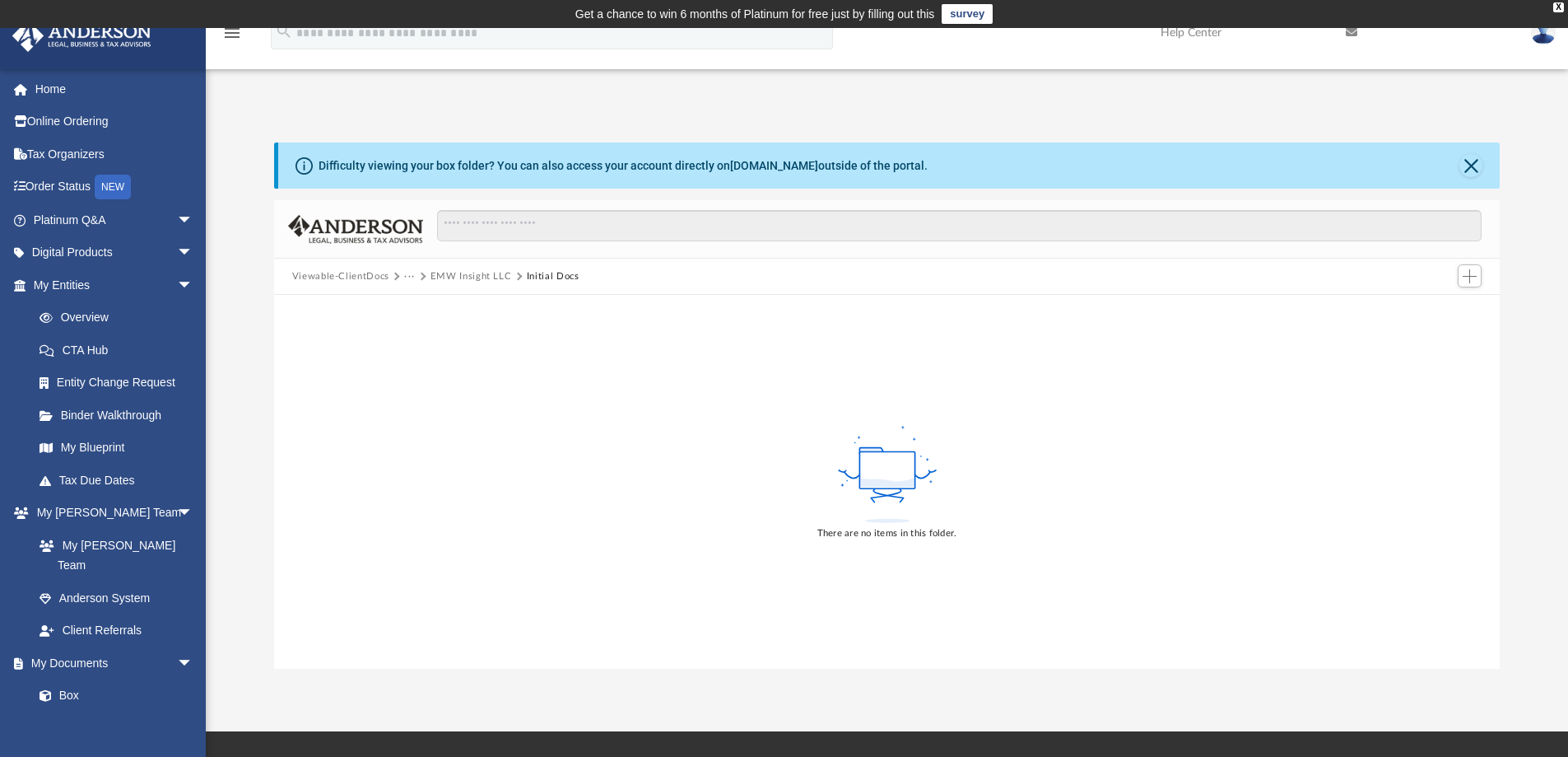
click at [487, 278] on button "EMW Insight LLC" at bounding box center [471, 277] width 81 height 14
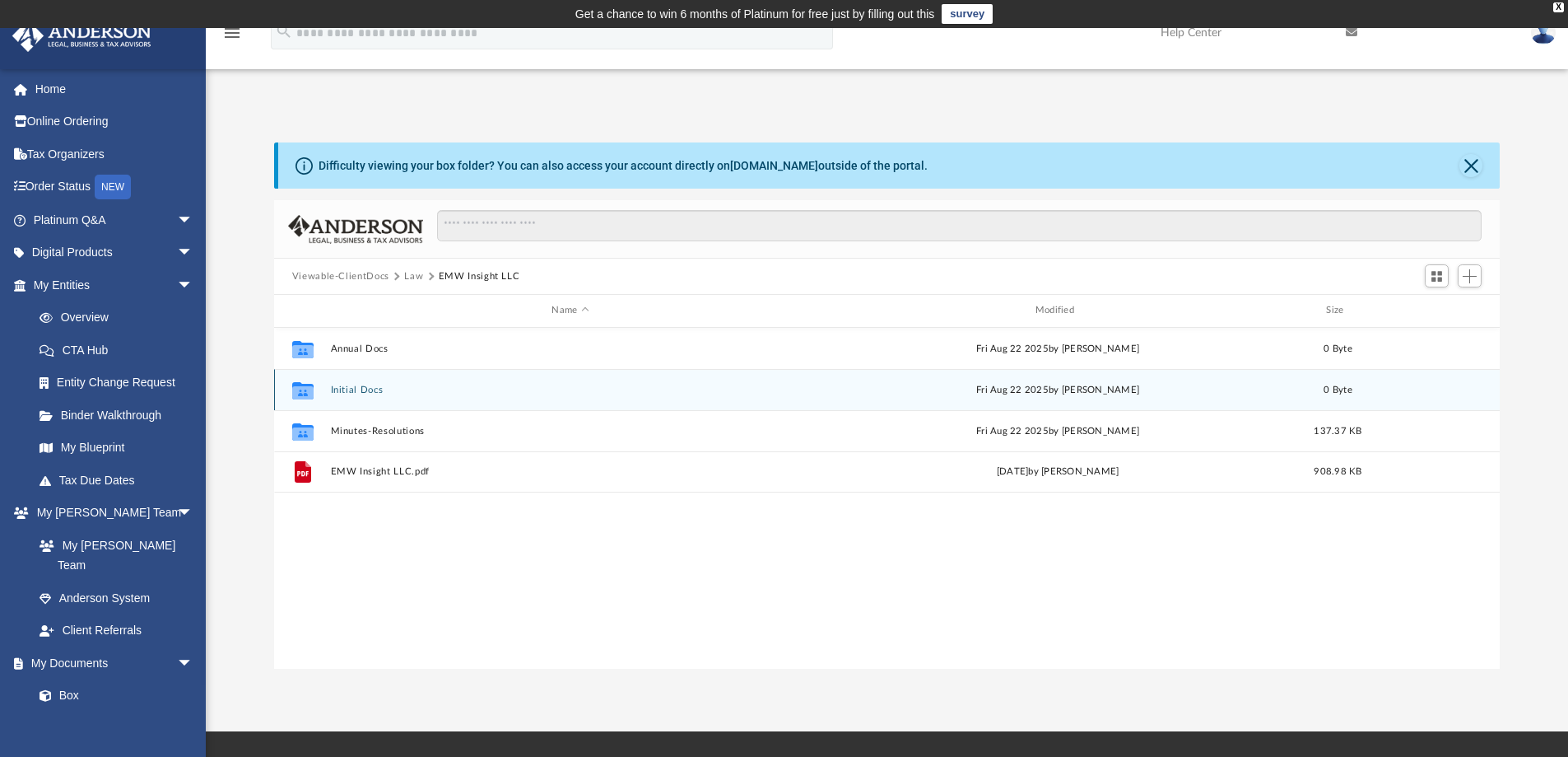
scroll to position [362, 1213]
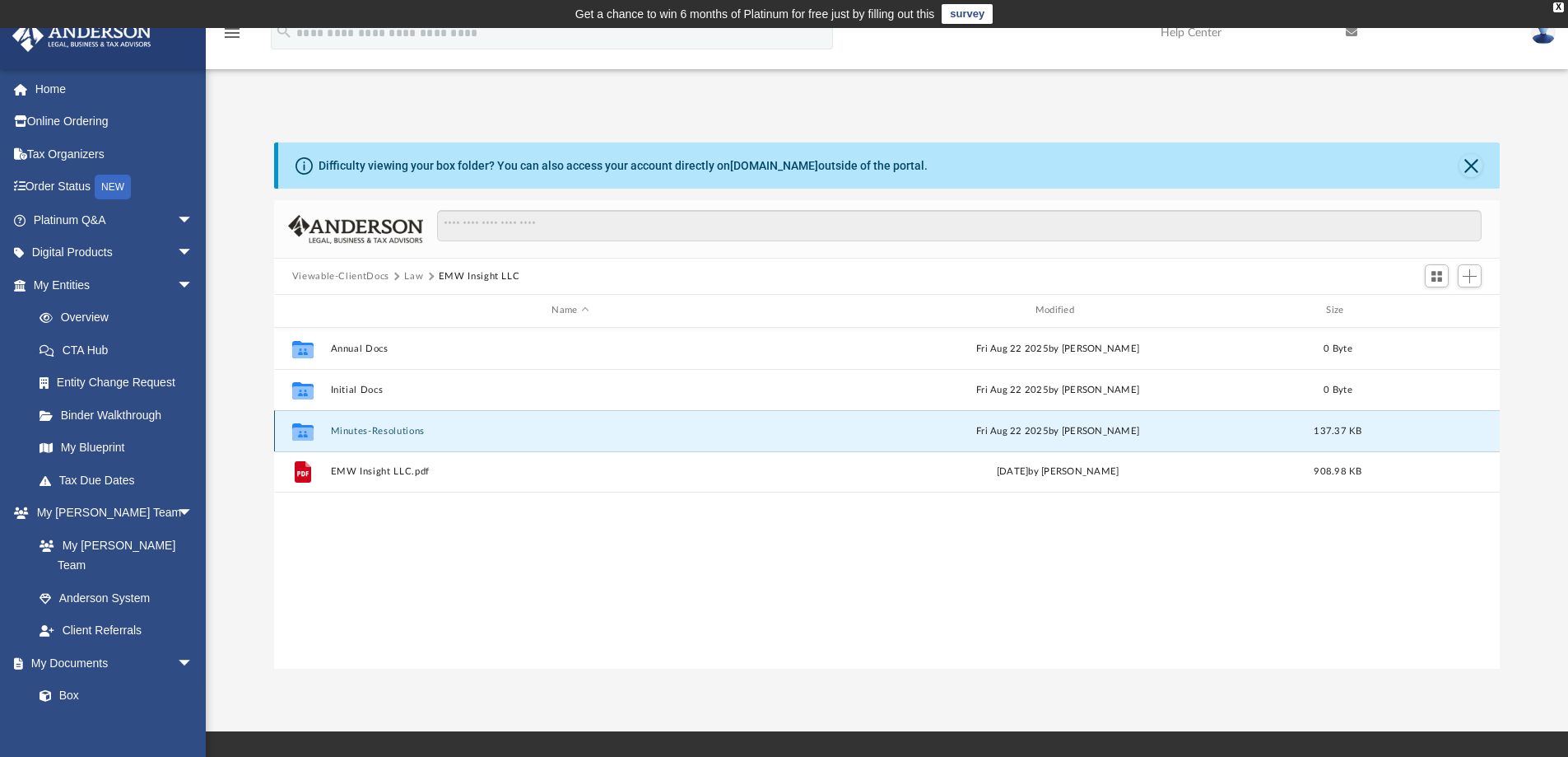
click at [382, 428] on button "Minutes-Resolutions" at bounding box center [569, 431] width 480 height 11
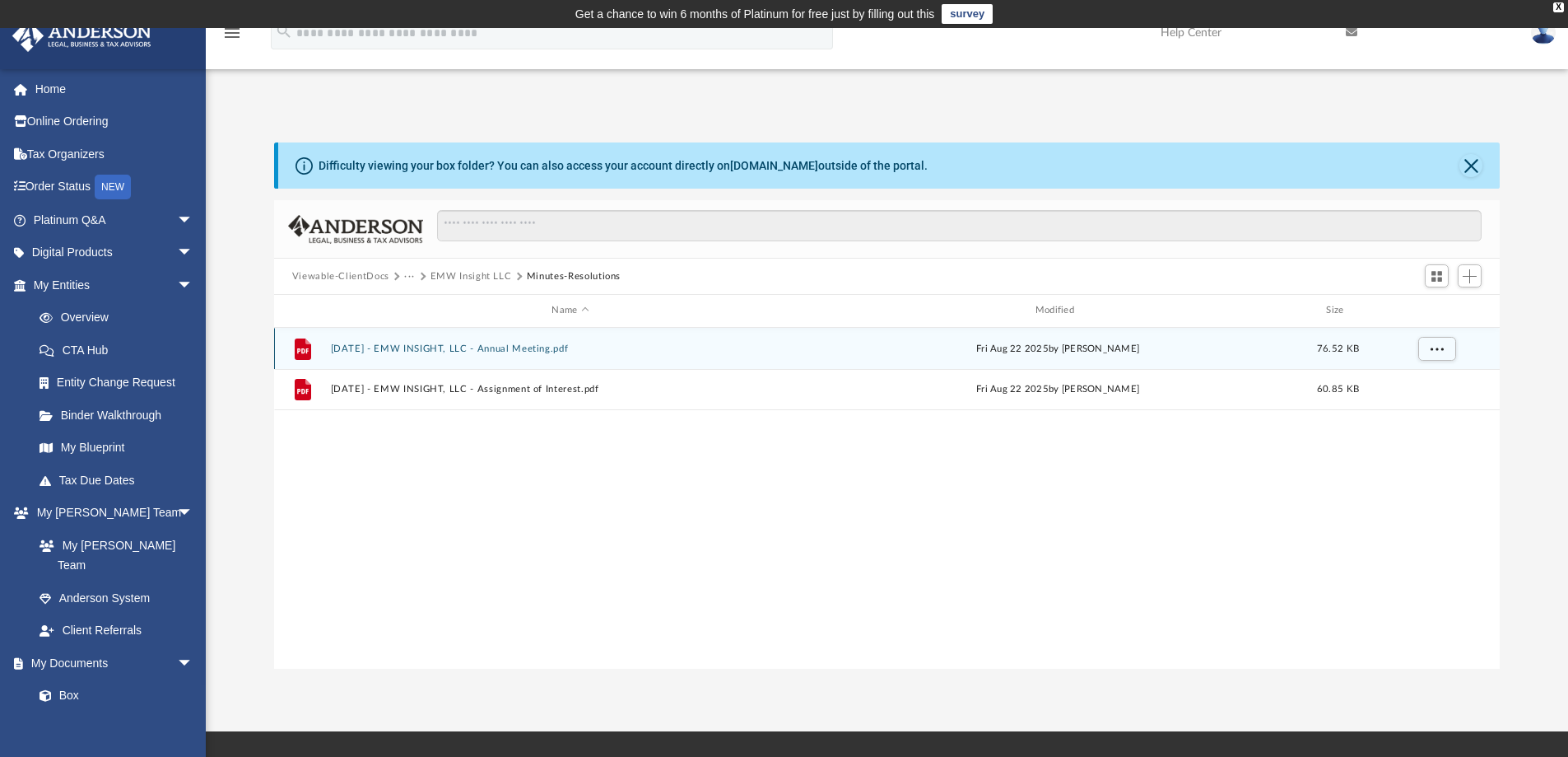
click at [470, 350] on button "2025.08.11 - EMW INSIGHT, LLC - Annual Meeting.pdf" at bounding box center [569, 349] width 480 height 11
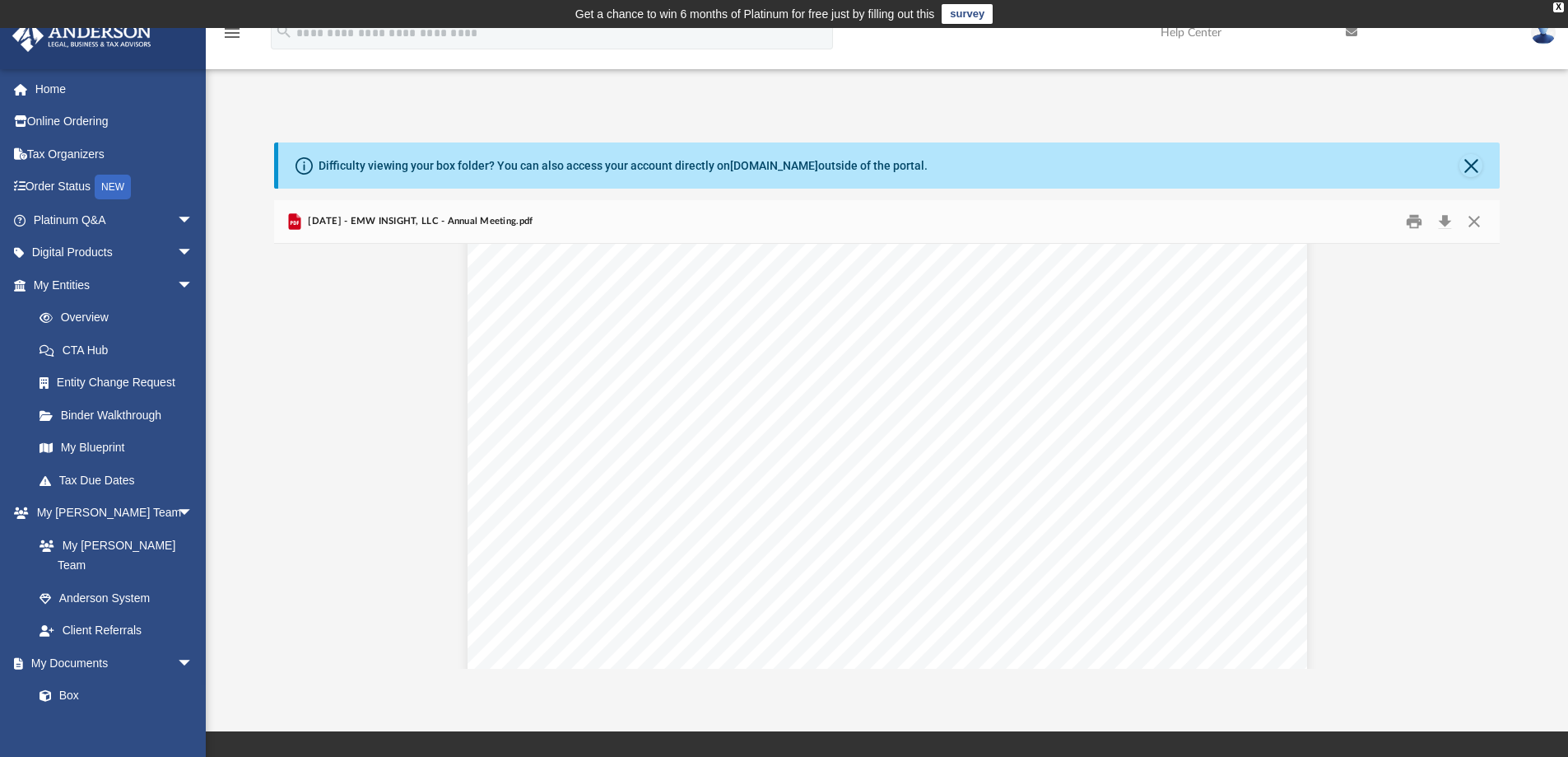
scroll to position [6244, 0]
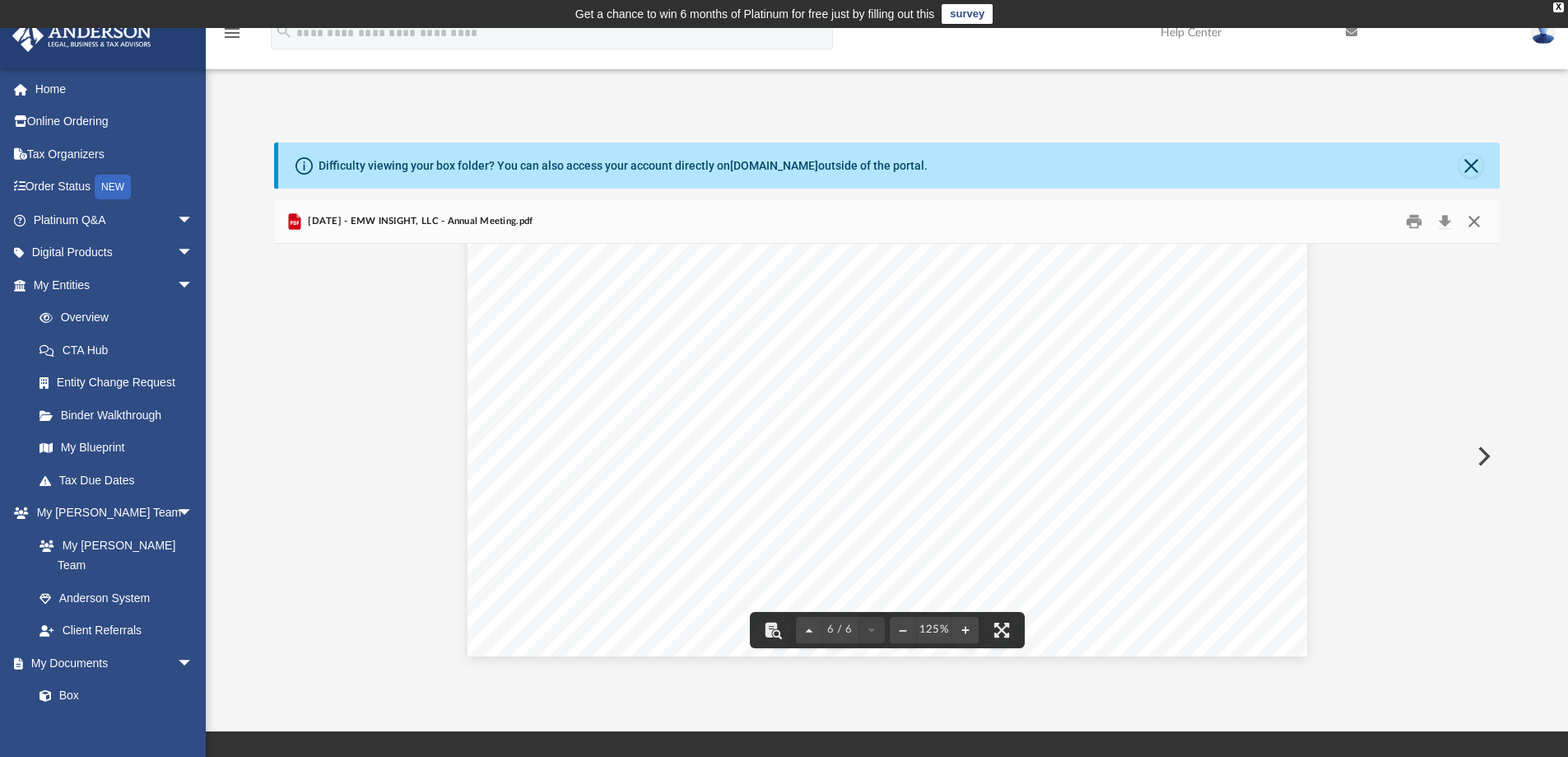
click at [1470, 218] on button "Close" at bounding box center [1473, 222] width 30 height 25
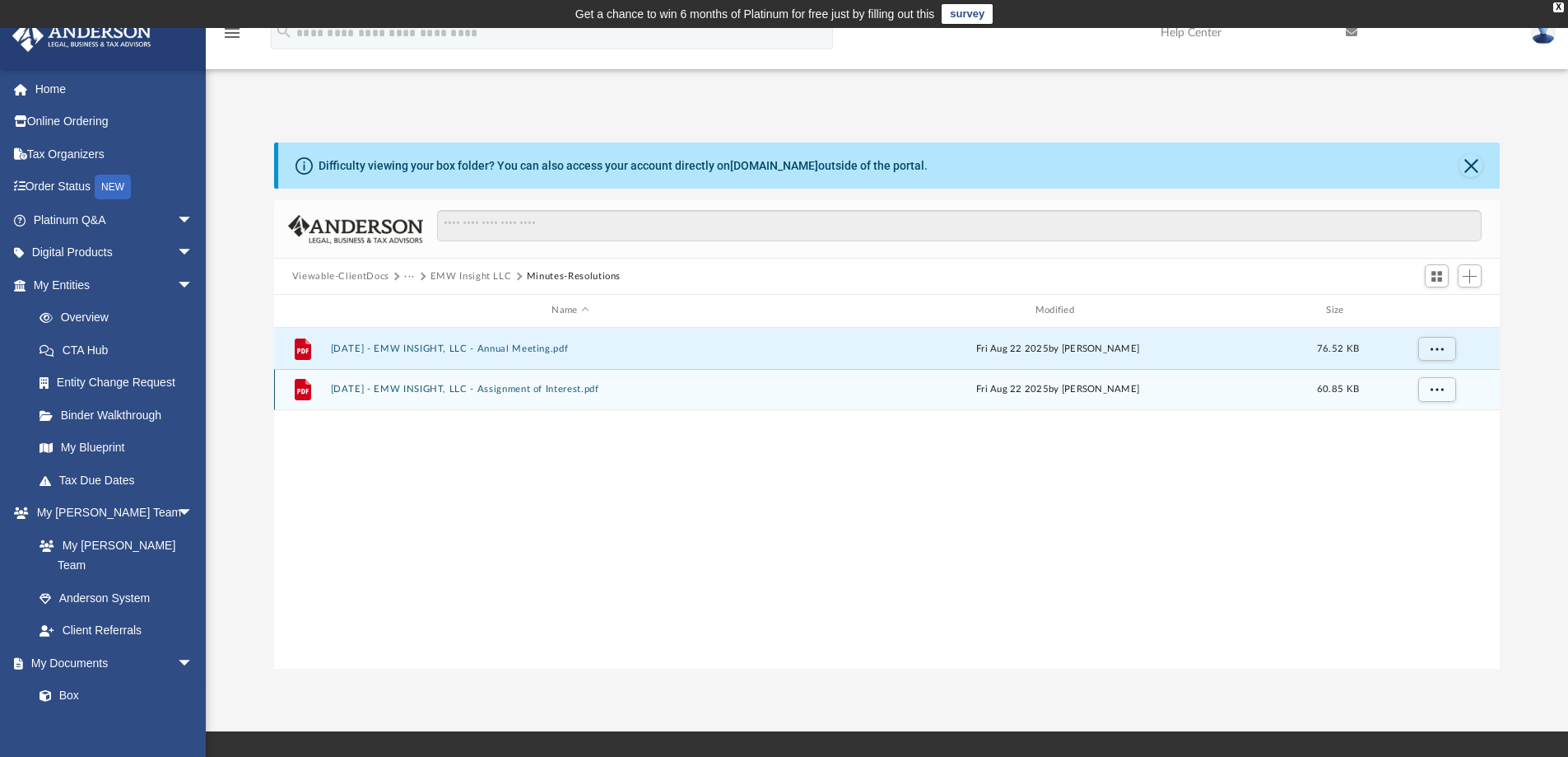
click at [509, 387] on button "2025.08.11 - EMW INSIGHT, LLC - Assignment of Interest.pdf" at bounding box center [569, 389] width 480 height 11
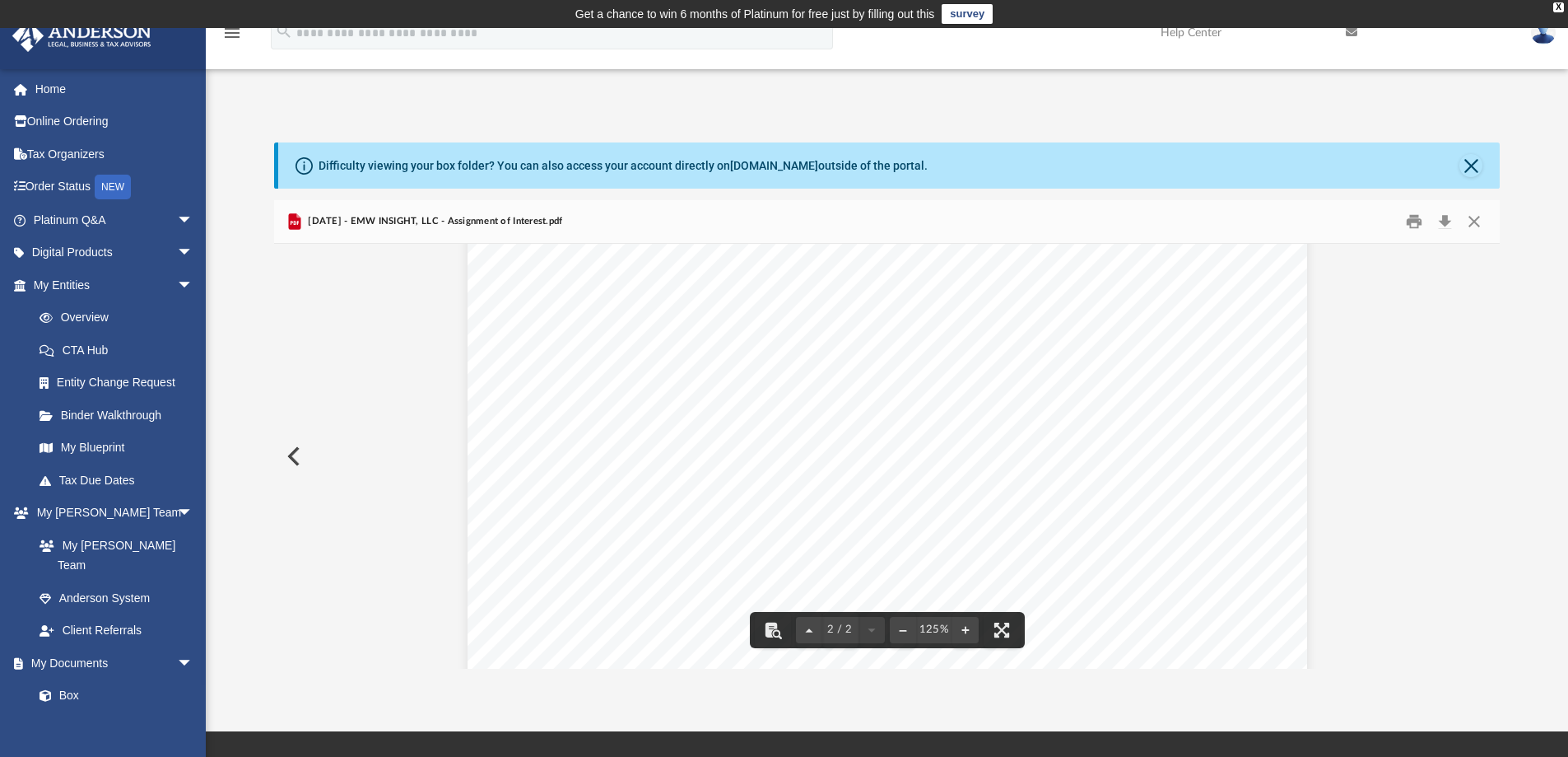
scroll to position [1798, 0]
click at [1473, 224] on button "Close" at bounding box center [1473, 222] width 30 height 25
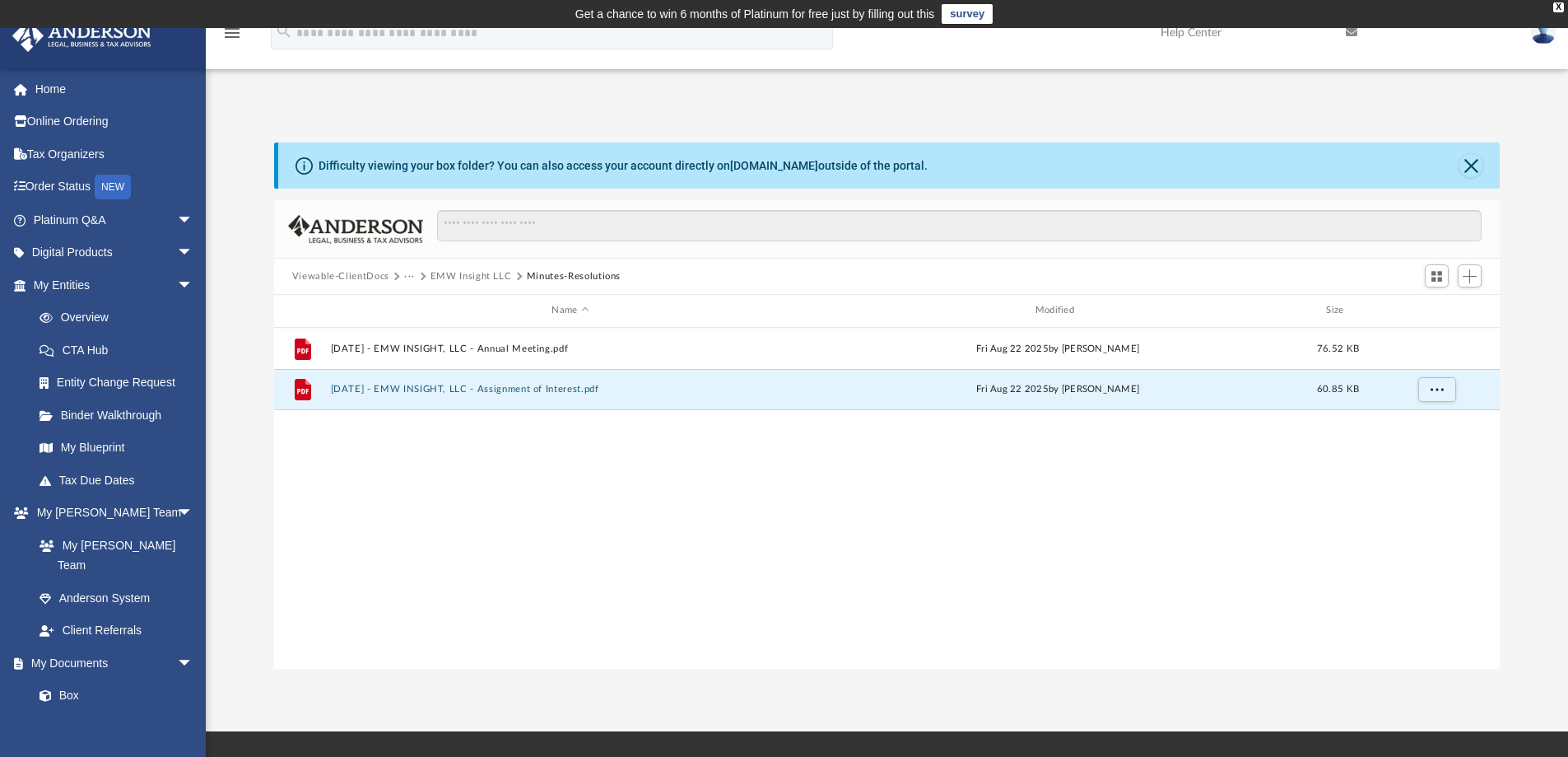
click at [476, 272] on button "EMW Insight LLC" at bounding box center [471, 277] width 81 height 14
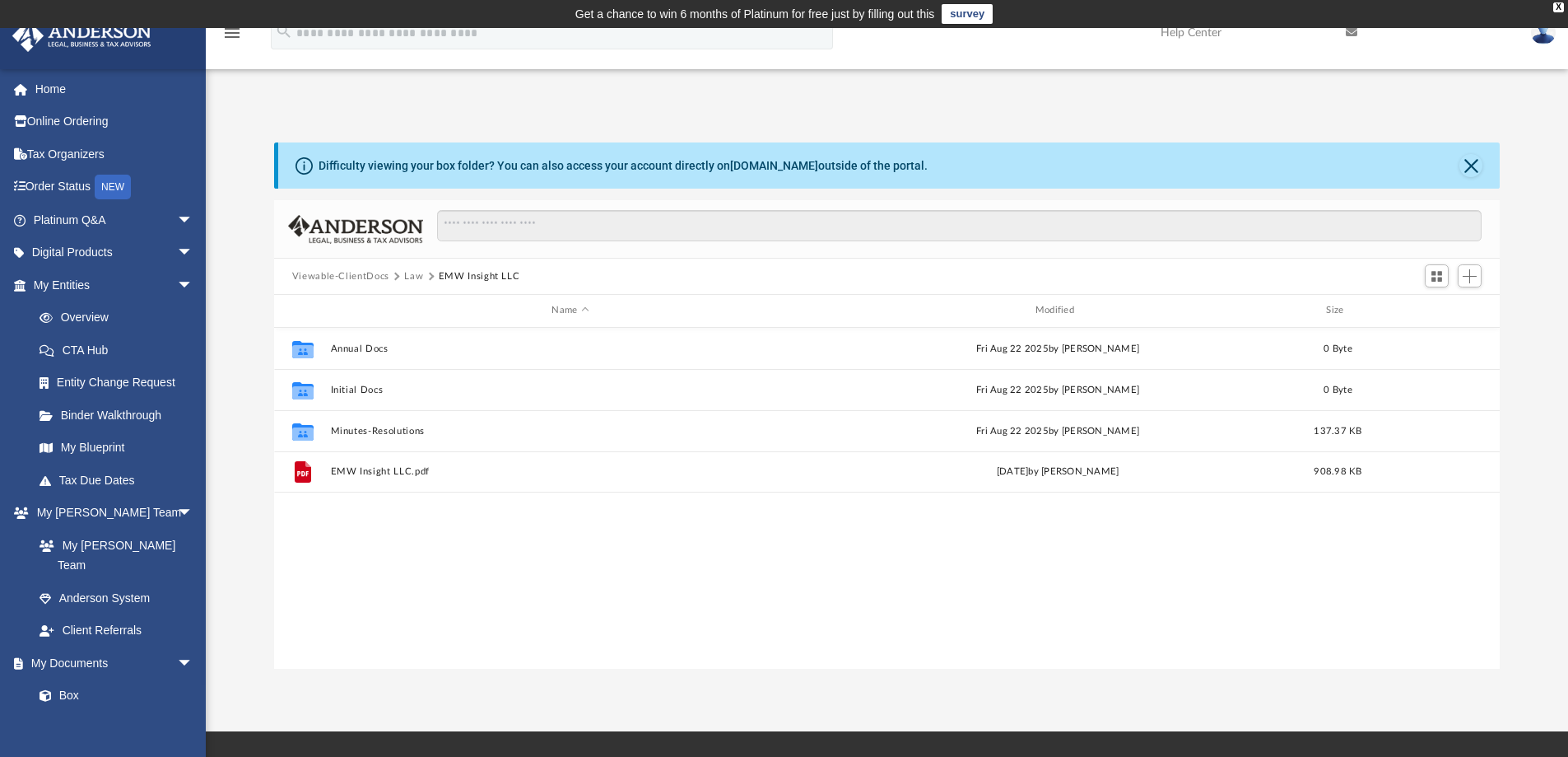
click at [416, 275] on button "Law" at bounding box center [413, 277] width 19 height 14
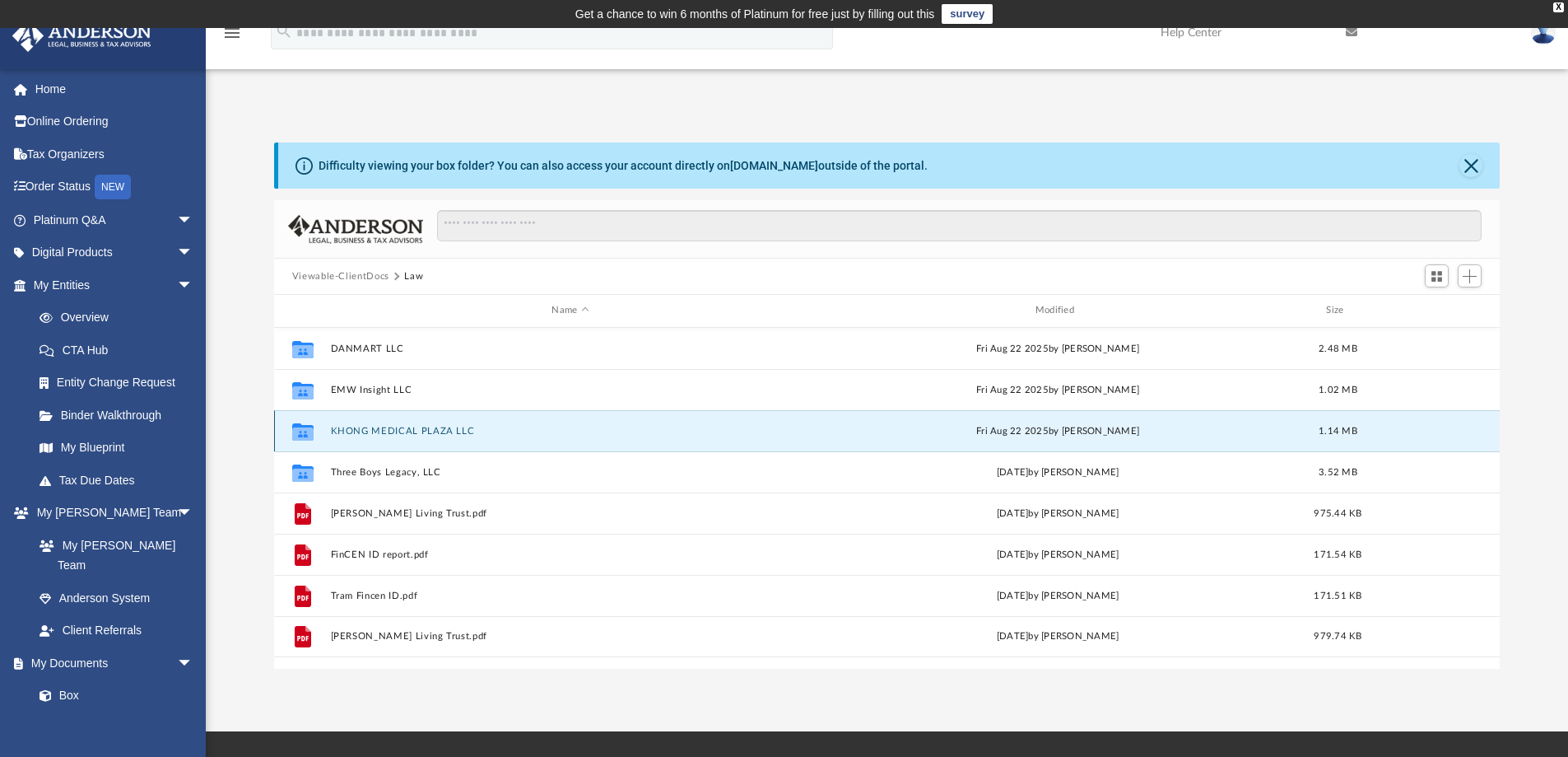
click at [411, 432] on button "KHONG MEDICAL PLAZA LLC" at bounding box center [569, 431] width 480 height 11
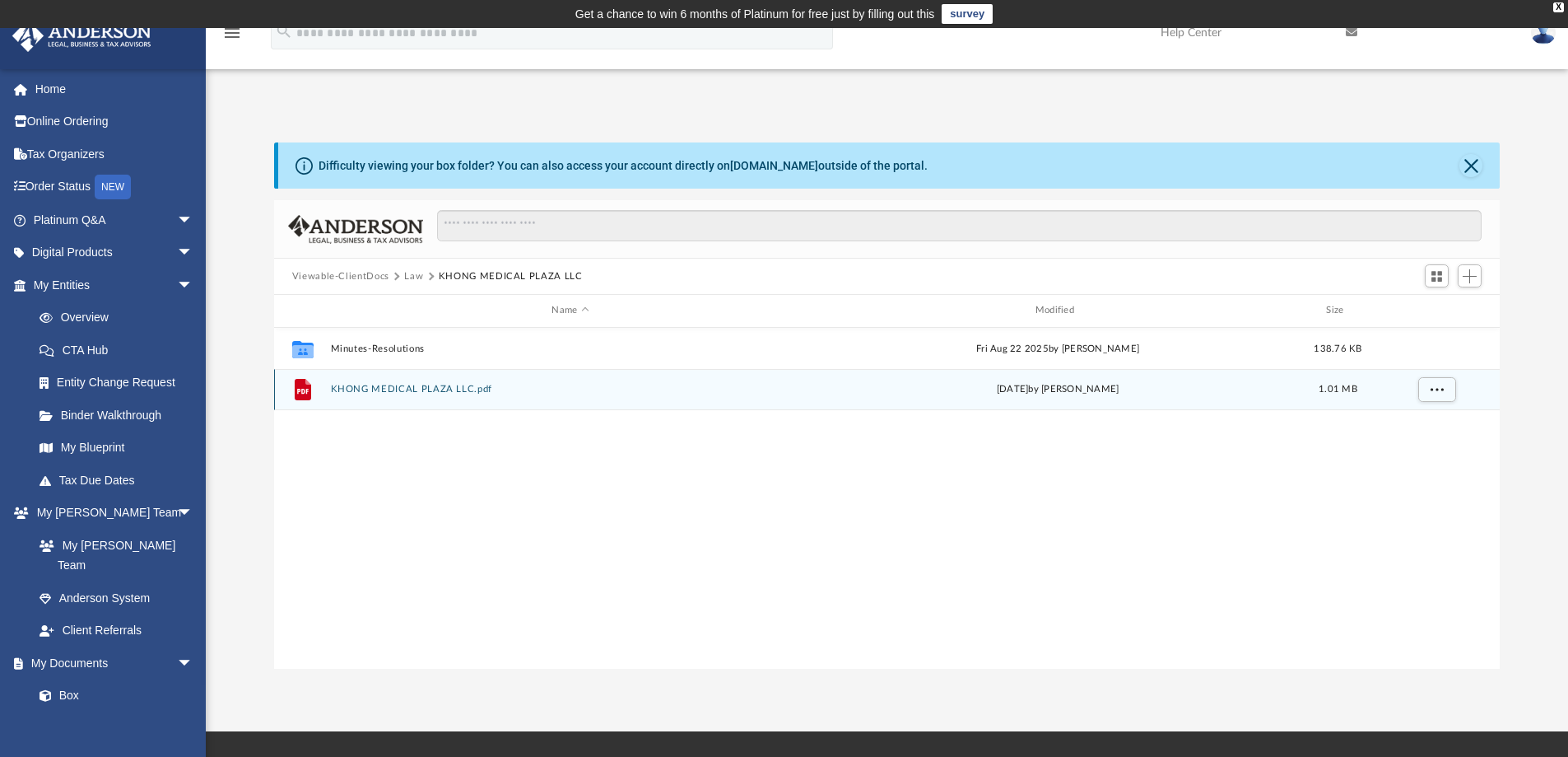
click at [414, 387] on button "KHONG MEDICAL PLAZA LLC.pdf" at bounding box center [569, 389] width 480 height 11
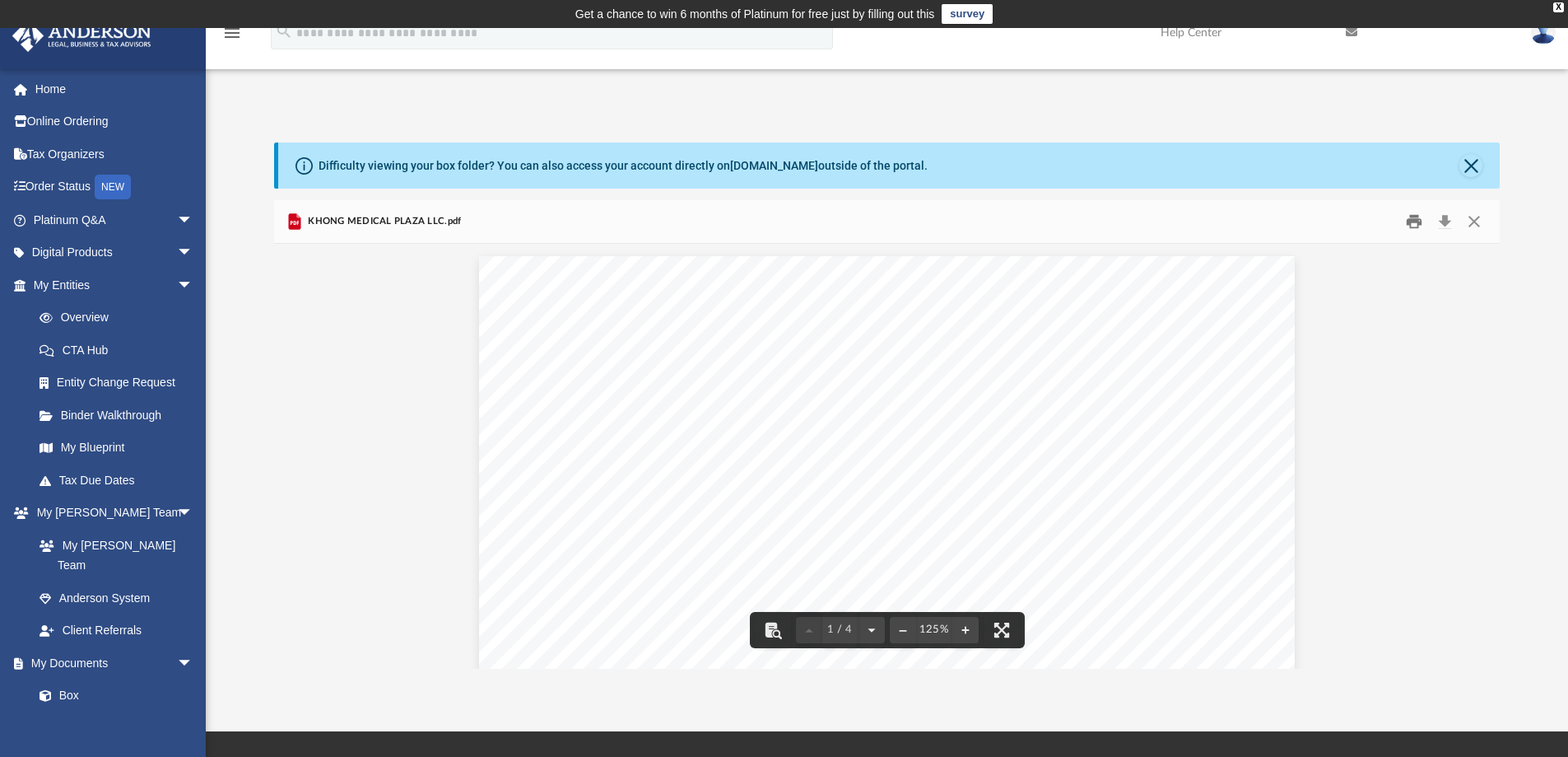
click at [1415, 226] on button "Print" at bounding box center [1413, 222] width 33 height 25
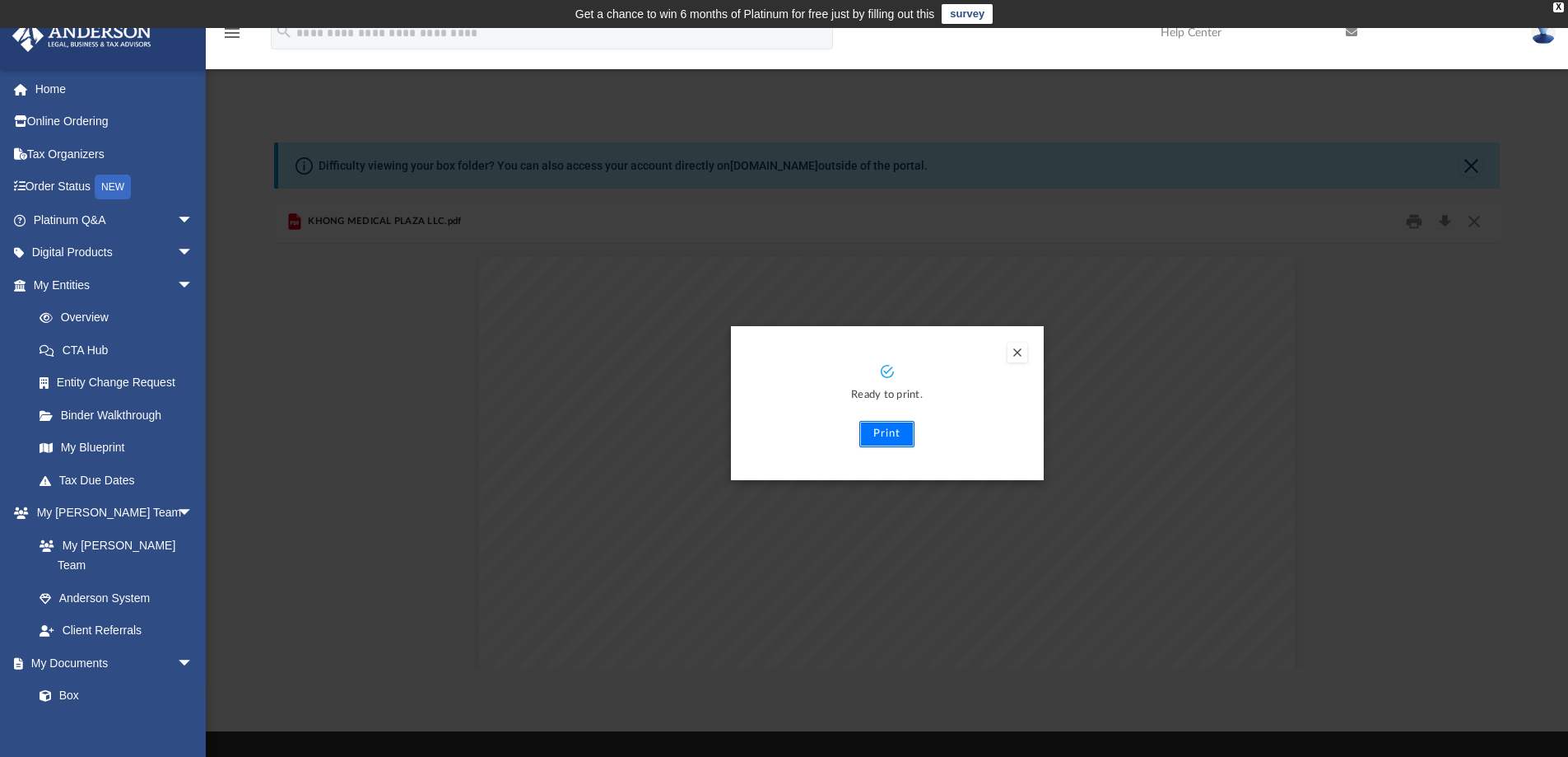
click at [883, 435] on button "Print" at bounding box center [886, 433] width 55 height 26
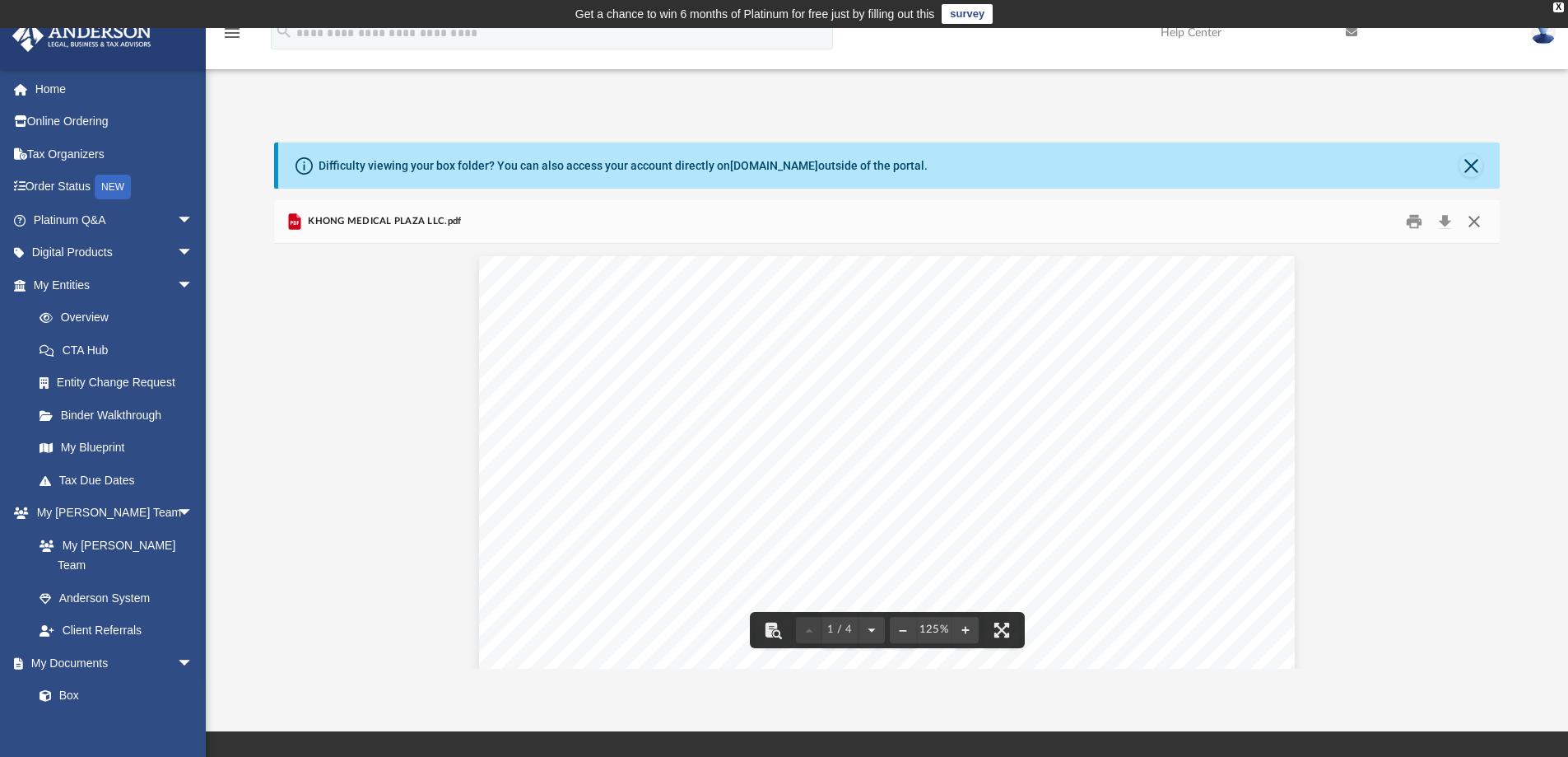
click at [1473, 220] on button "Close" at bounding box center [1473, 222] width 30 height 25
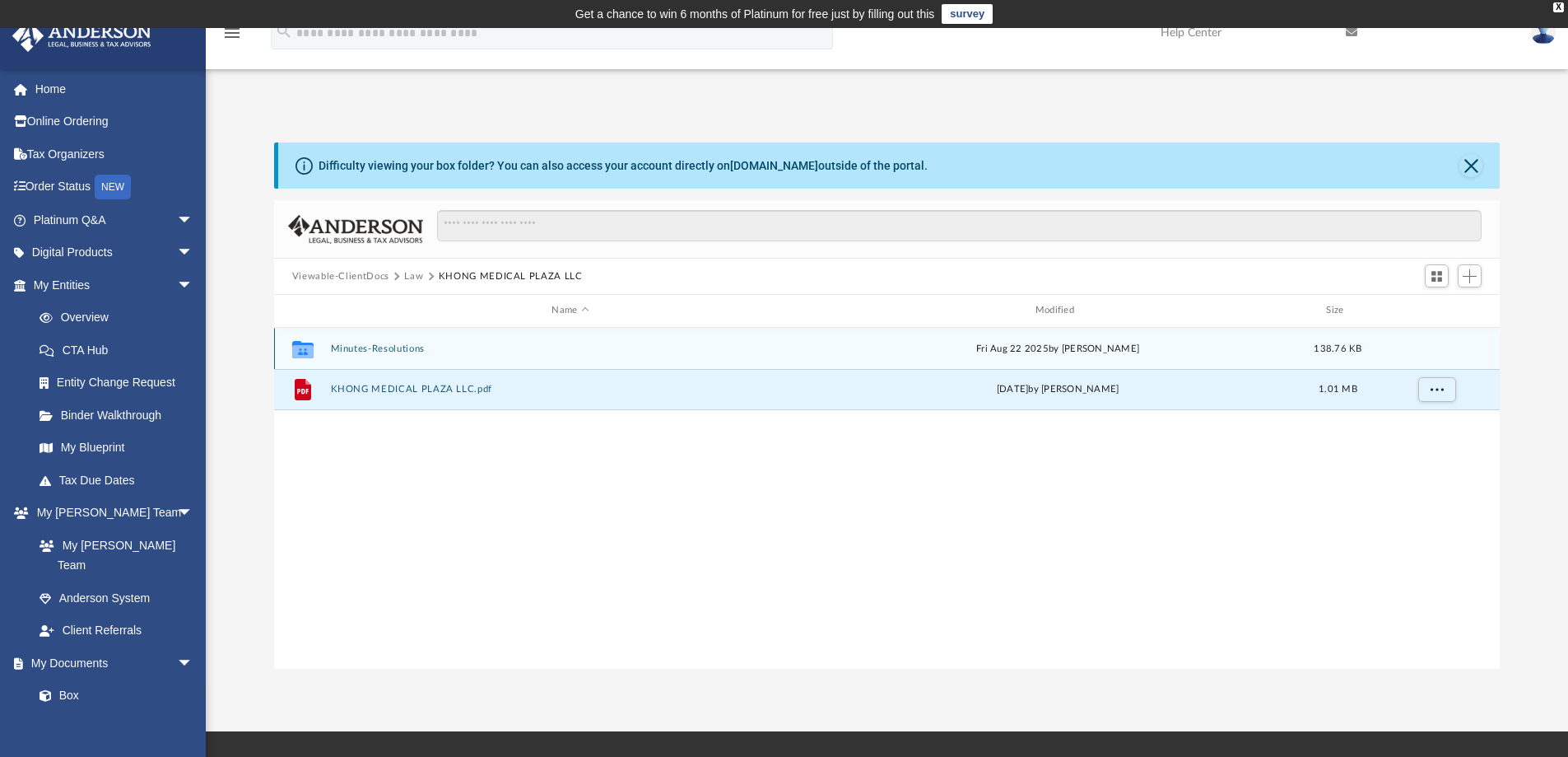
click at [377, 345] on button "Minutes-Resolutions" at bounding box center [569, 349] width 480 height 11
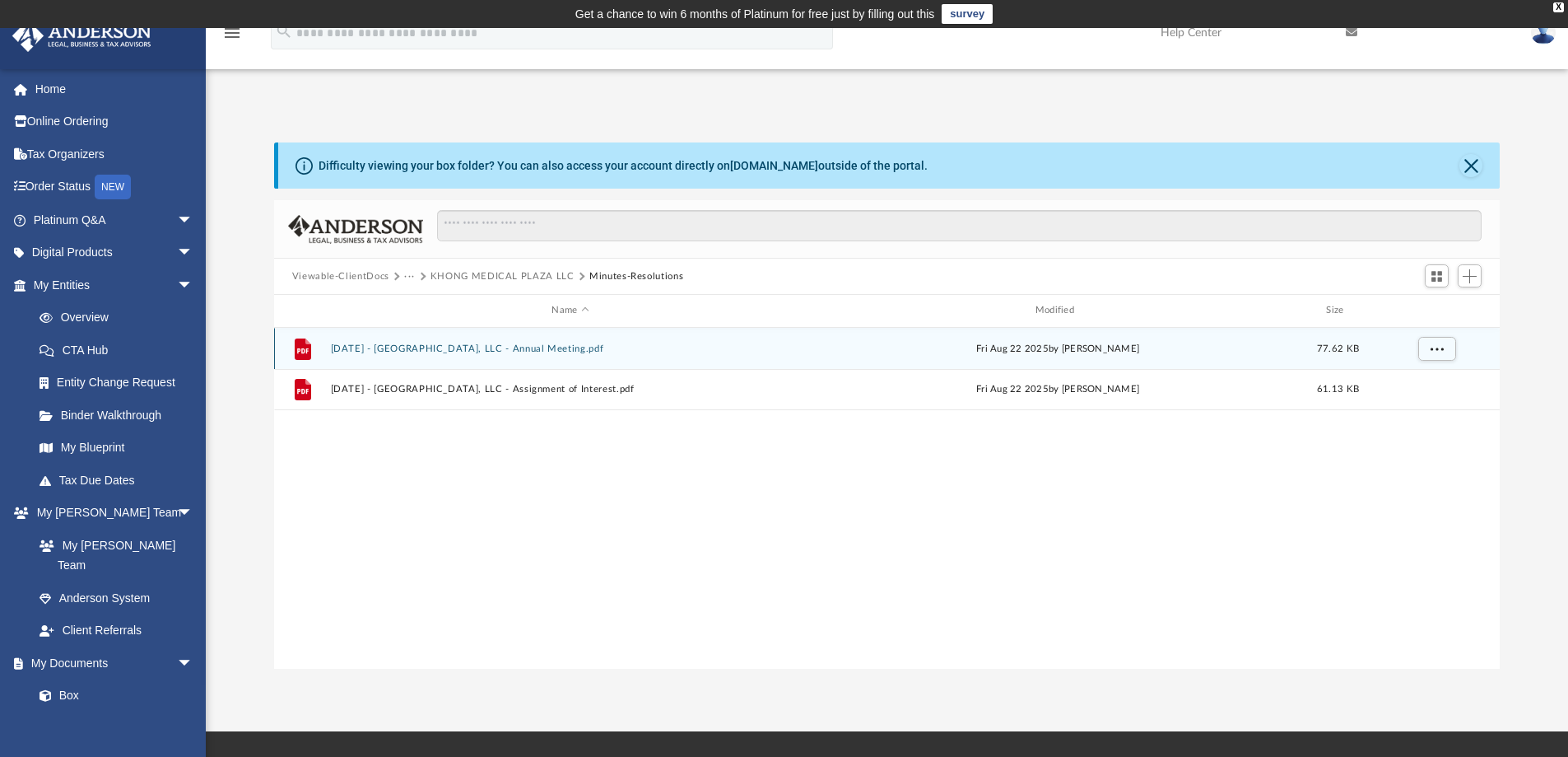
click at [530, 347] on button "2025.08.11 - KHONG MEDICAL PLAZA, LLC - Annual Meeting.pdf" at bounding box center [569, 349] width 480 height 11
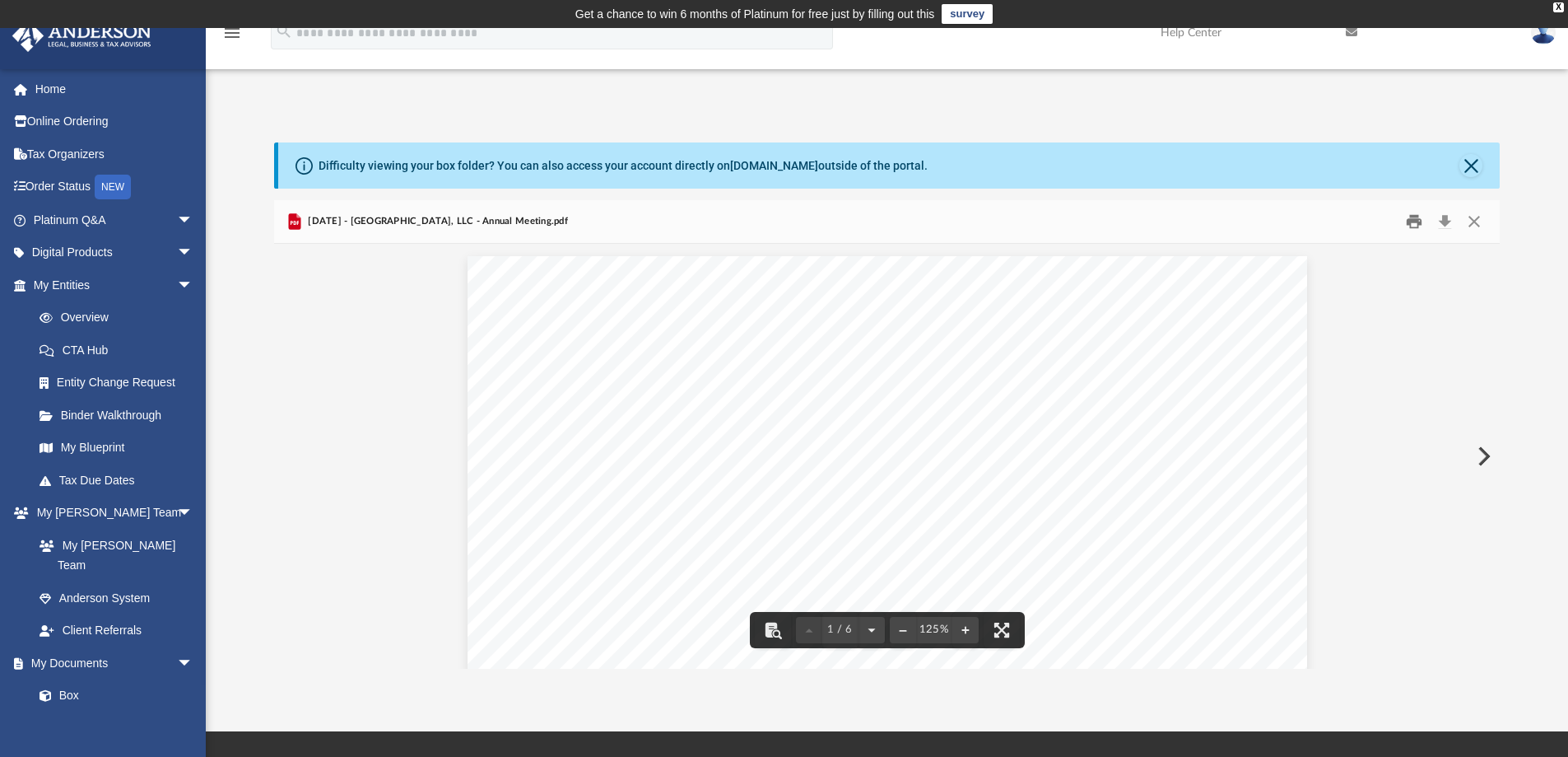
click at [1412, 222] on button "Print" at bounding box center [1413, 222] width 33 height 25
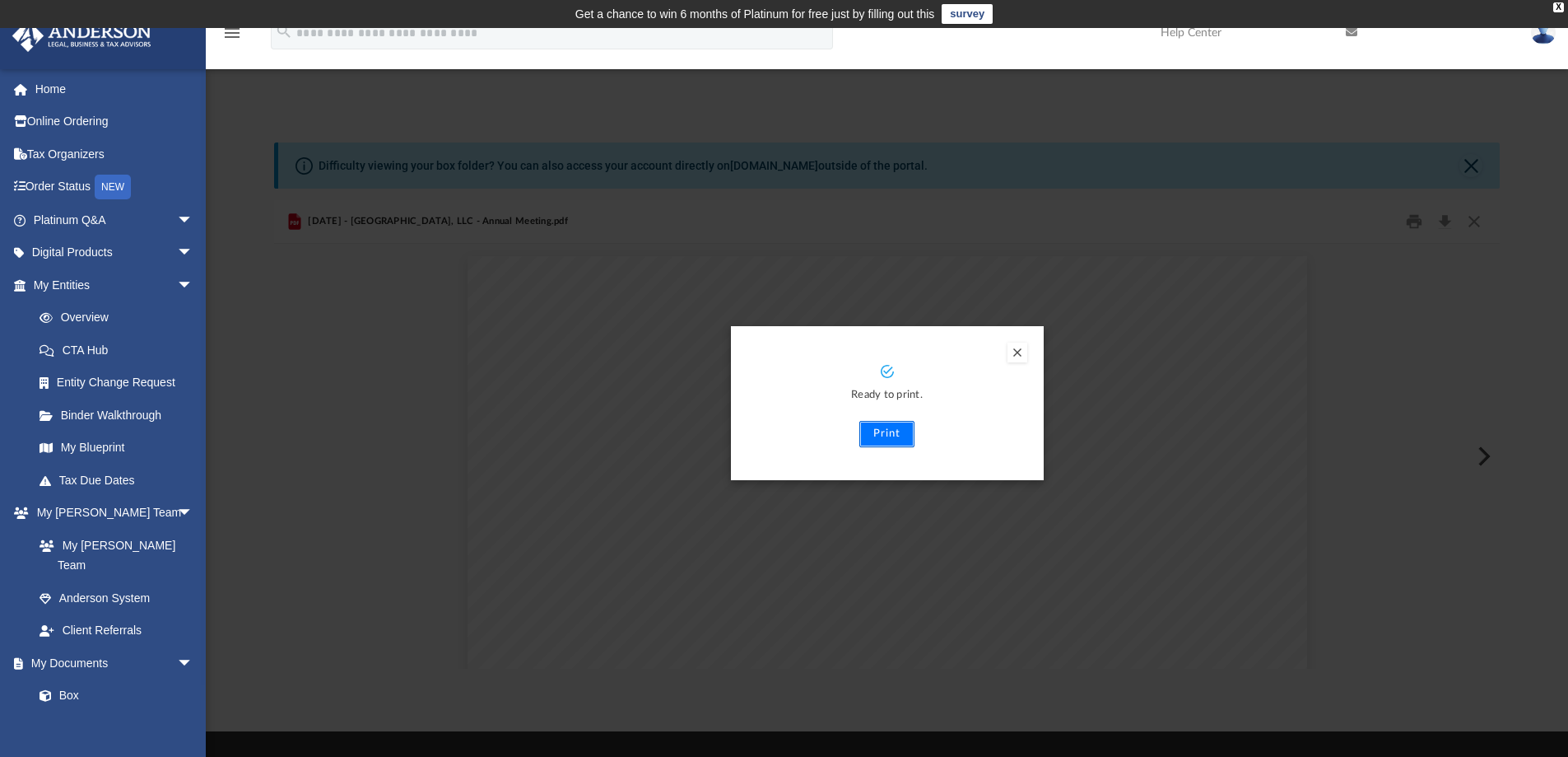
click at [892, 433] on button "Print" at bounding box center [886, 433] width 55 height 26
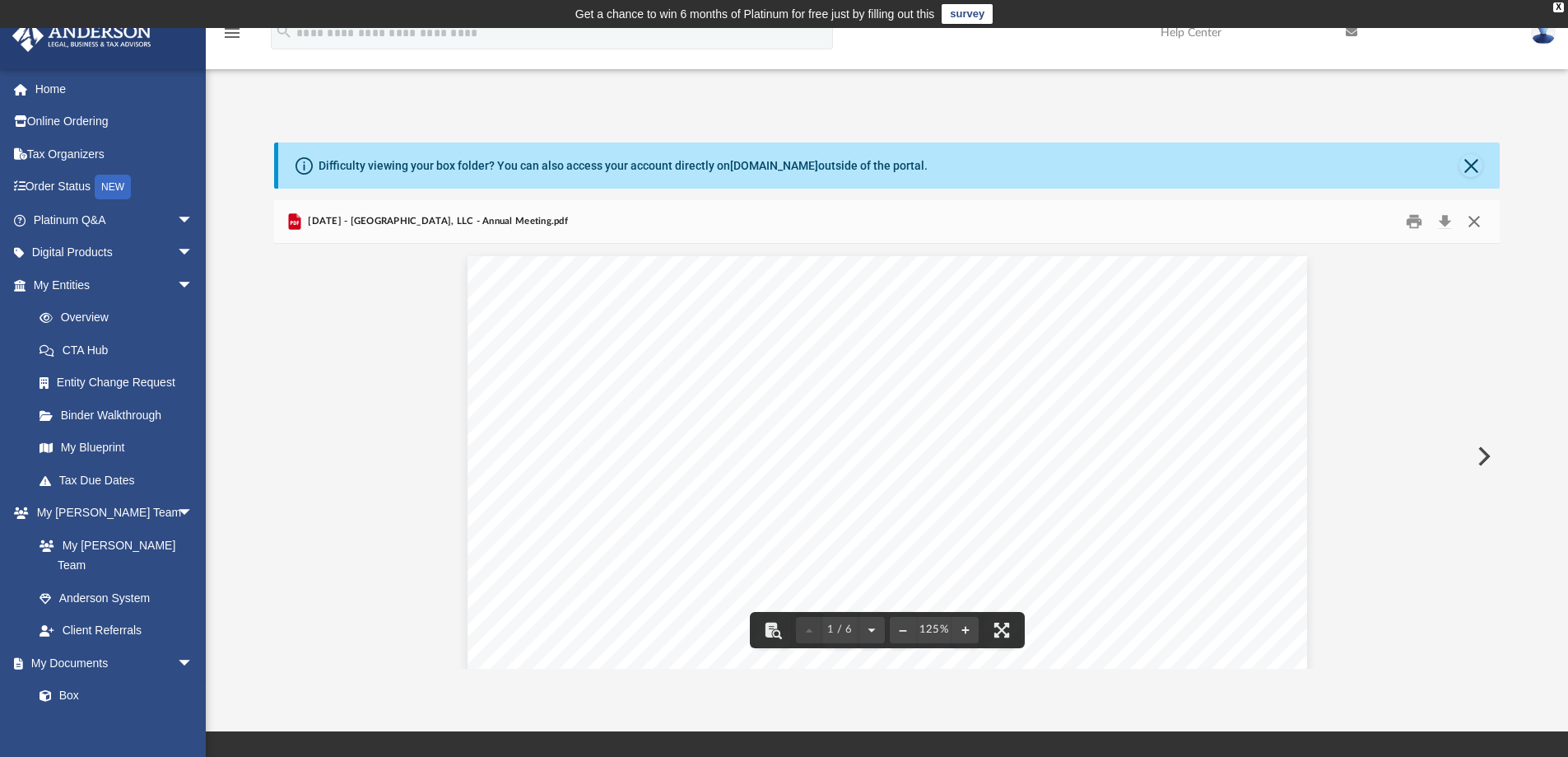
click at [1475, 219] on button "Close" at bounding box center [1473, 222] width 30 height 25
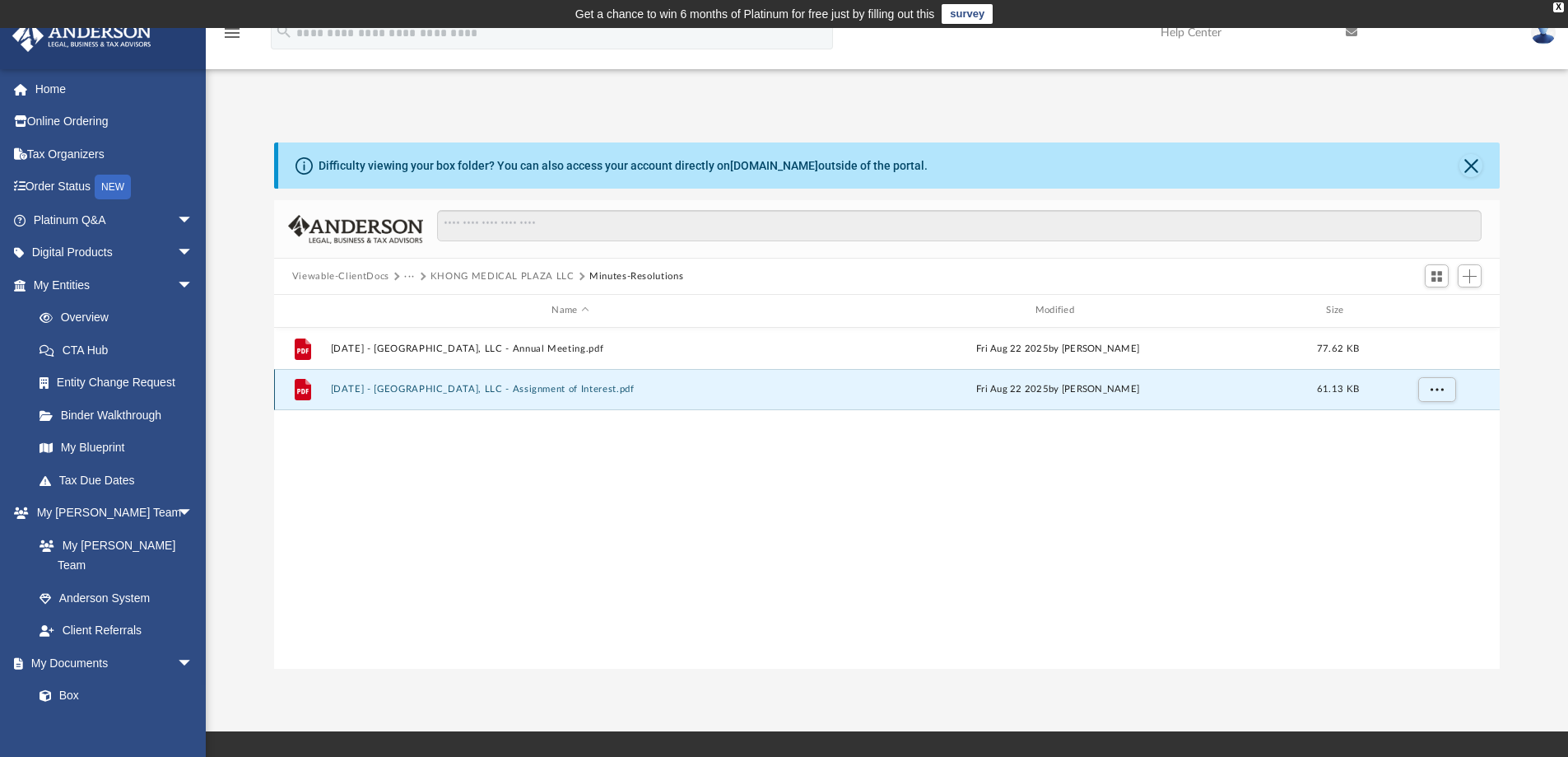
click at [580, 388] on button "2025.08.11 - KHONG MEDICAL PLAZA, LLC - Assignment of Interest.pdf" at bounding box center [569, 389] width 480 height 11
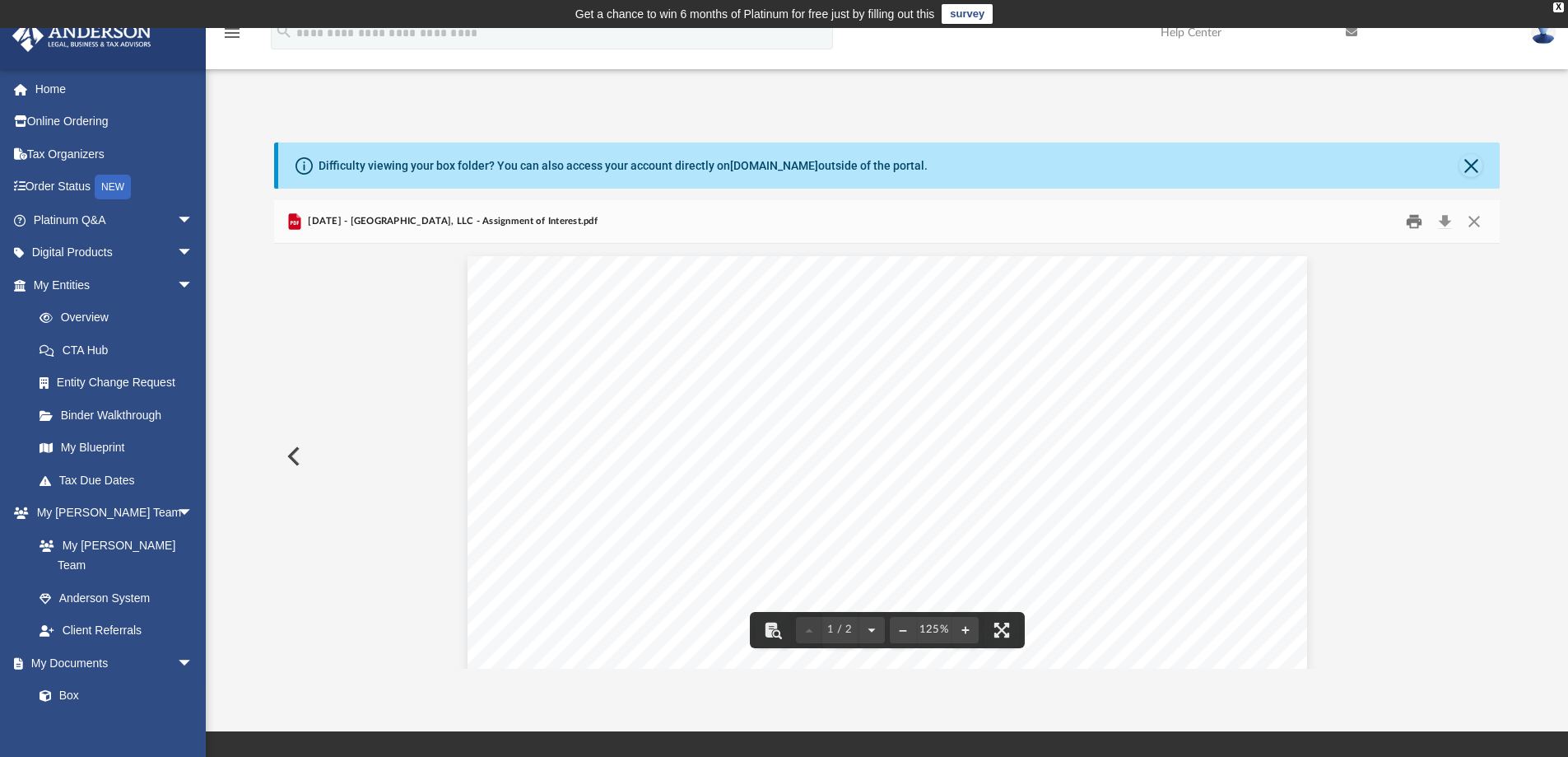
click at [1416, 224] on button "Print" at bounding box center [1413, 222] width 33 height 25
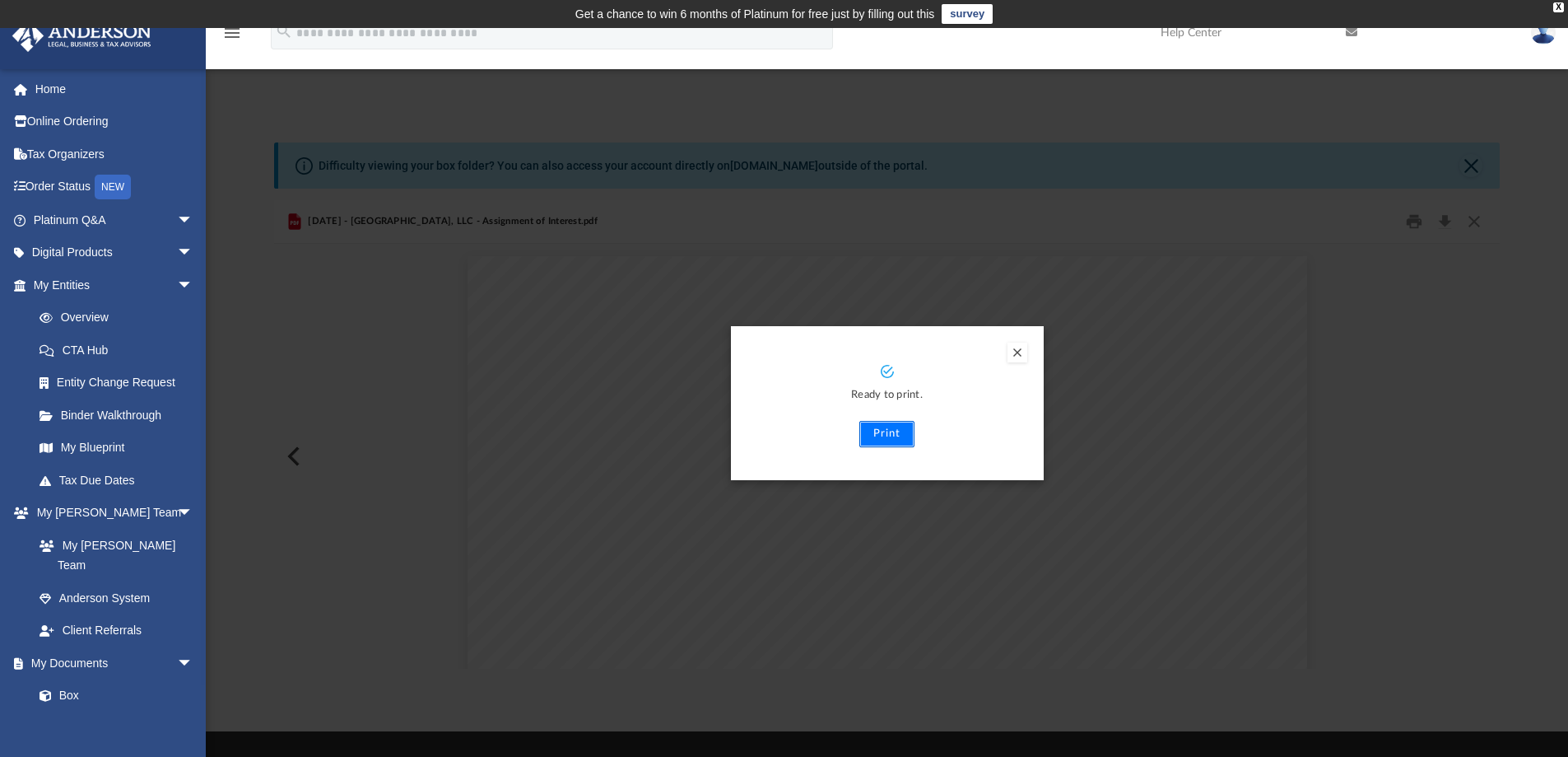
click at [886, 434] on button "Print" at bounding box center [886, 433] width 55 height 26
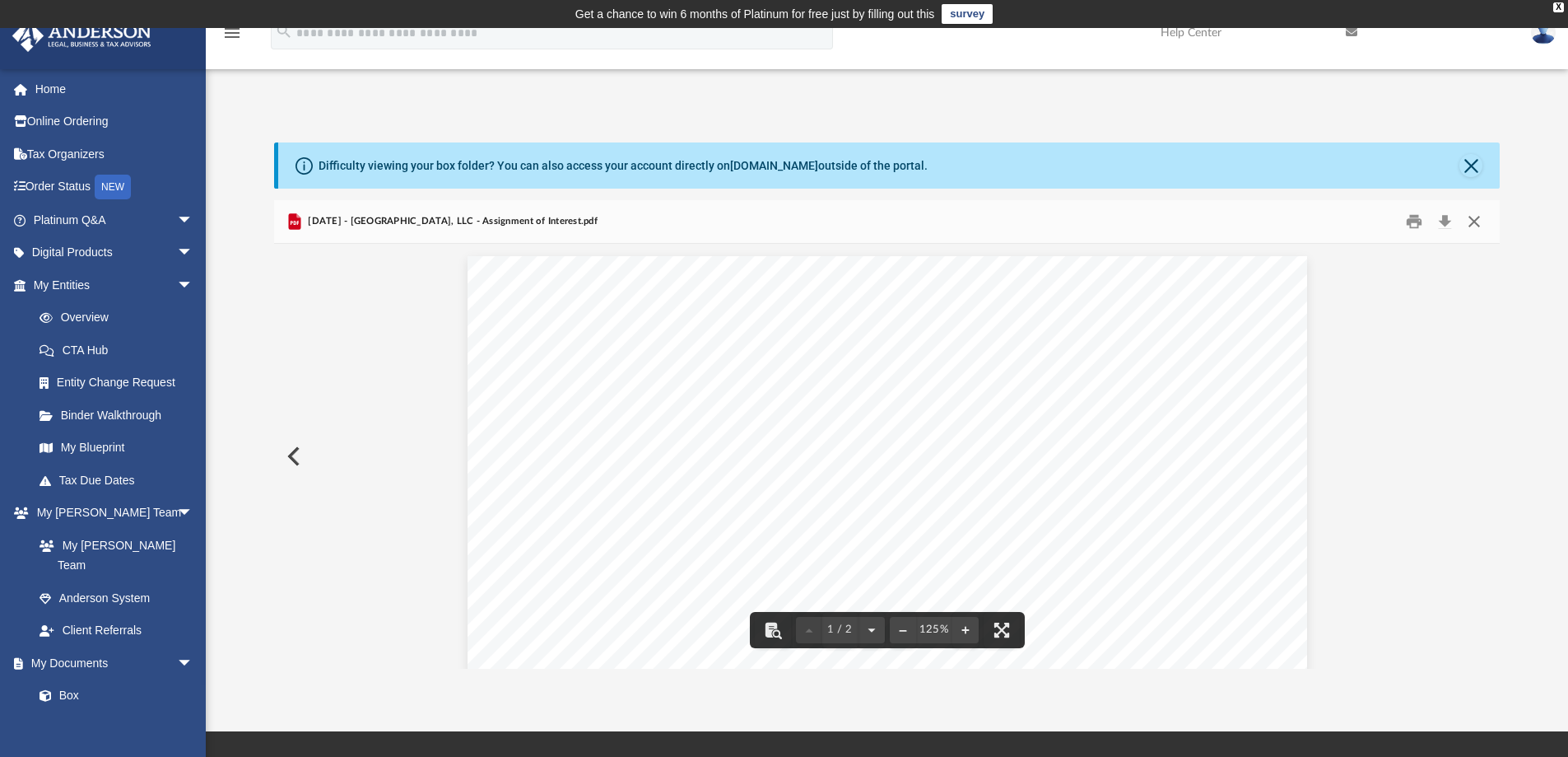
click at [1469, 223] on button "Close" at bounding box center [1473, 222] width 30 height 25
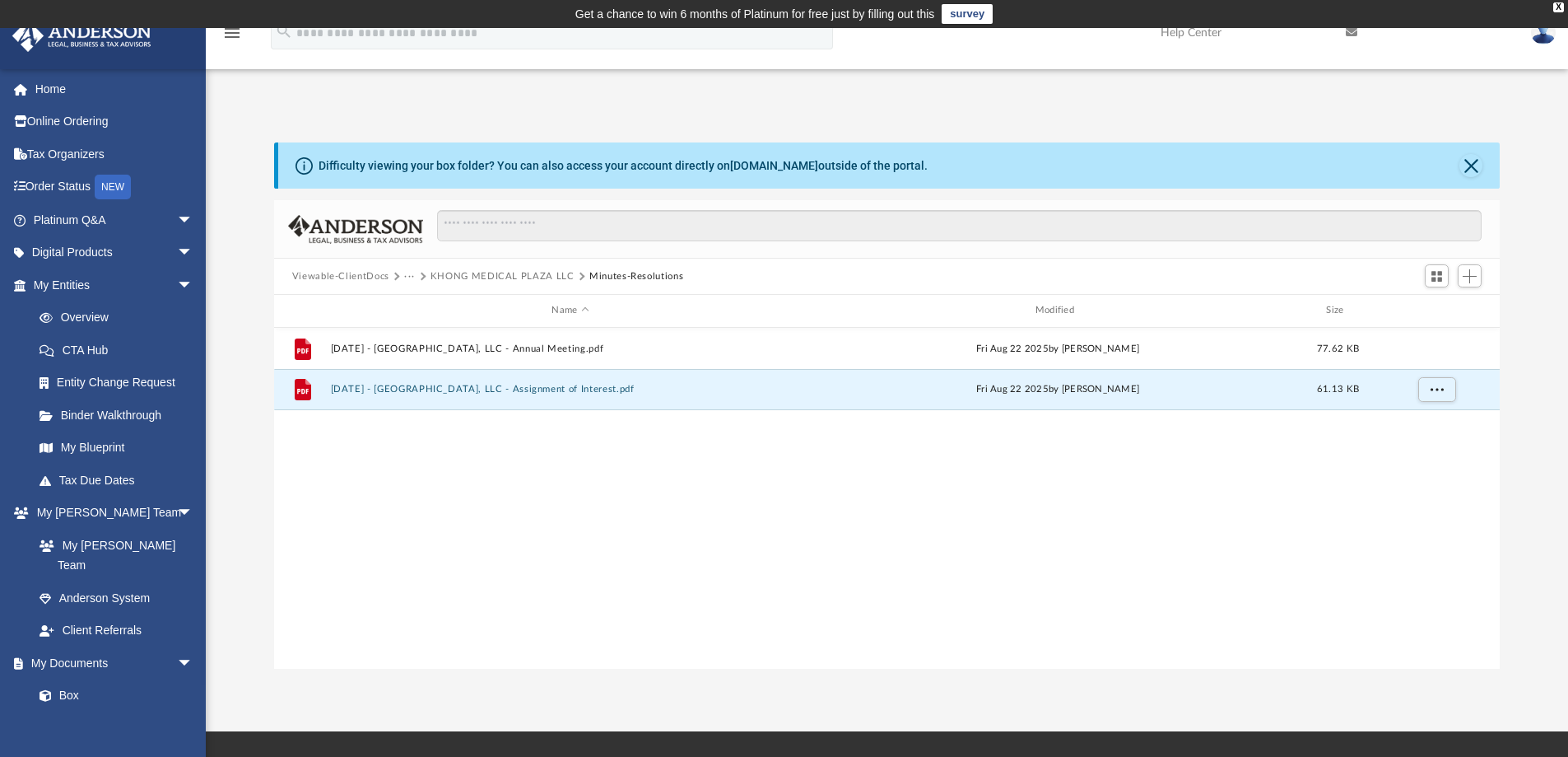
click at [525, 272] on button "KHONG MEDICAL PLAZA LLC" at bounding box center [503, 277] width 144 height 14
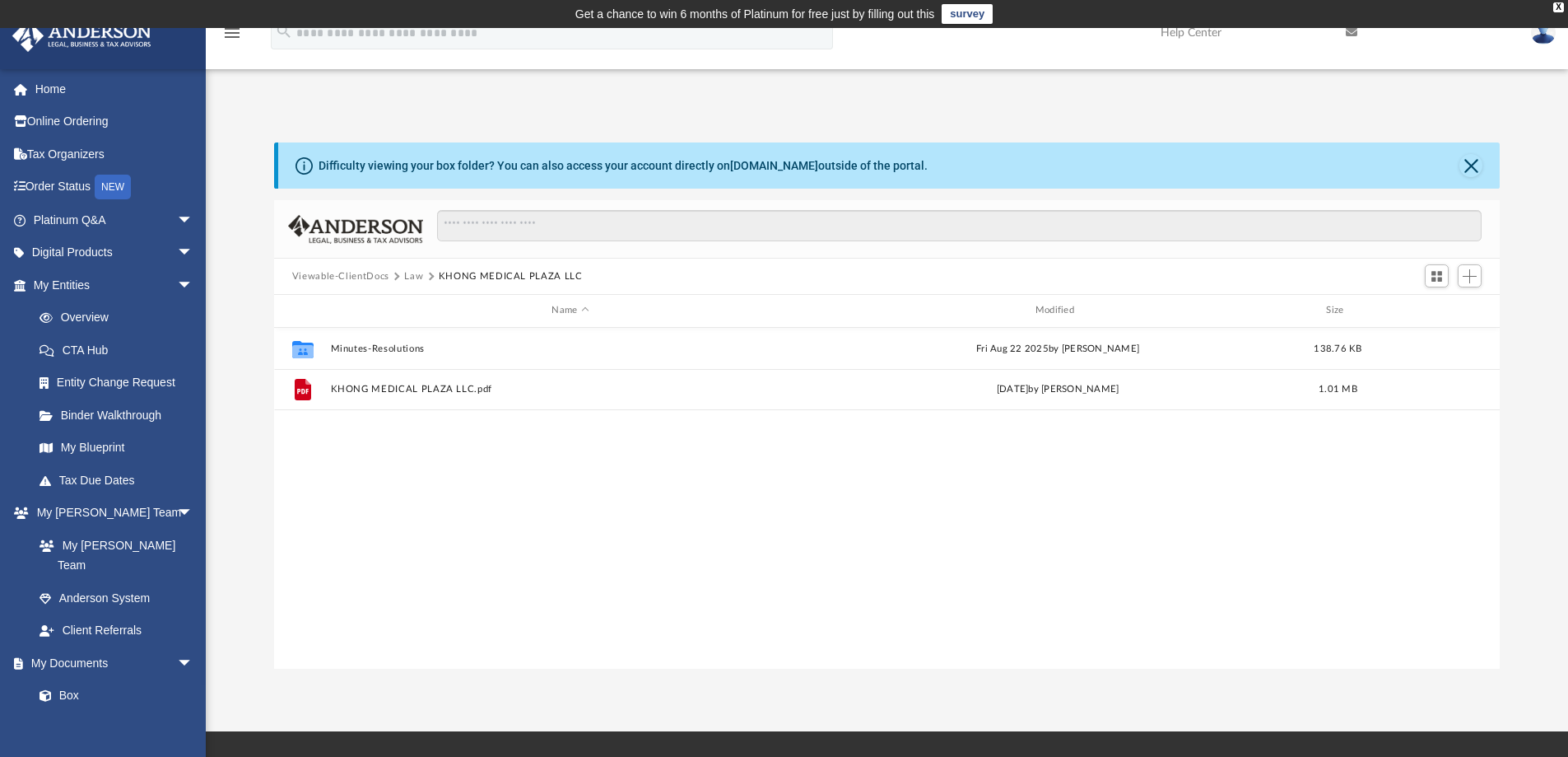
click at [411, 275] on button "Law" at bounding box center [413, 277] width 19 height 14
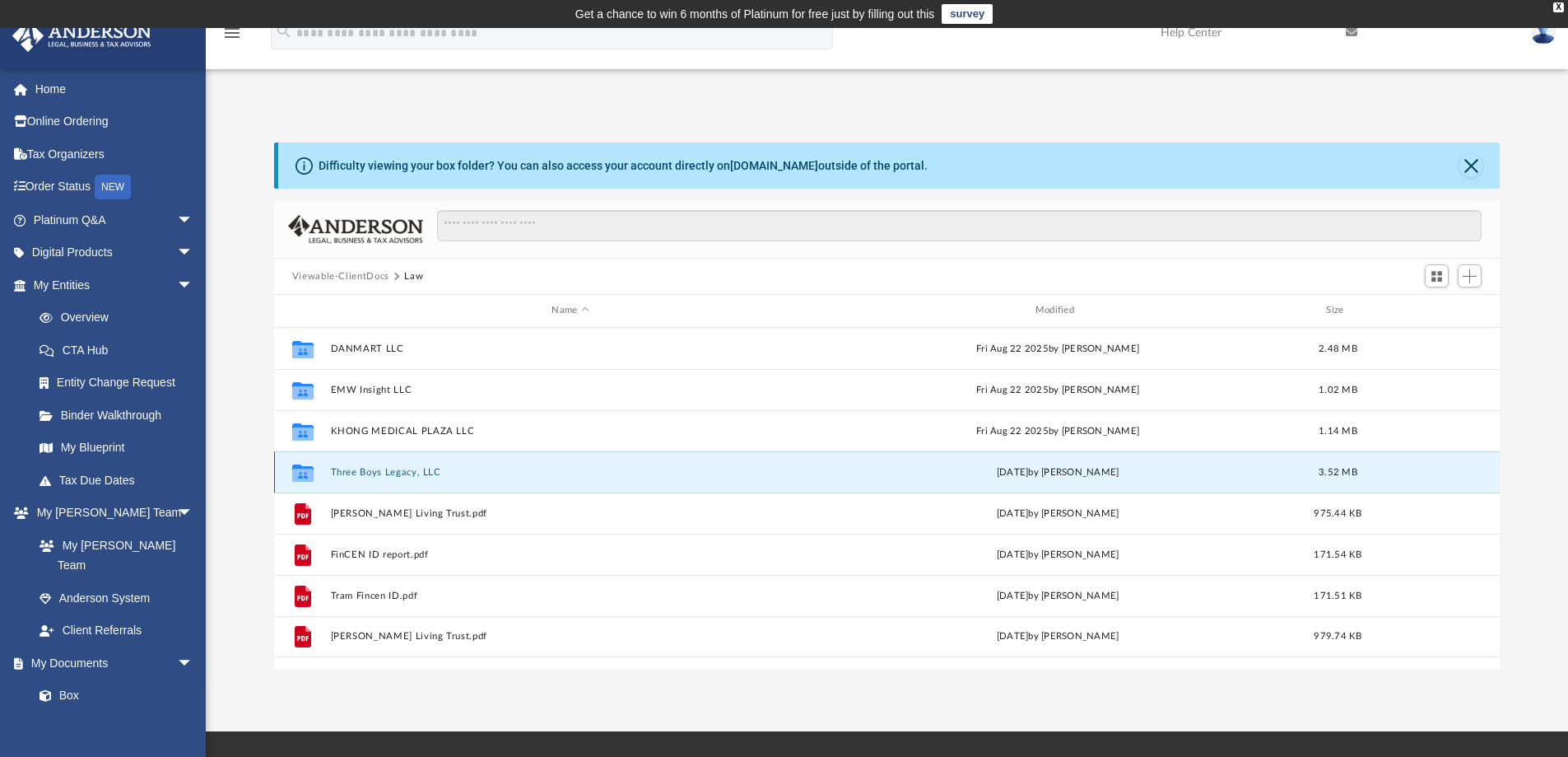
click at [401, 473] on button "Three Boys Legacy, LLC" at bounding box center [569, 472] width 480 height 11
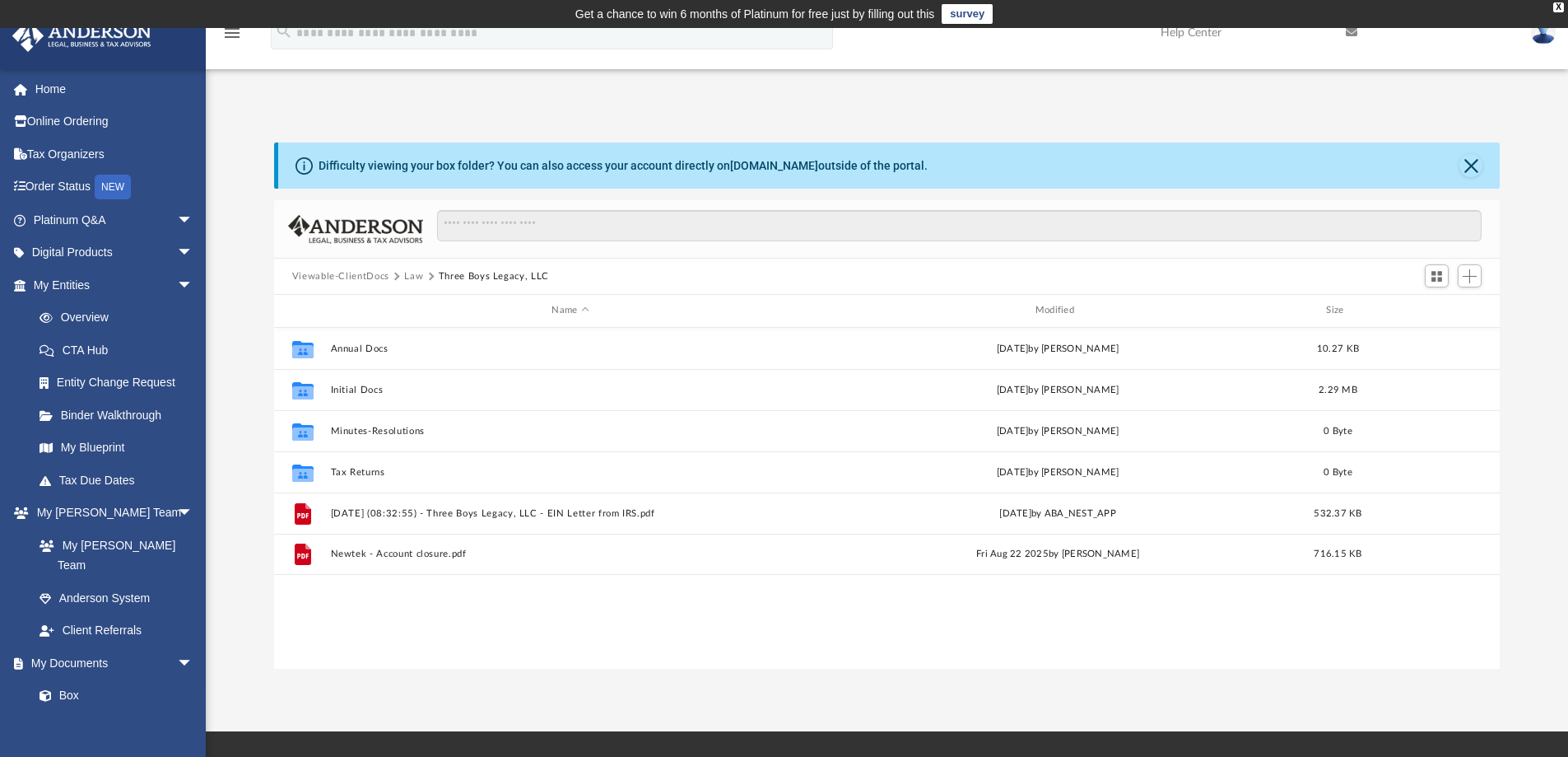
click at [411, 275] on button "Law" at bounding box center [413, 277] width 19 height 14
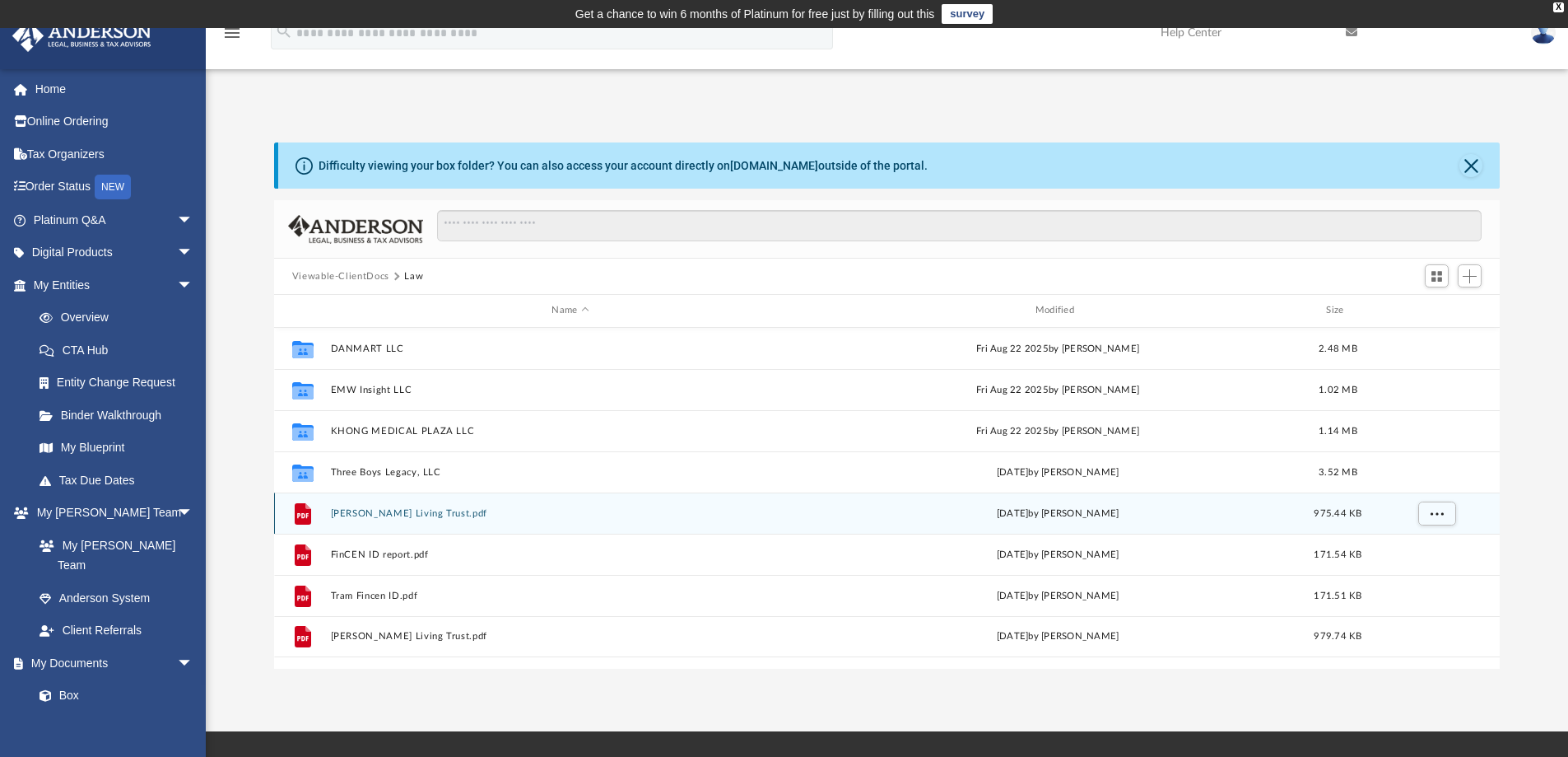
click at [394, 510] on button "[PERSON_NAME] Living Trust.pdf" at bounding box center [569, 514] width 480 height 11
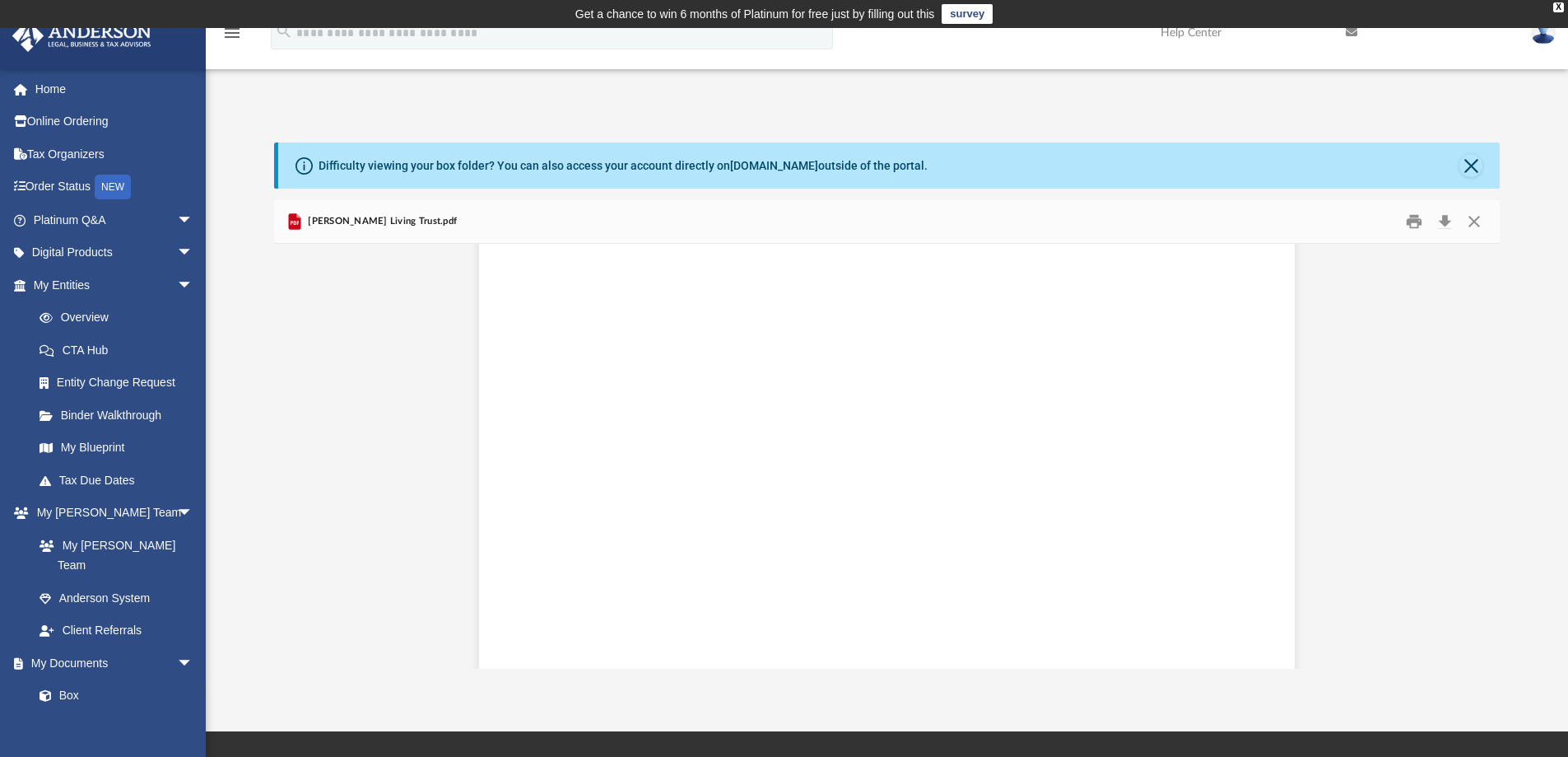
scroll to position [10066, 0]
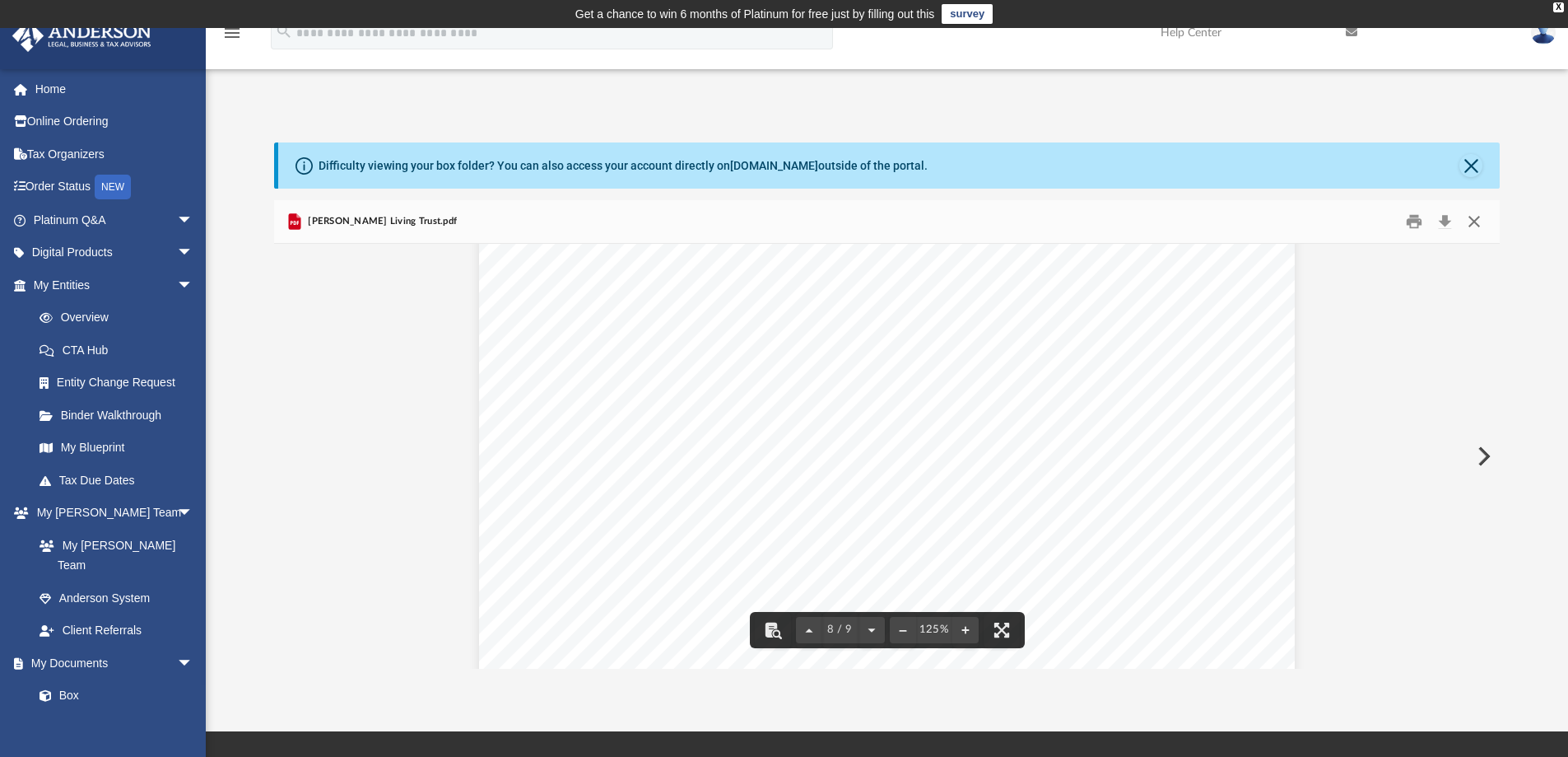
click at [1469, 220] on button "Close" at bounding box center [1473, 222] width 30 height 25
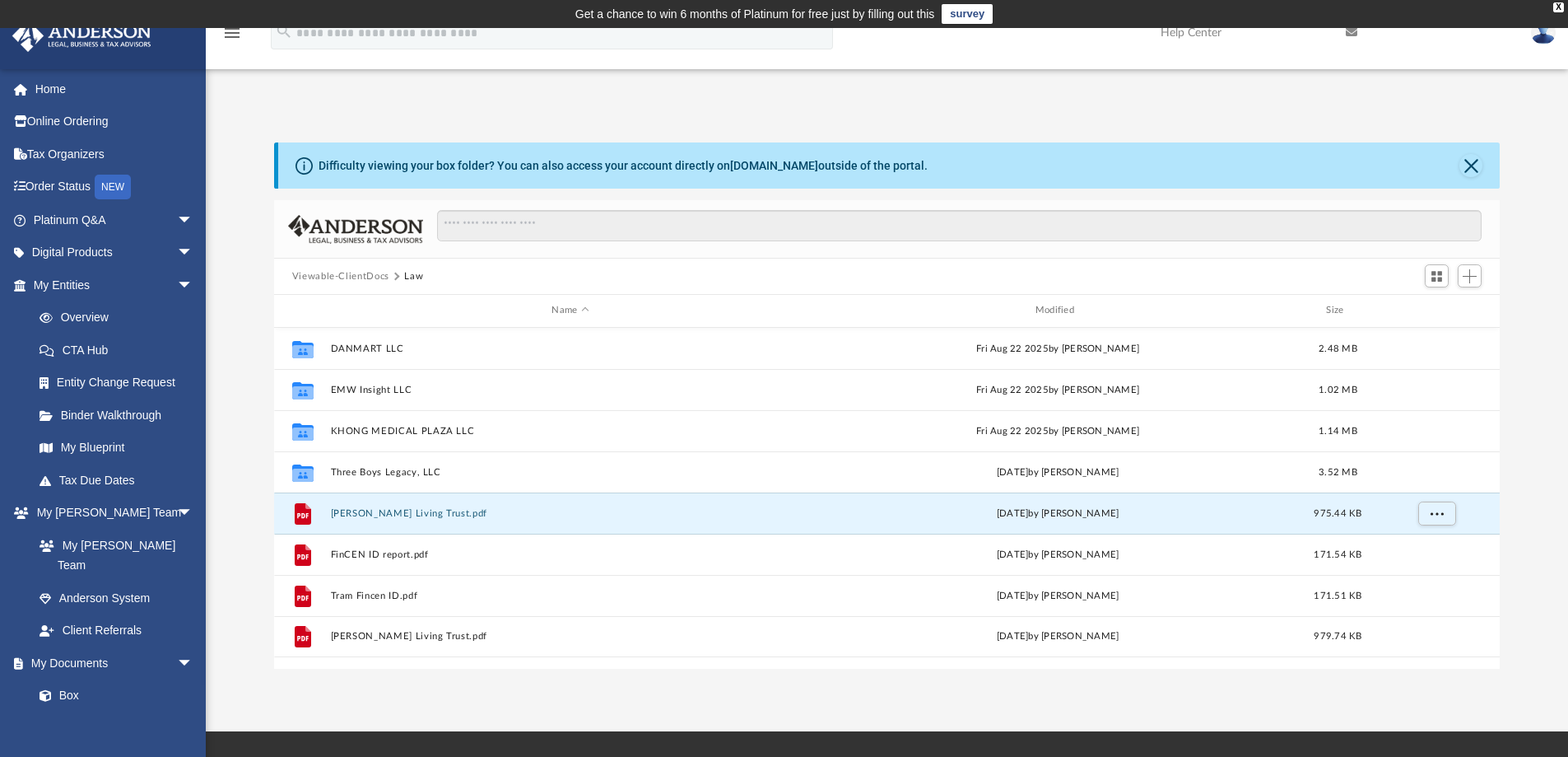
click at [368, 273] on button "Viewable-ClientDocs" at bounding box center [340, 277] width 97 height 14
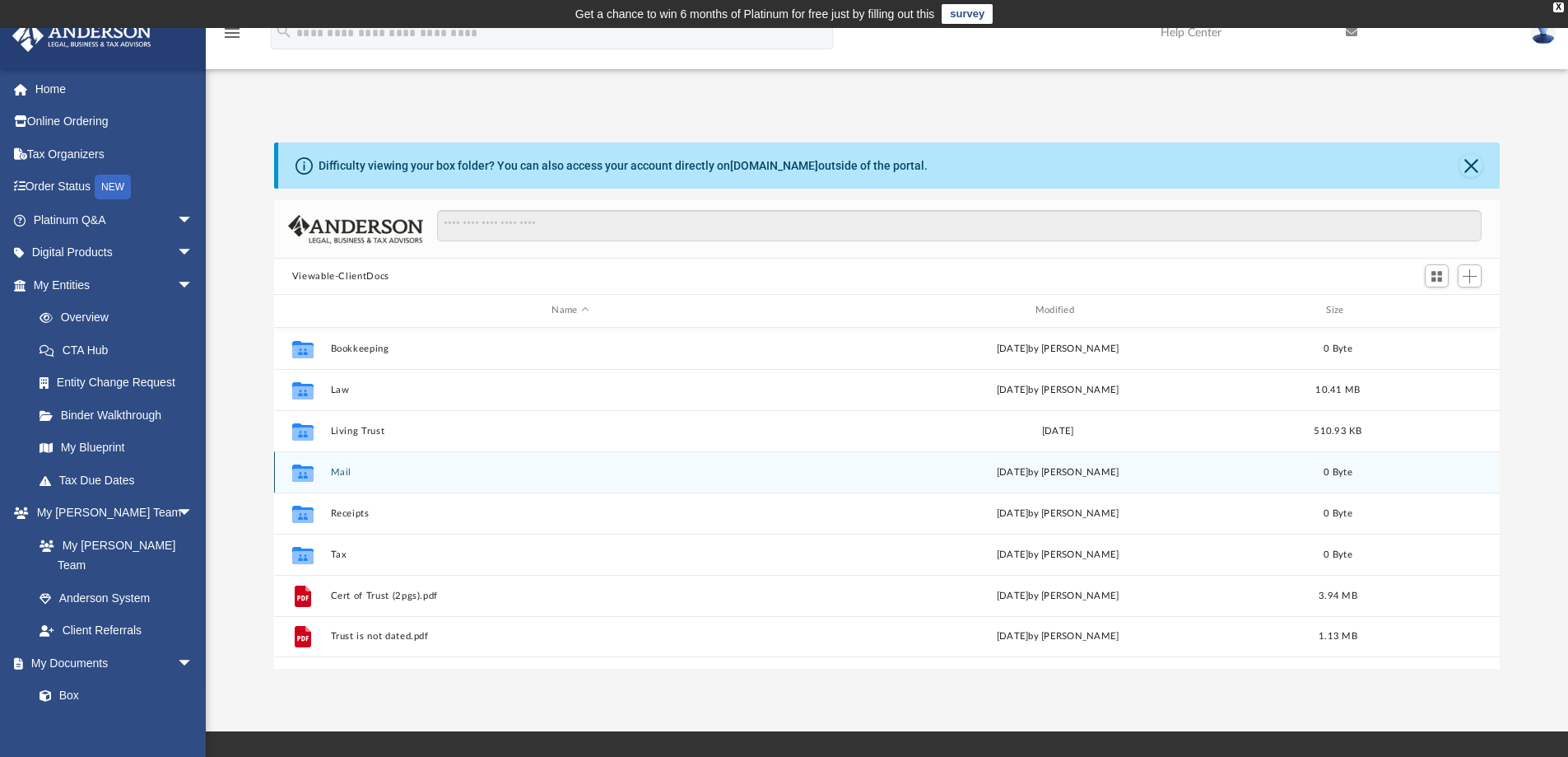
click at [340, 472] on button "Mail" at bounding box center [569, 472] width 480 height 11
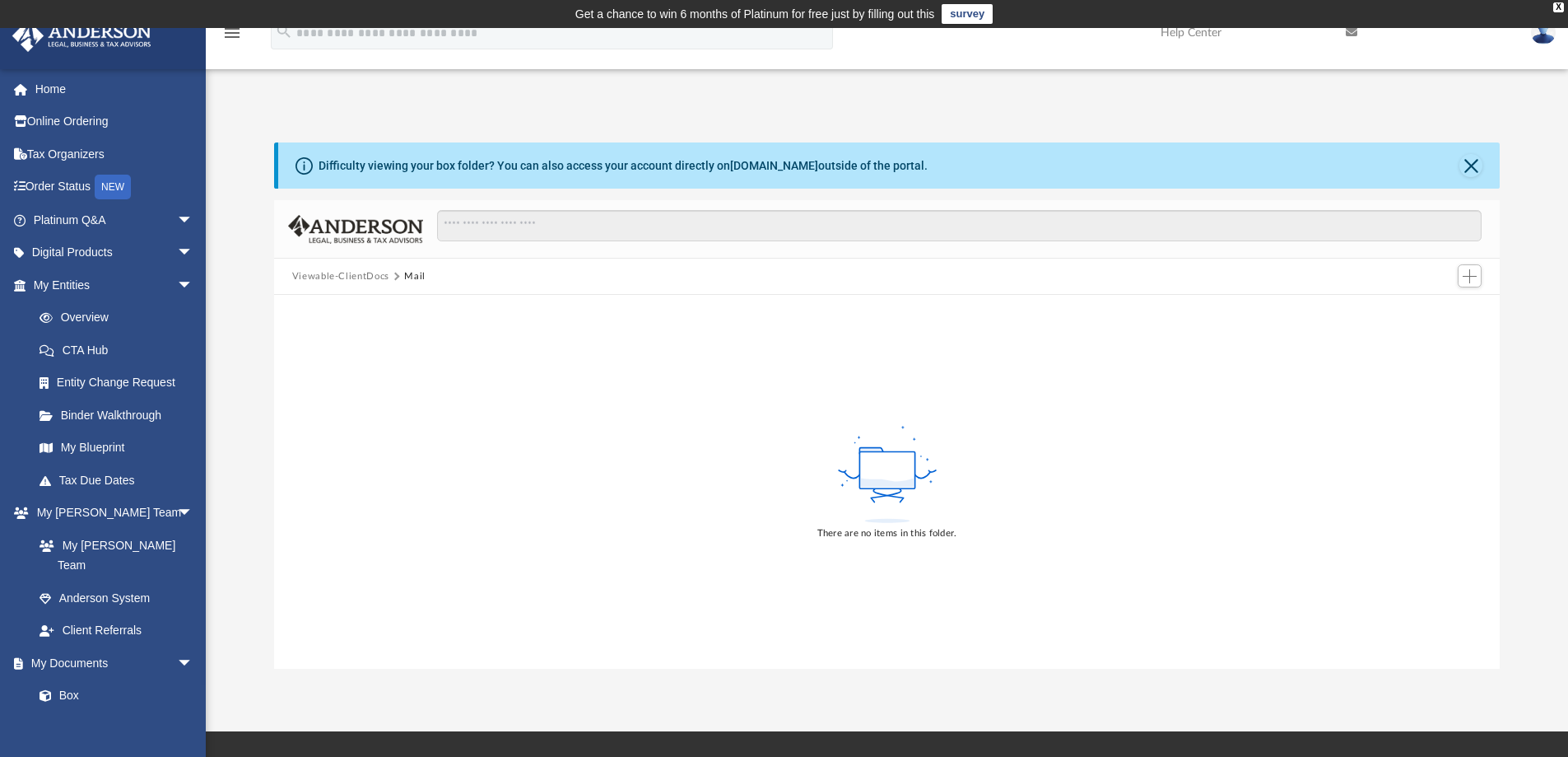
click at [358, 274] on button "Viewable-ClientDocs" at bounding box center [340, 277] width 97 height 14
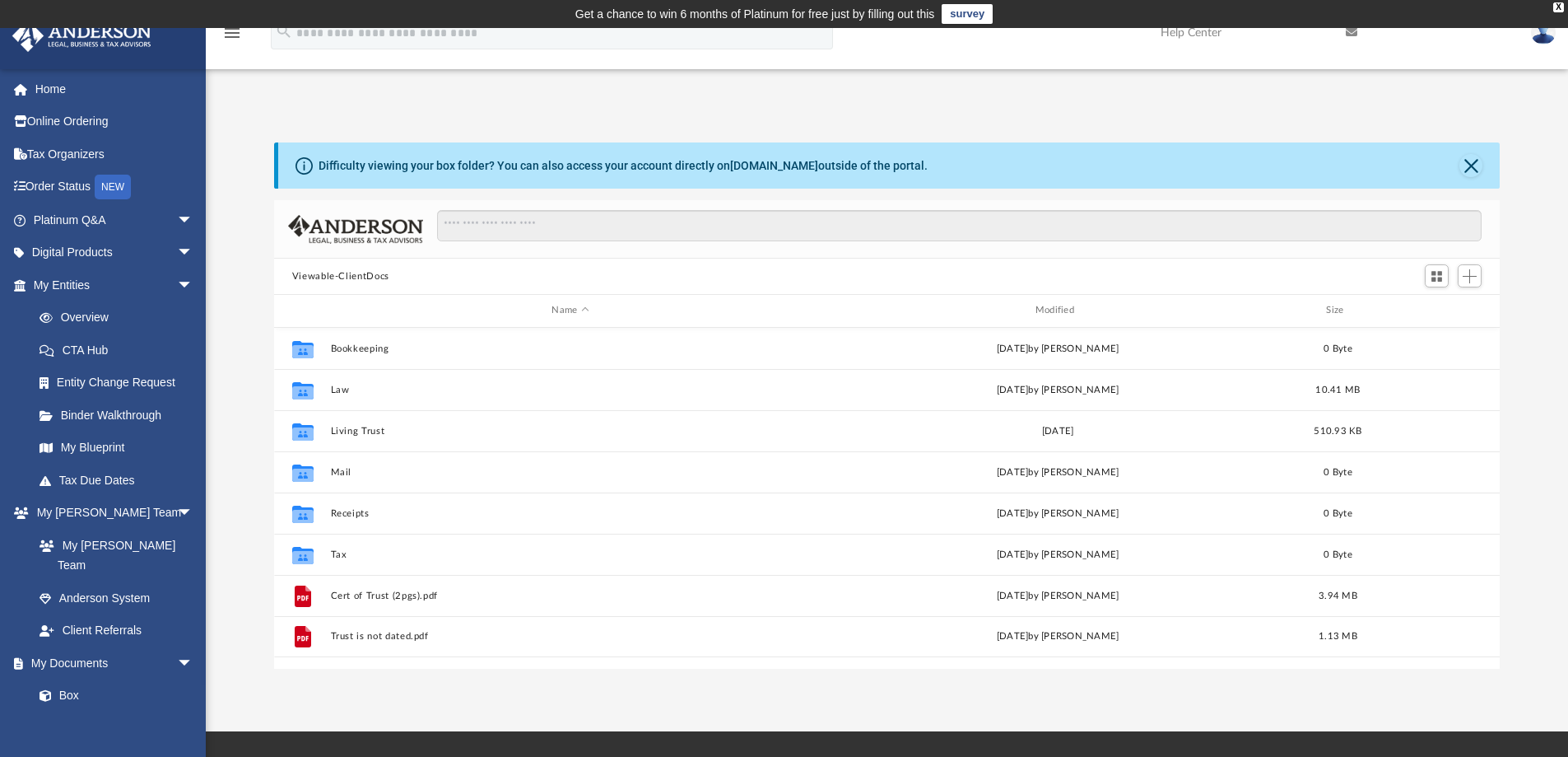
scroll to position [362, 1213]
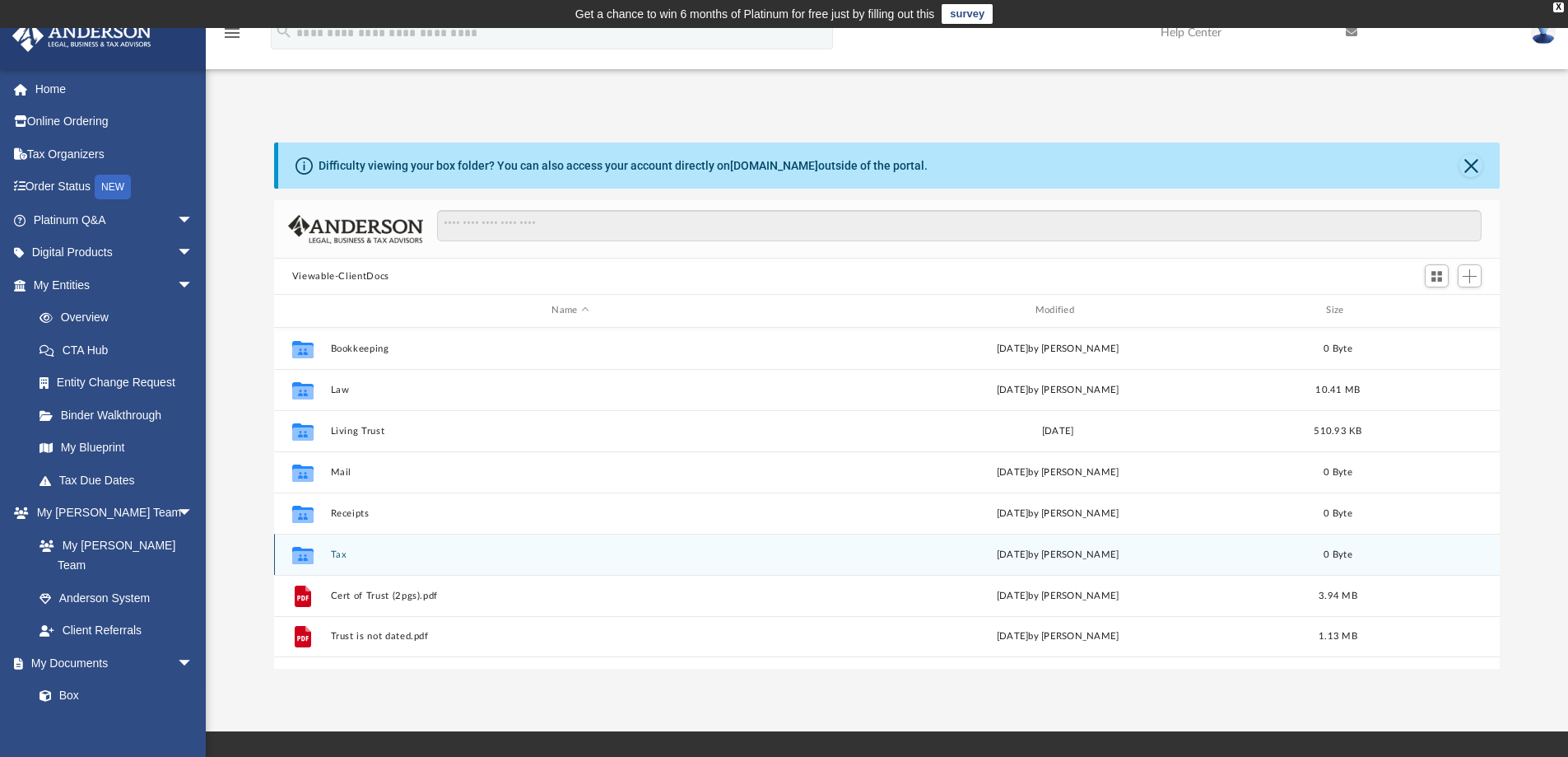
click at [339, 558] on button "Tax" at bounding box center [569, 554] width 480 height 11
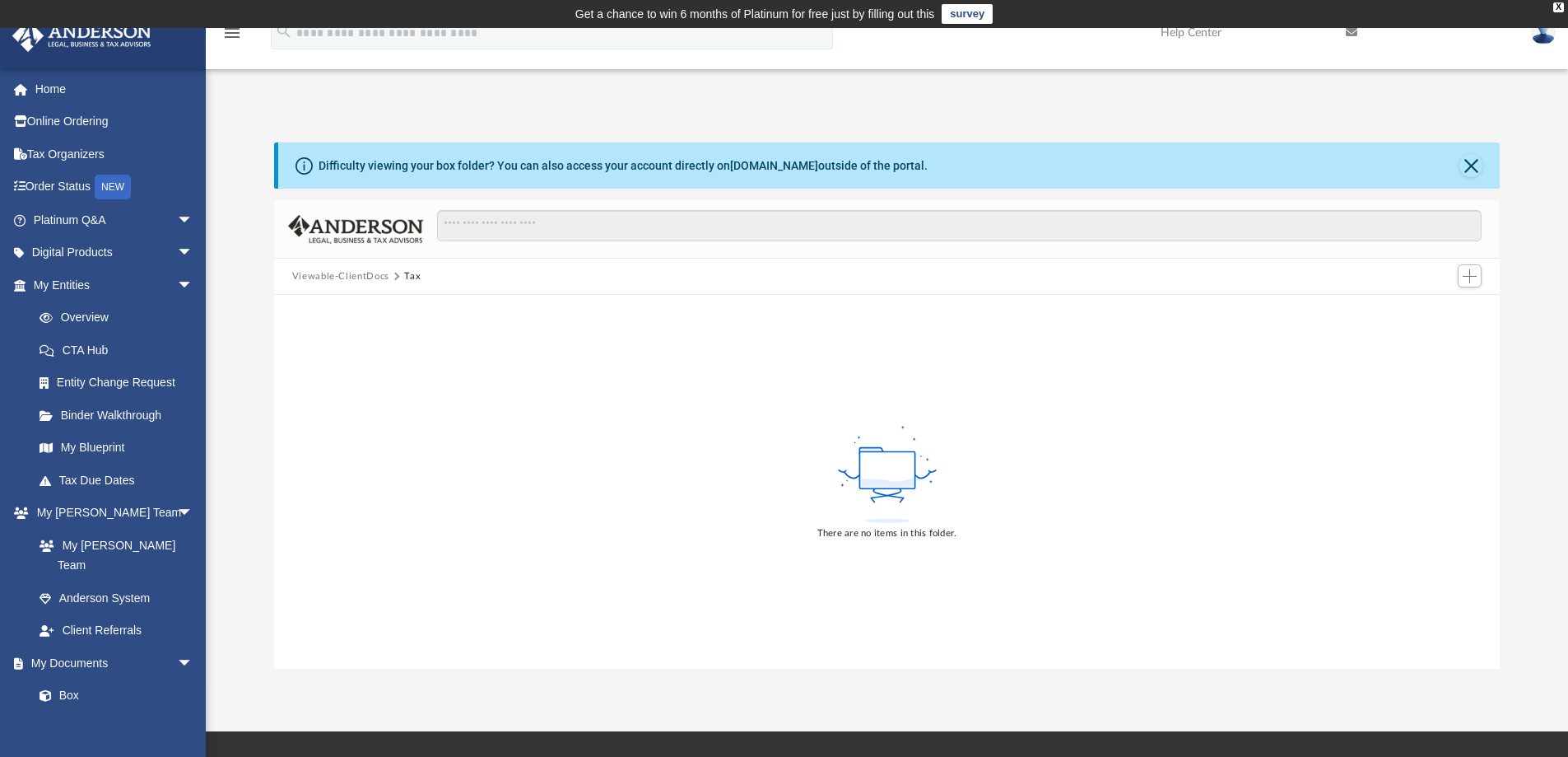
click at [351, 277] on button "Viewable-ClientDocs" at bounding box center [340, 277] width 97 height 14
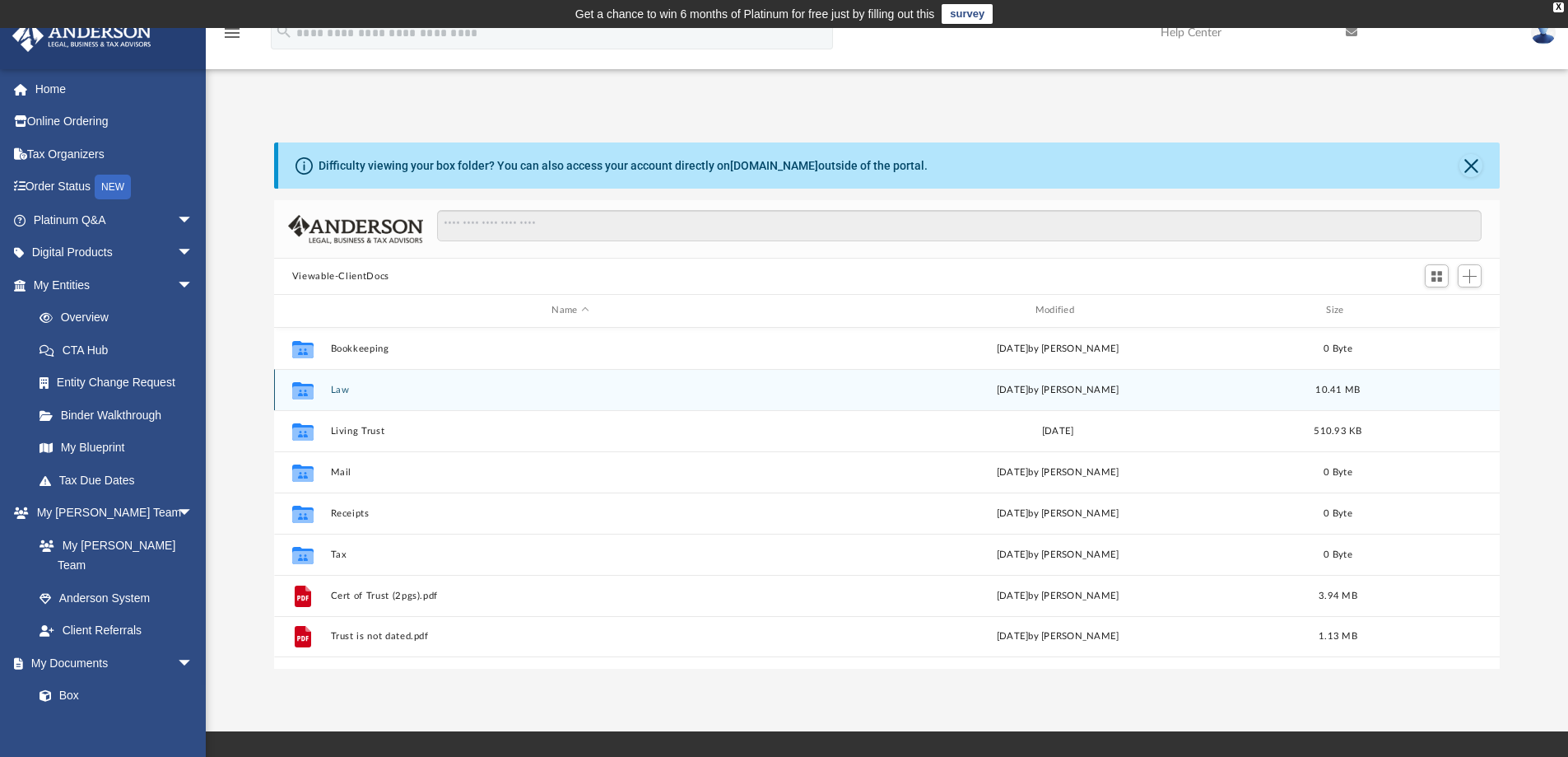
click at [342, 390] on button "Law" at bounding box center [569, 390] width 480 height 11
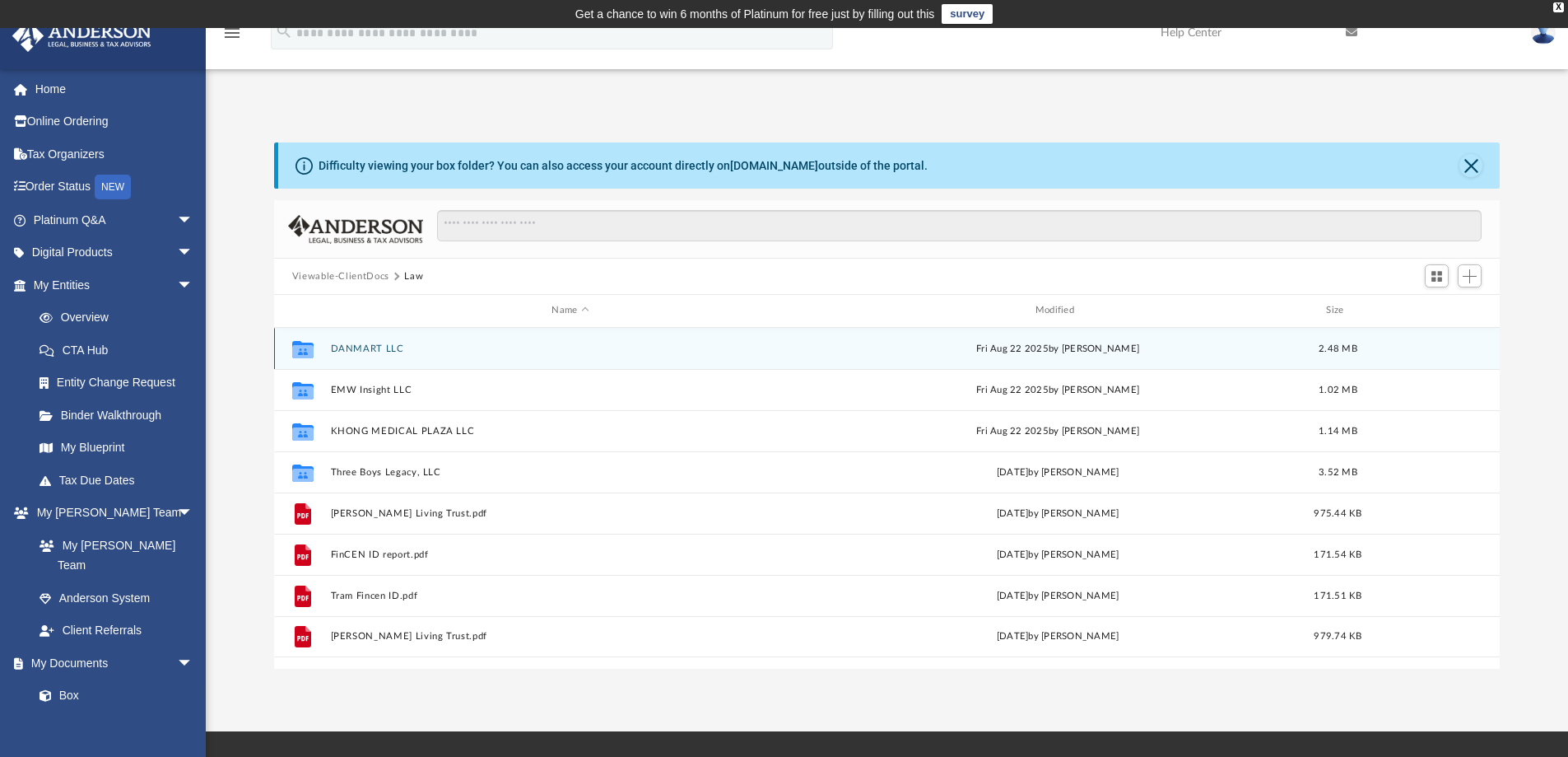
click at [367, 347] on button "DANMART LLC" at bounding box center [569, 349] width 480 height 11
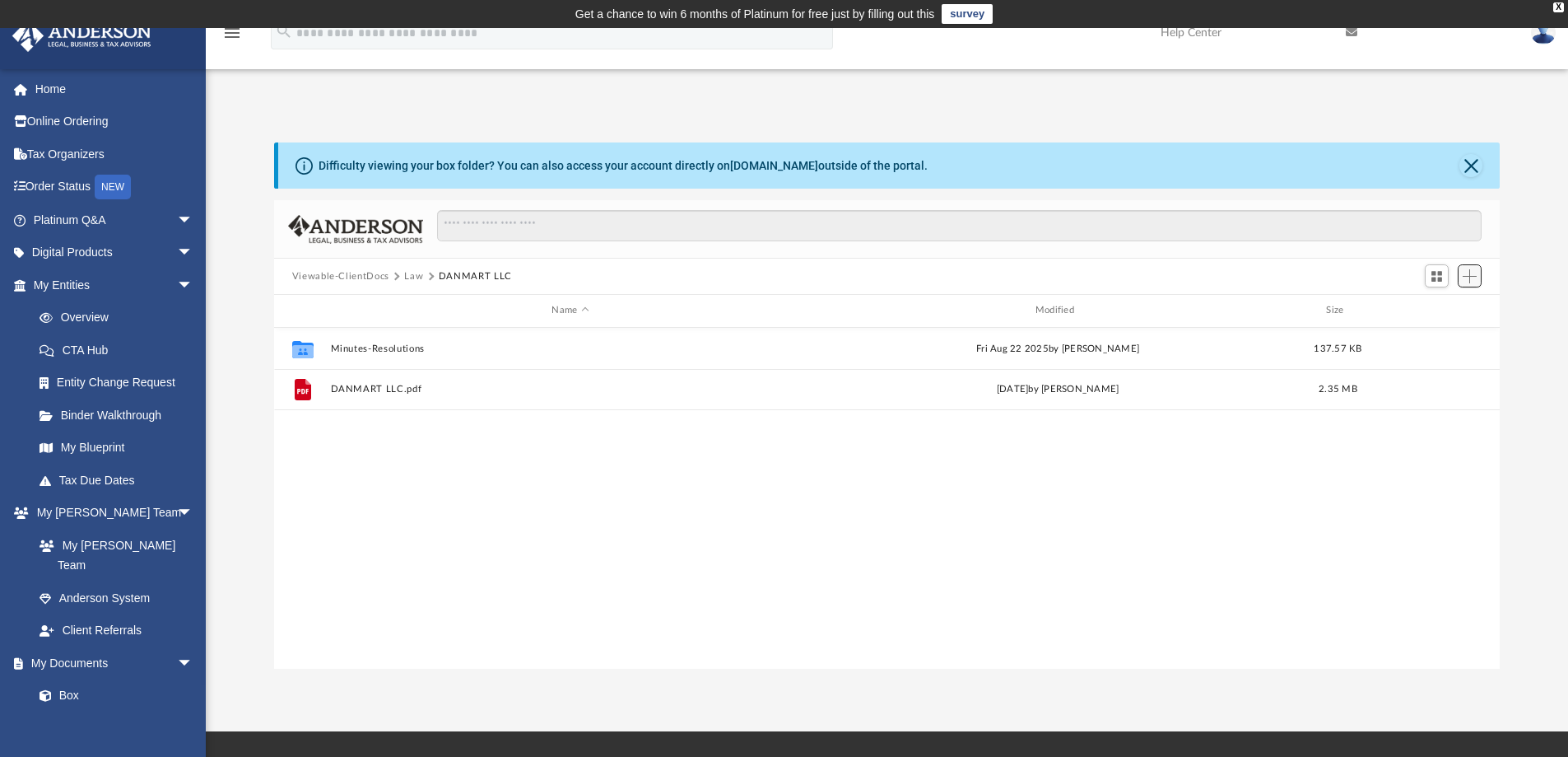
click at [1472, 275] on span "Add" at bounding box center [1470, 277] width 14 height 14
click at [1441, 307] on li "Upload" at bounding box center [1446, 308] width 52 height 17
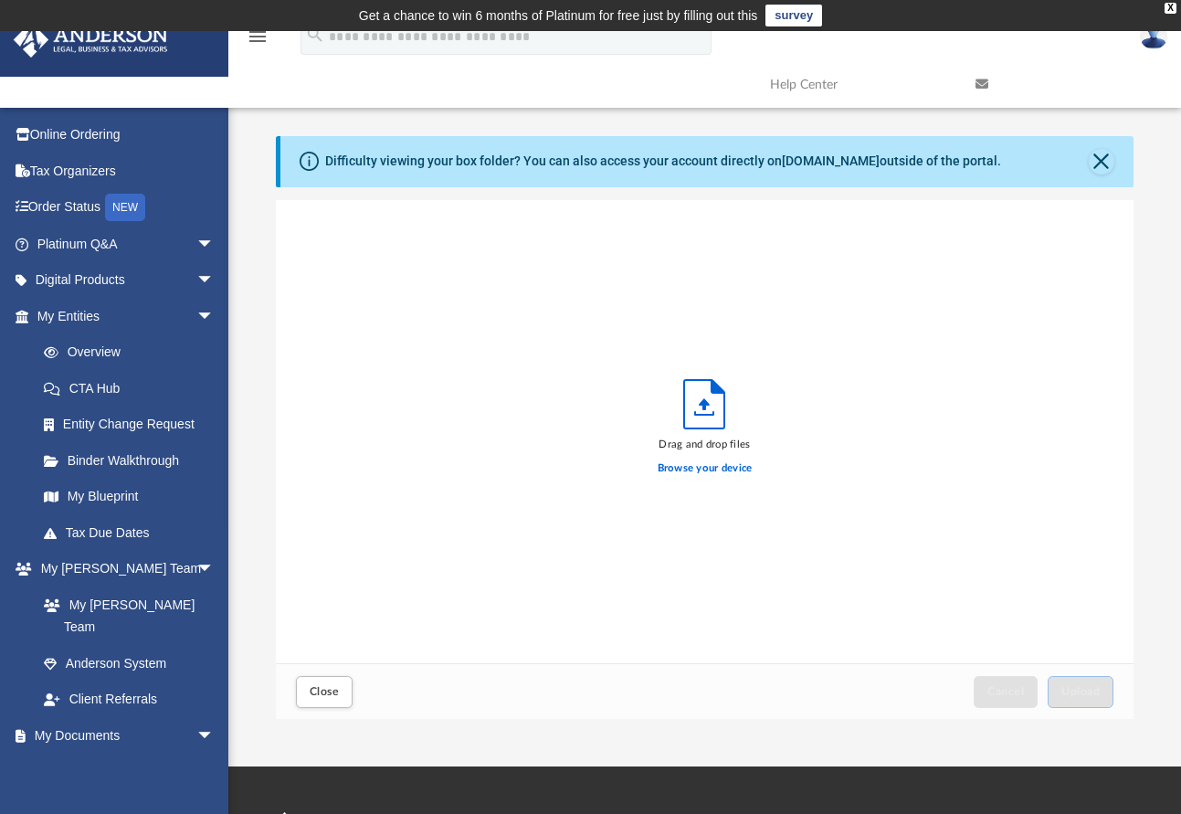
scroll to position [450, 843]
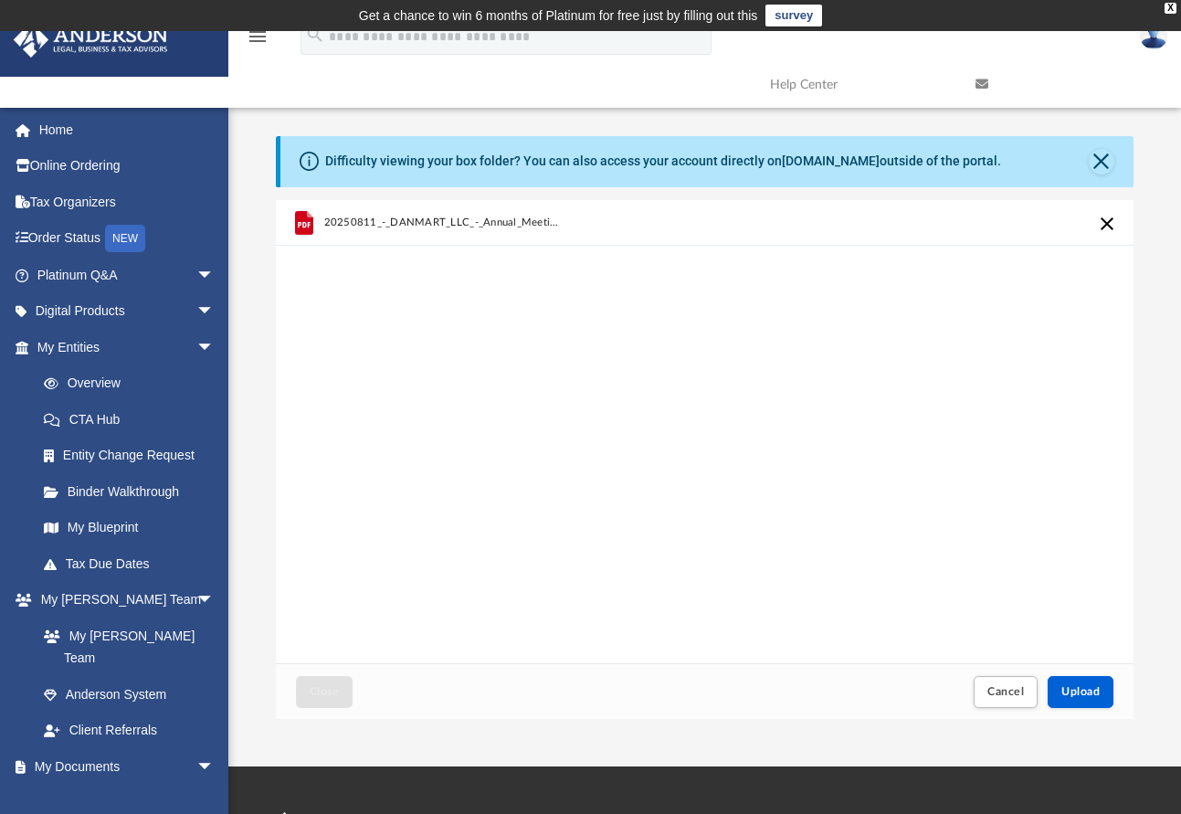
click at [577, 224] on div "20250811_-_DANMART_LLC_-_Annual_Meetingpd.pdf" at bounding box center [503, 222] width 358 height 40
click at [1087, 683] on button "Upload" at bounding box center [1081, 692] width 66 height 32
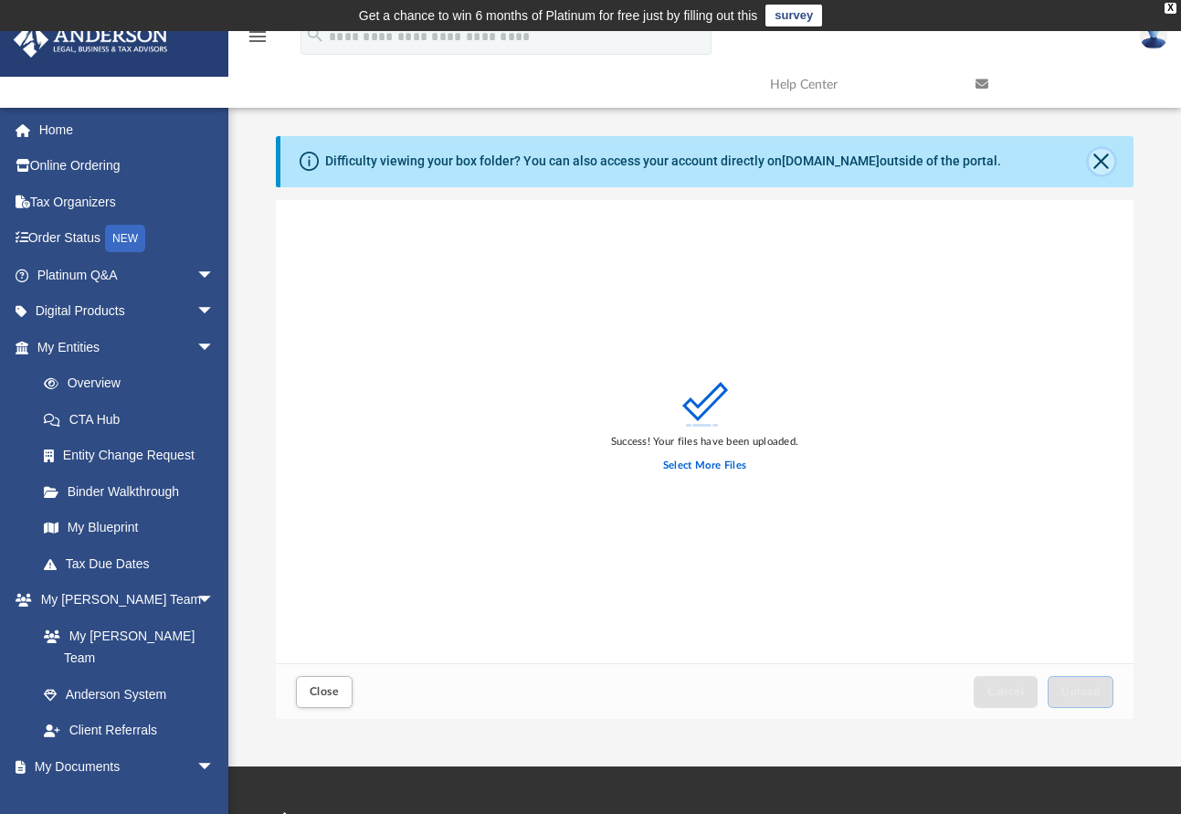
click at [1101, 157] on button "Close" at bounding box center [1102, 162] width 26 height 26
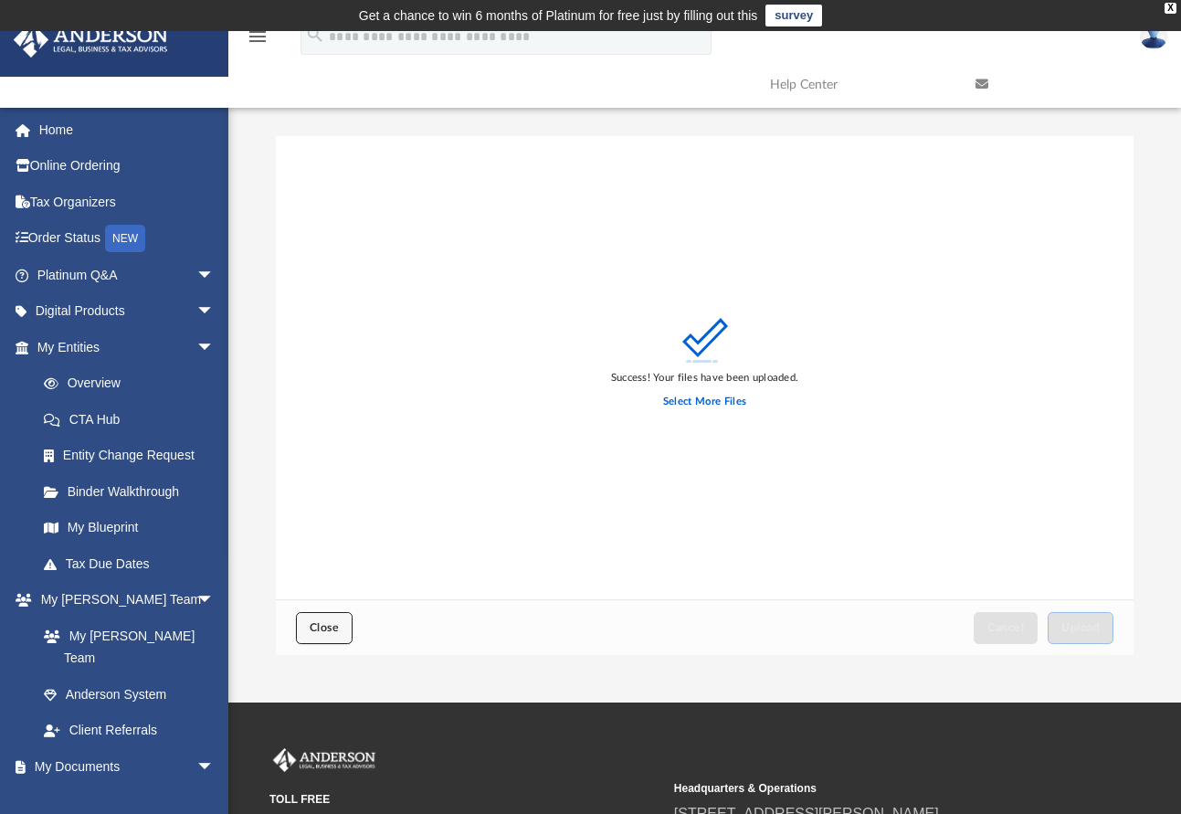
click at [328, 627] on span "Close" at bounding box center [324, 627] width 29 height 11
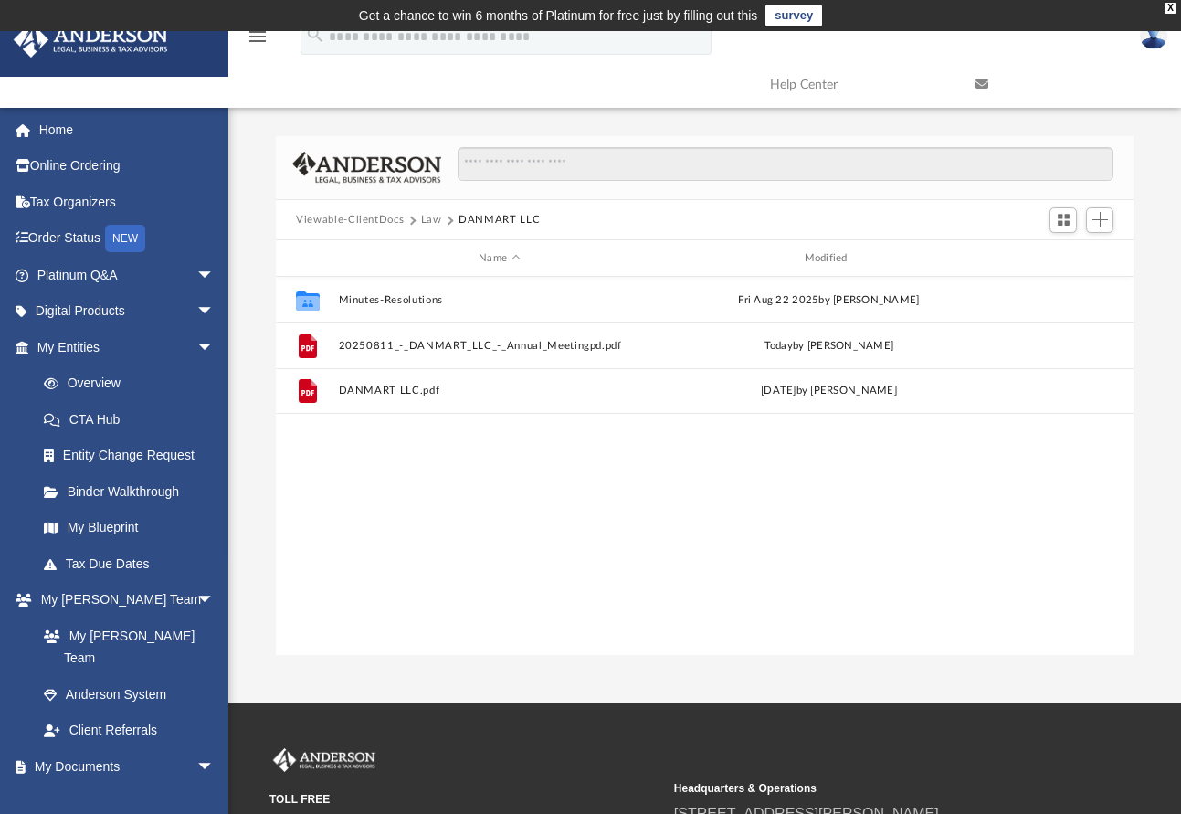
click at [426, 219] on button "Law" at bounding box center [431, 220] width 21 height 16
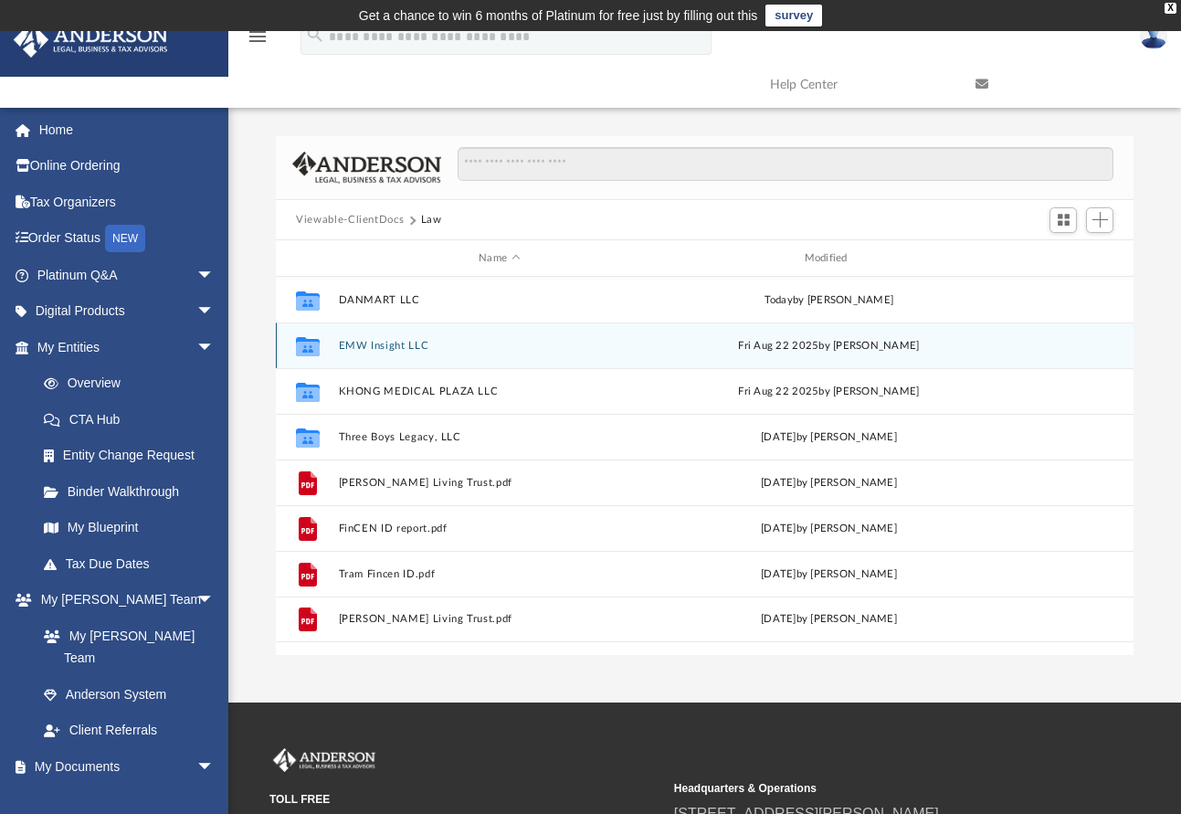
click at [377, 350] on button "EMW Insight LLC" at bounding box center [500, 346] width 322 height 12
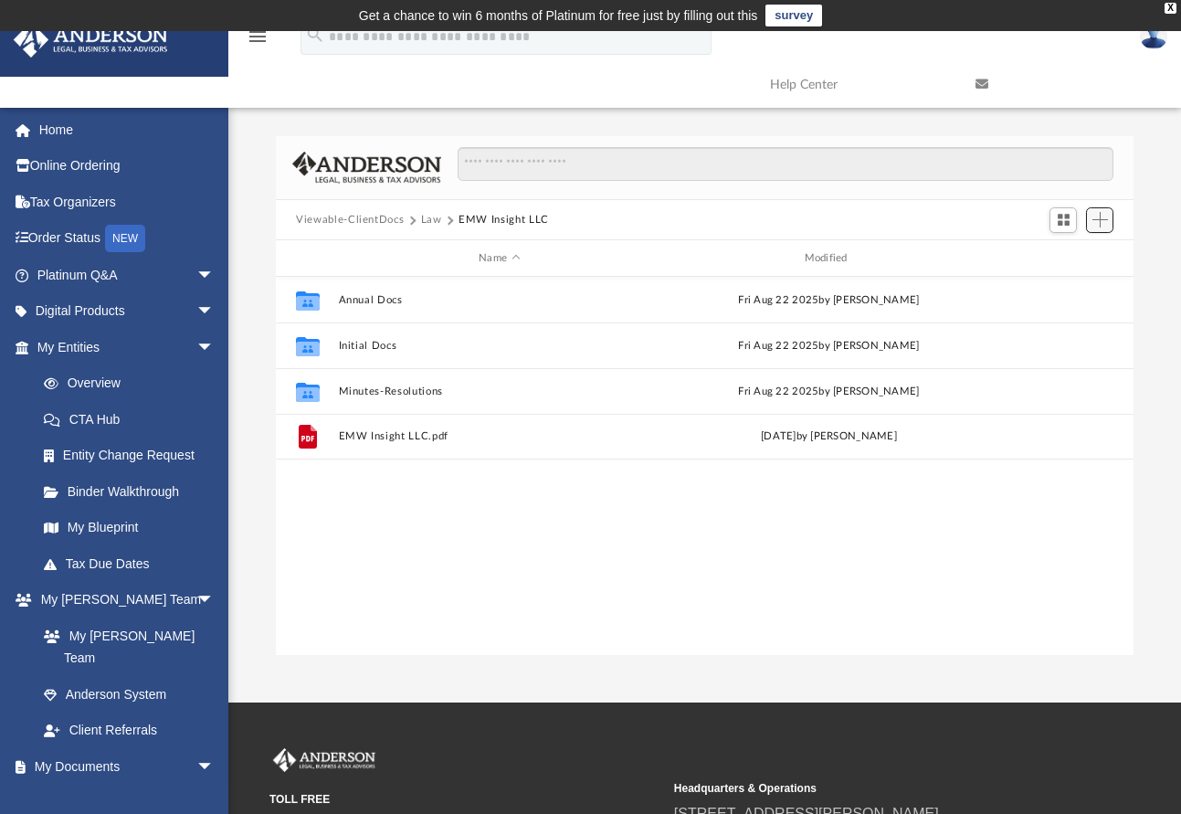
click at [1100, 221] on span "Add" at bounding box center [1101, 220] width 16 height 16
click at [1067, 258] on li "Upload" at bounding box center [1074, 257] width 58 height 19
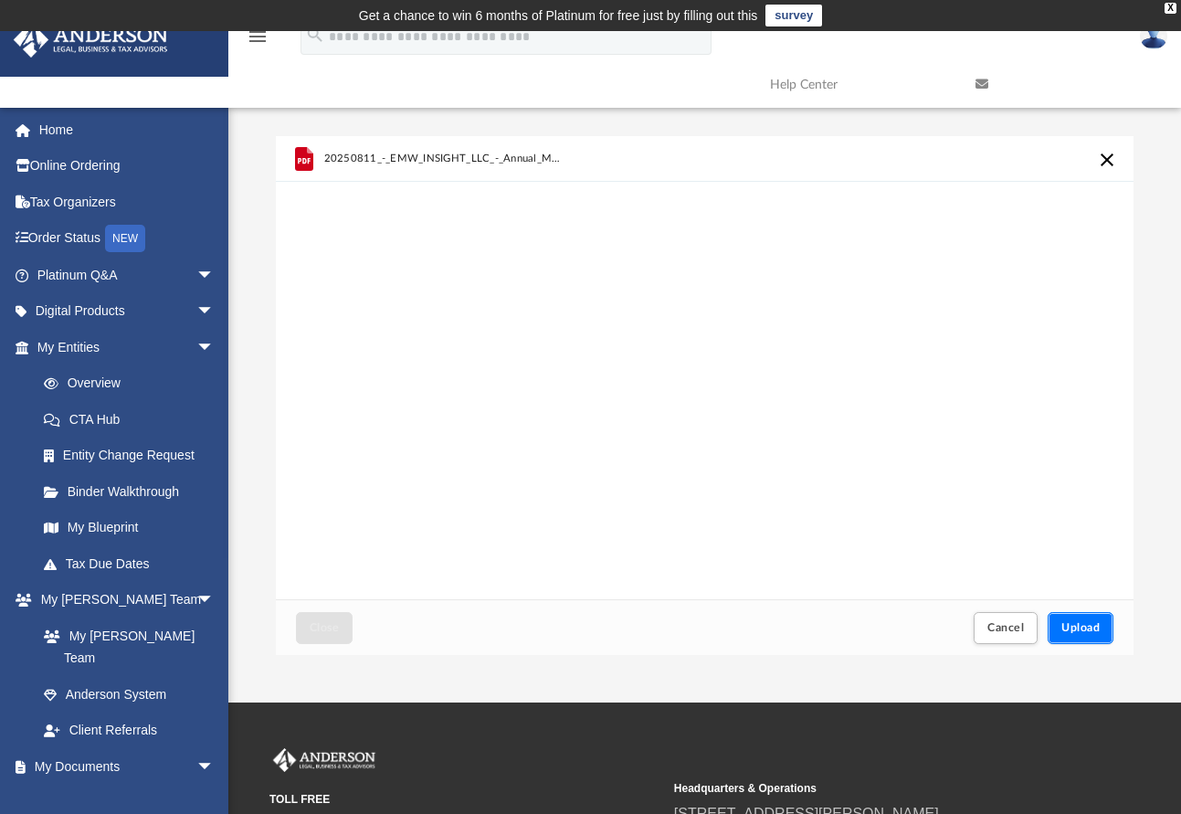
click at [1074, 633] on button "Upload" at bounding box center [1081, 628] width 66 height 32
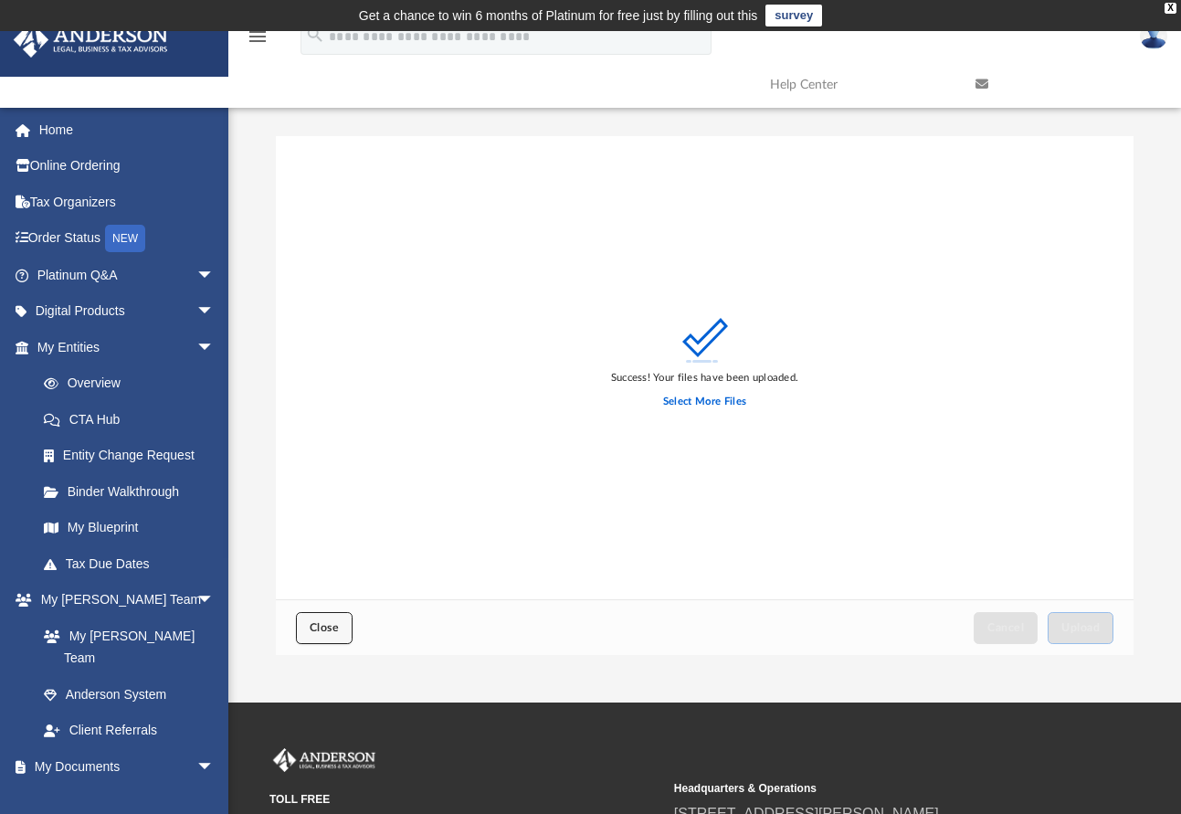
click at [309, 625] on button "Close" at bounding box center [324, 628] width 57 height 32
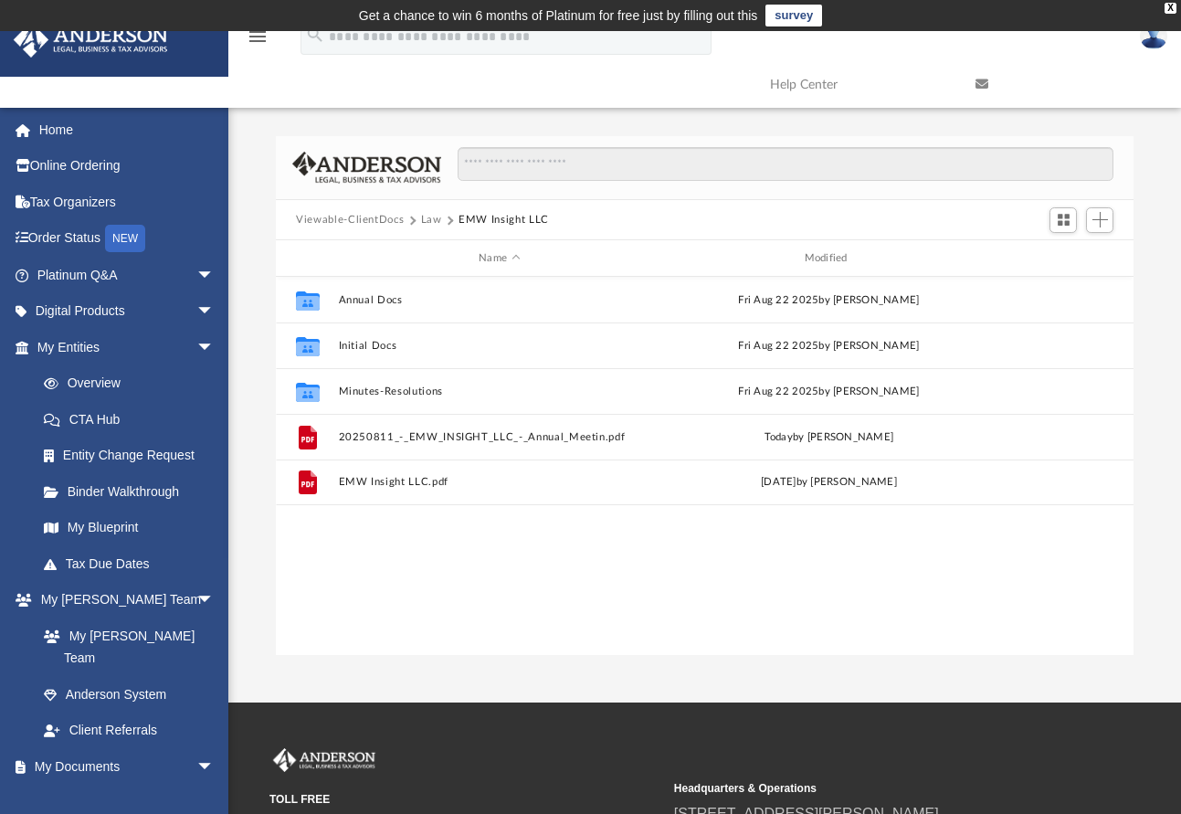
click at [422, 219] on button "Law" at bounding box center [431, 220] width 21 height 16
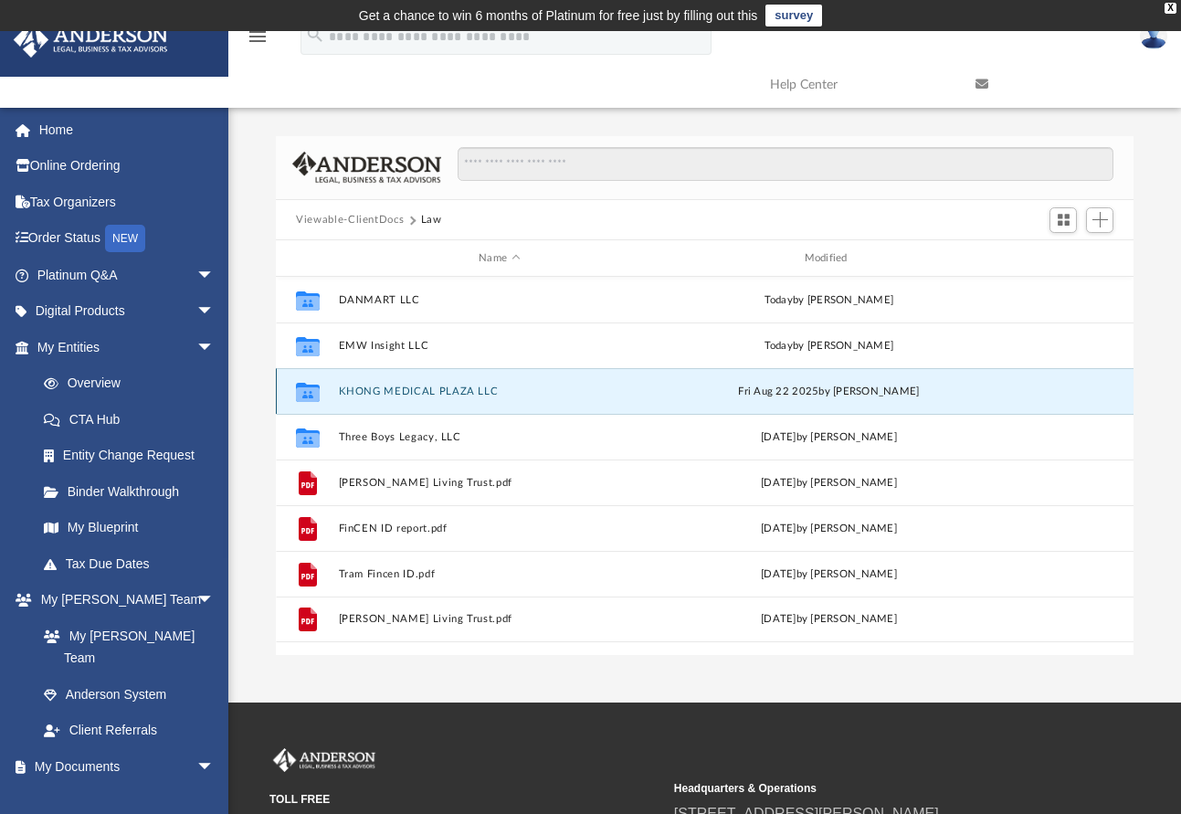
click at [414, 388] on button "KHONG MEDICAL PLAZA LLC" at bounding box center [500, 392] width 322 height 12
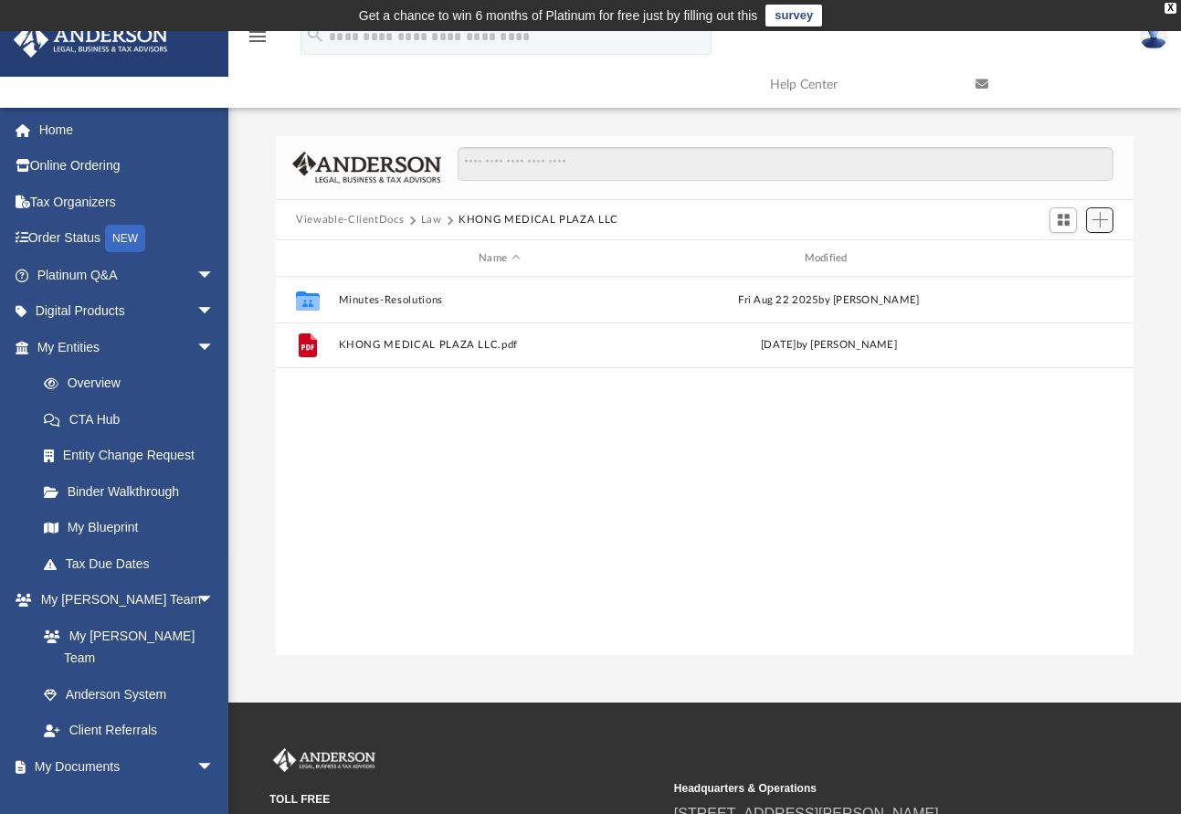
click at [1103, 224] on span "Add" at bounding box center [1101, 220] width 16 height 16
click at [1071, 259] on li "Upload" at bounding box center [1074, 257] width 58 height 19
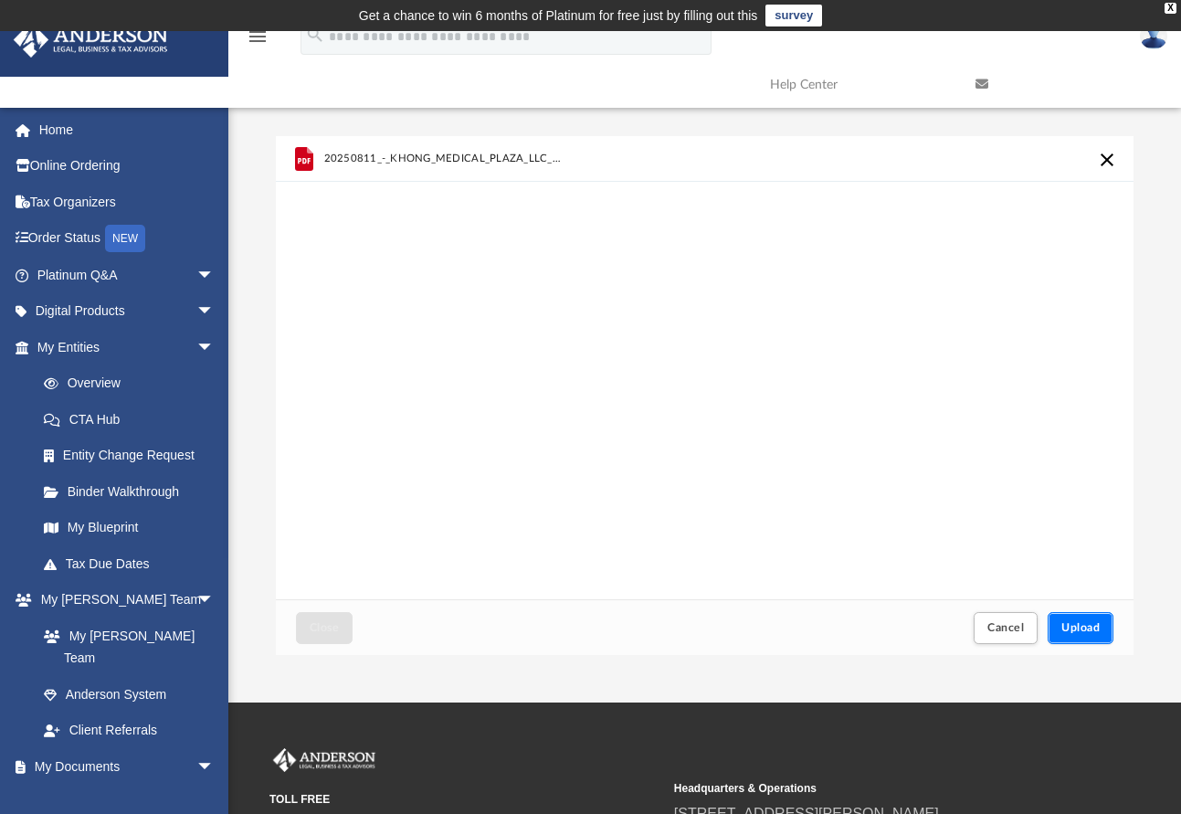
click at [1085, 625] on span "Upload" at bounding box center [1081, 627] width 38 height 11
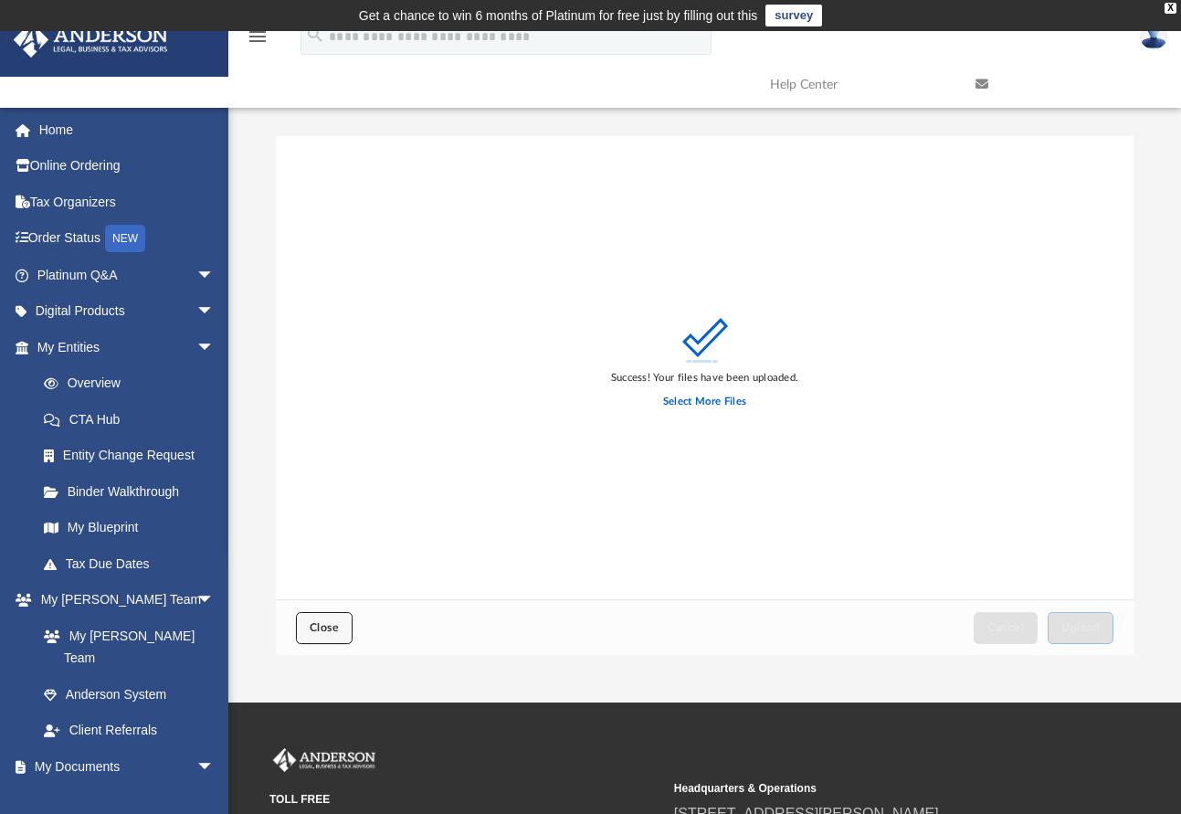
click at [330, 630] on span "Close" at bounding box center [324, 627] width 29 height 11
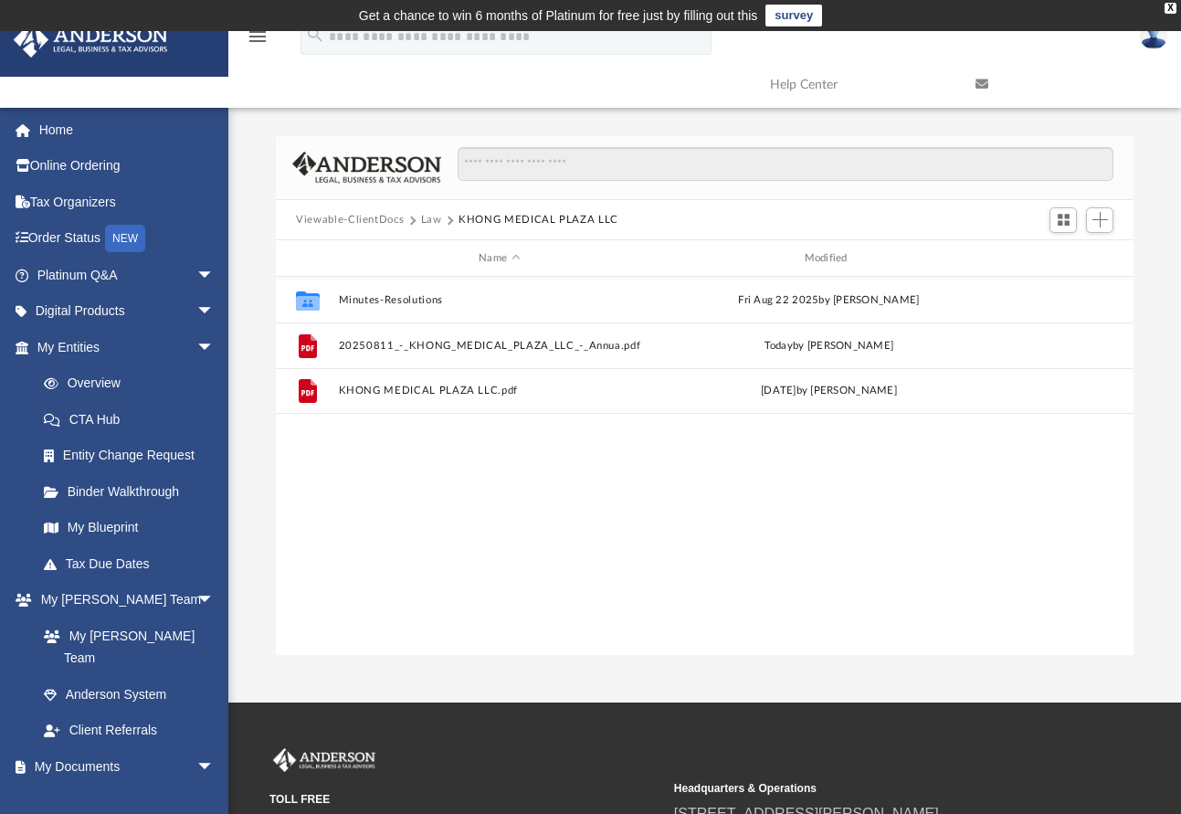
click at [761, 226] on div "Viewable-ClientDocs Law KHONG MEDICAL PLAZA LLC" at bounding box center [705, 220] width 858 height 40
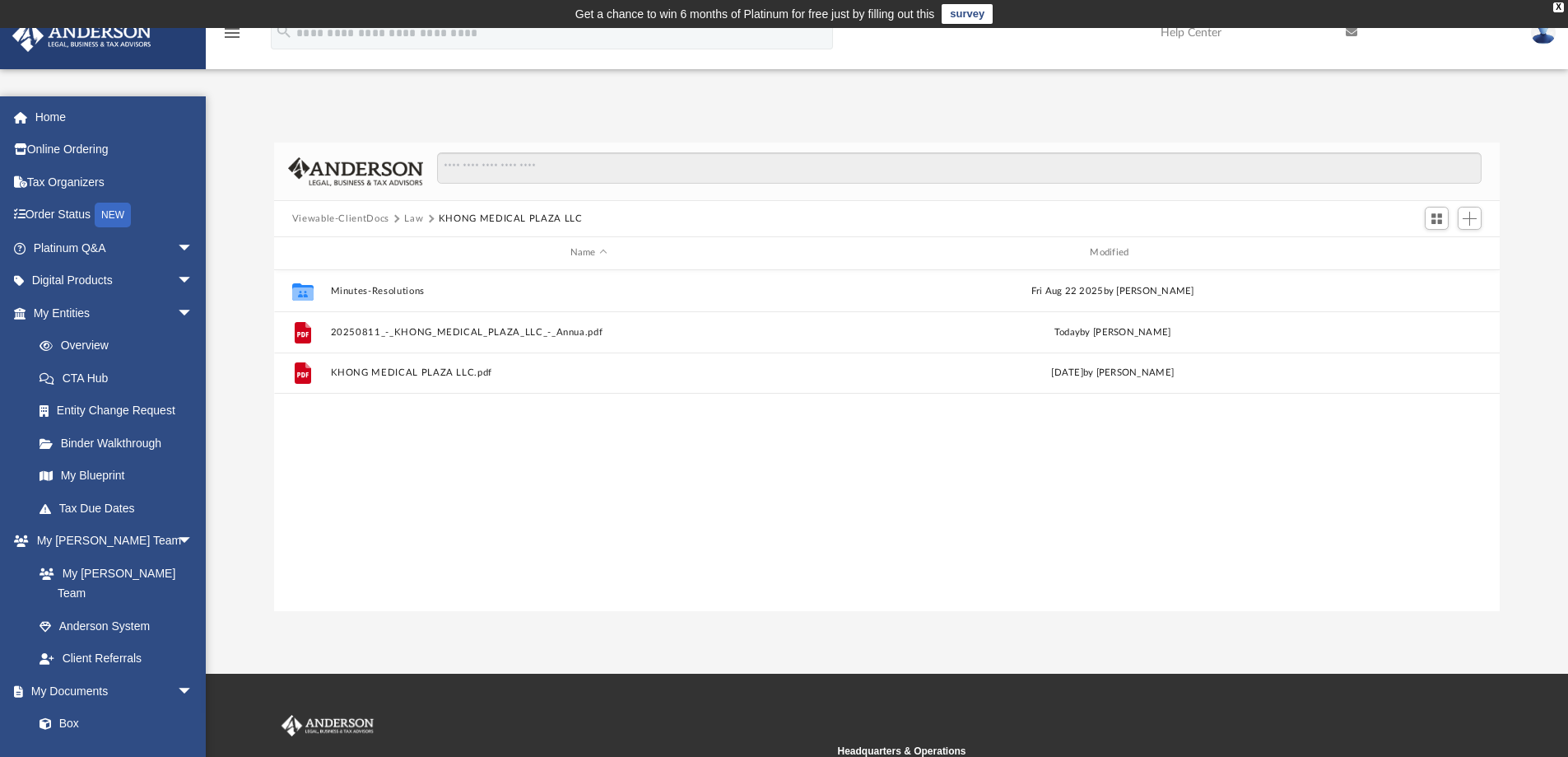
scroll to position [362, 1213]
